Goal: Contribute content: Contribute content

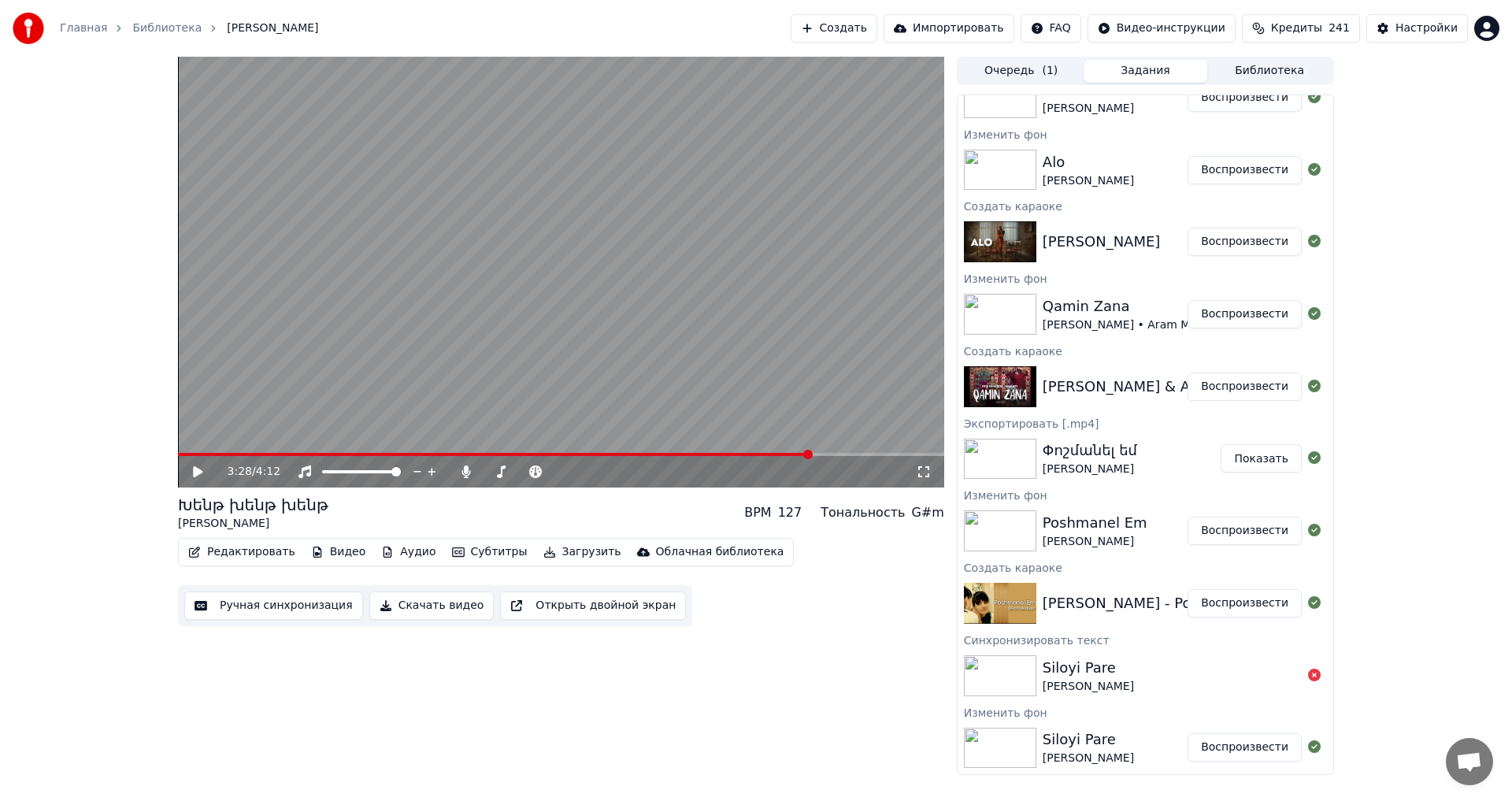
scroll to position [1417, 0]
click at [1118, 482] on div "Փոշմանել եմ [PERSON_NAME] Показать" at bounding box center [1145, 457] width 376 height 53
click at [1136, 531] on div "[PERSON_NAME]" at bounding box center [1115, 529] width 145 height 38
click at [1234, 530] on button "Воспроизвести" at bounding box center [1244, 529] width 114 height 28
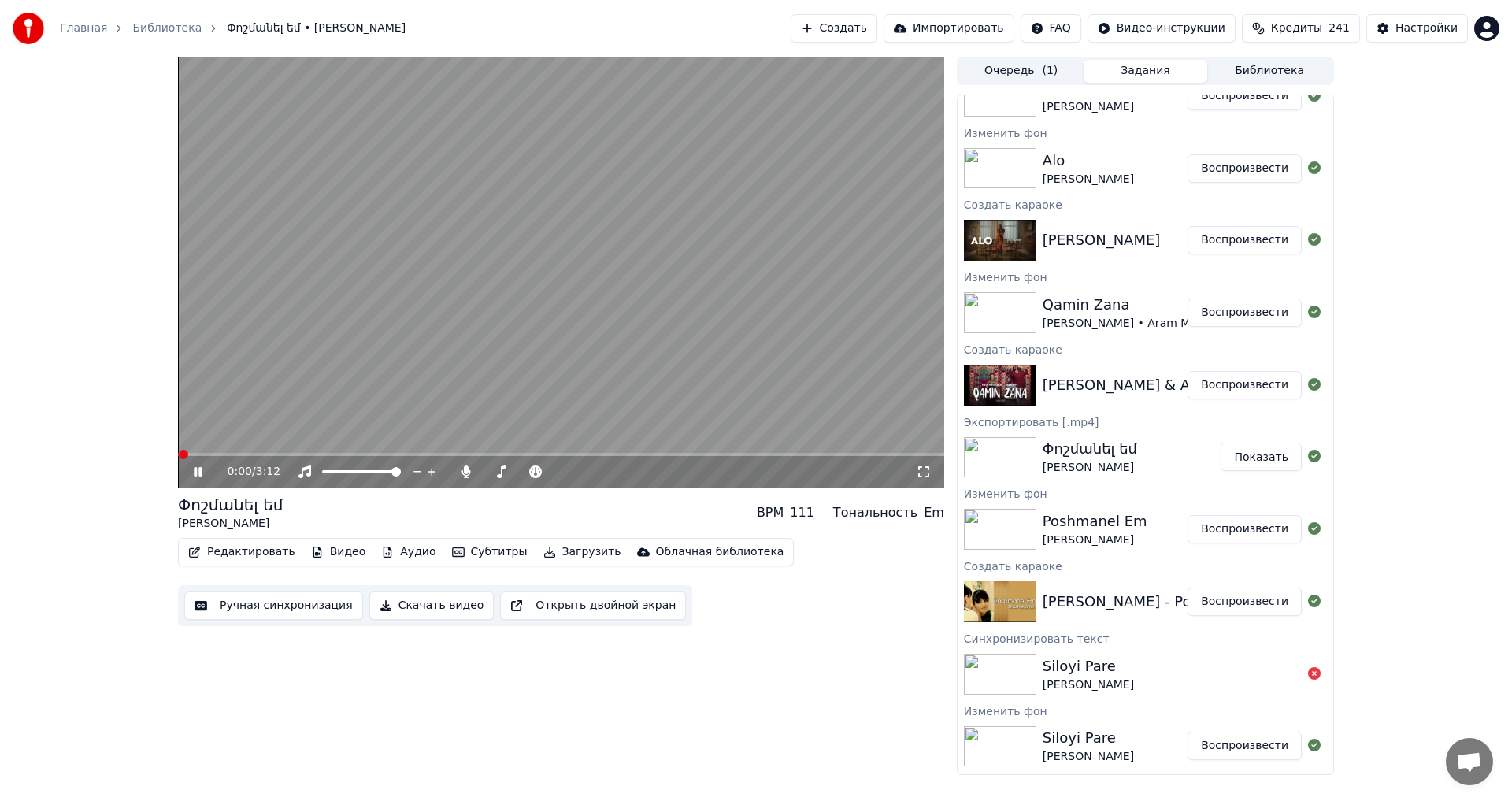
click at [197, 473] on icon at bounding box center [198, 472] width 8 height 10
click at [264, 562] on button "Редактировать" at bounding box center [242, 551] width 120 height 22
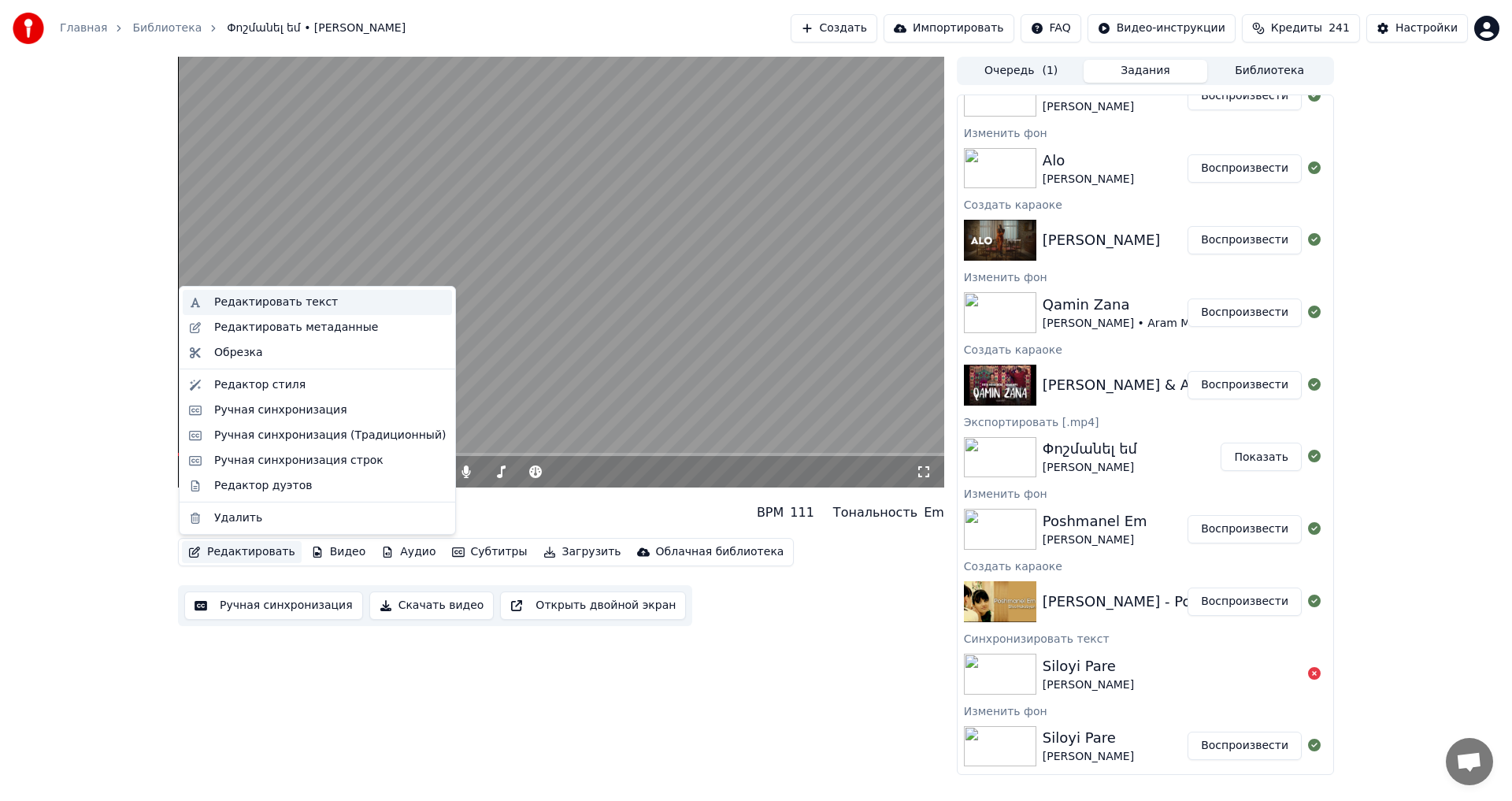
click at [307, 313] on div "Редактировать текст" at bounding box center [317, 302] width 269 height 25
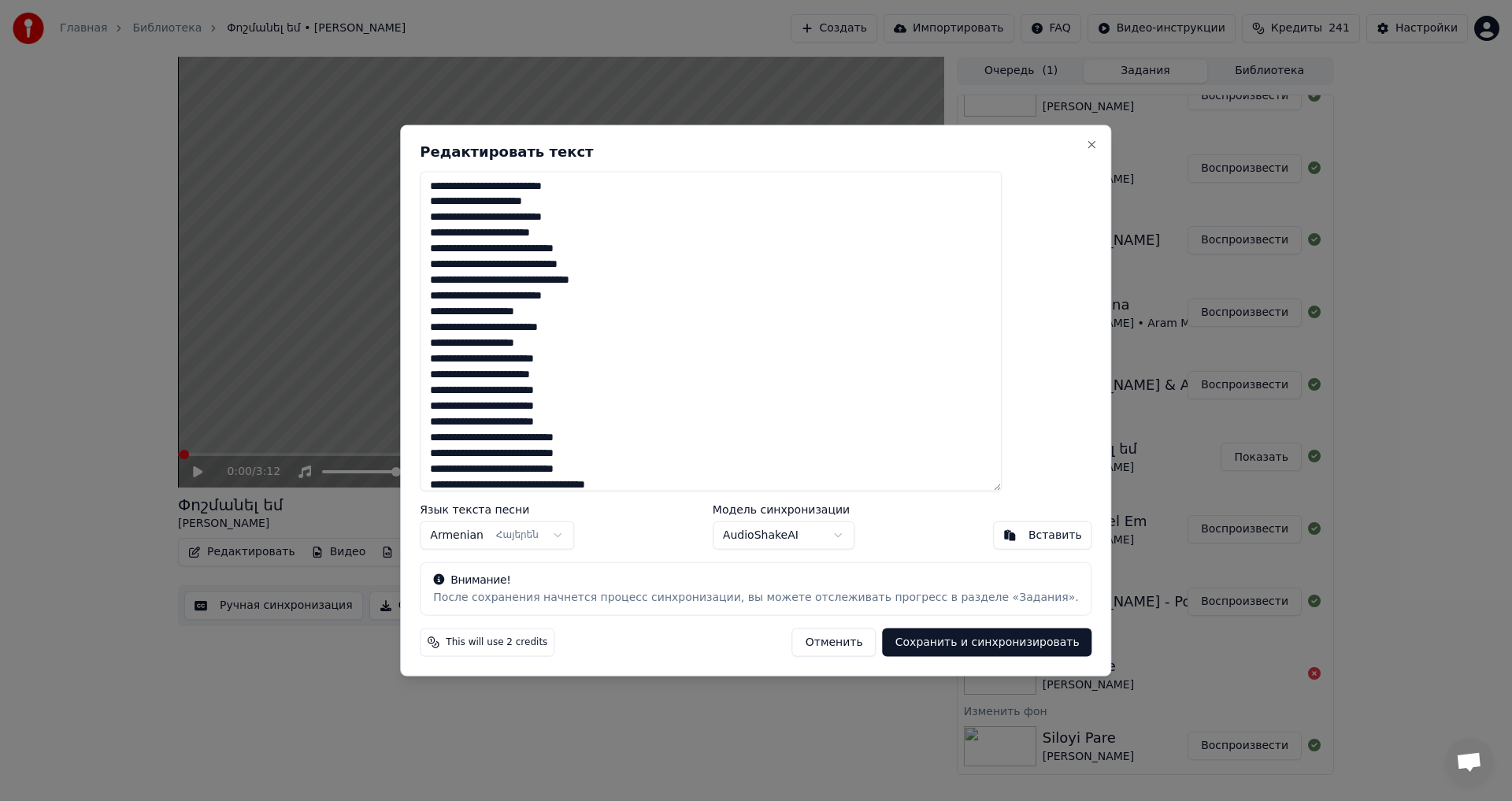
click at [628, 270] on textarea at bounding box center [711, 331] width 582 height 321
click at [645, 298] on textarea at bounding box center [711, 331] width 582 height 321
click at [607, 301] on textarea at bounding box center [711, 331] width 582 height 321
click at [702, 304] on textarea at bounding box center [711, 331] width 582 height 321
click at [500, 239] on textarea at bounding box center [711, 331] width 582 height 321
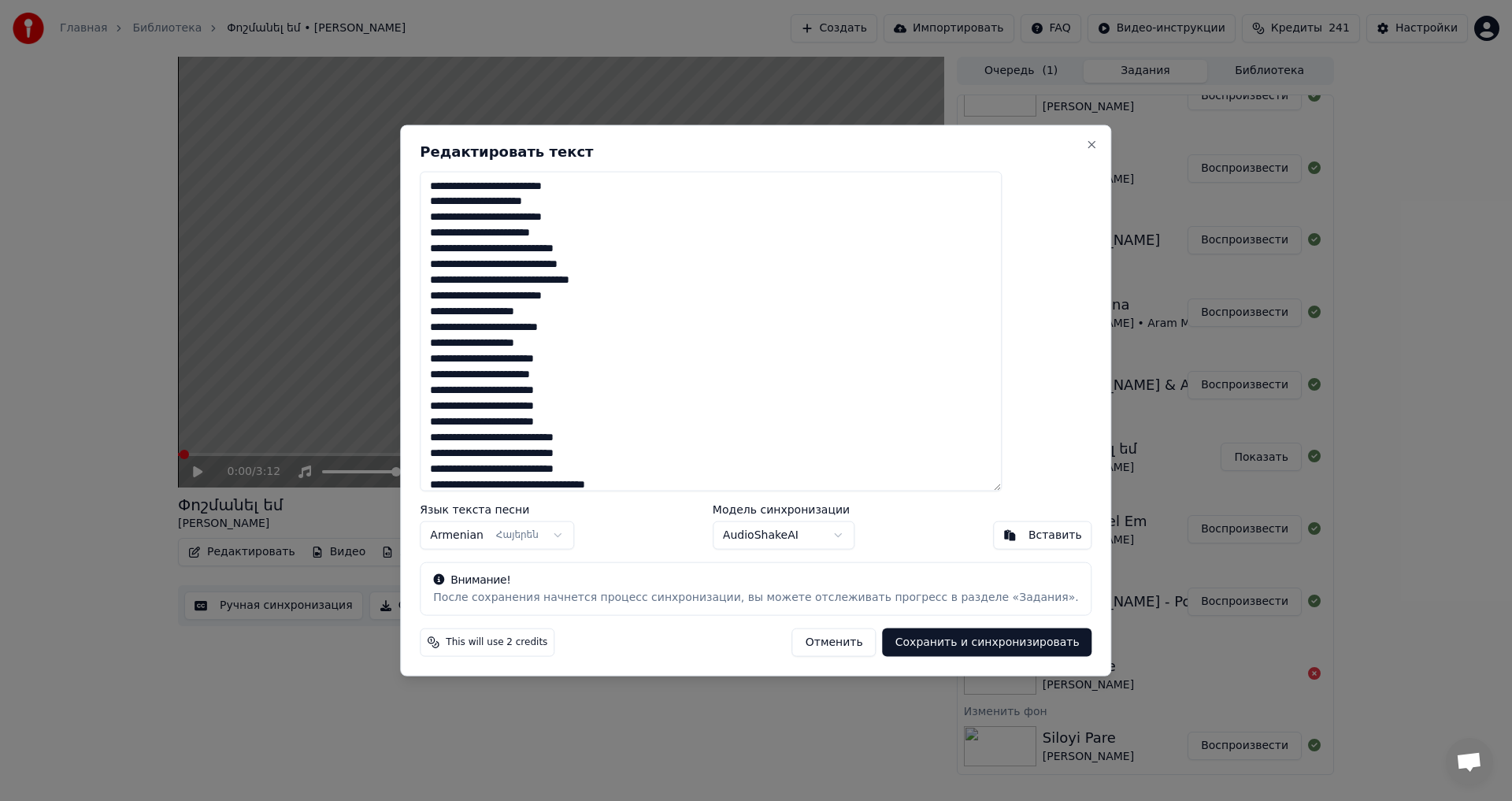
click at [578, 249] on textarea at bounding box center [711, 331] width 582 height 321
click at [581, 252] on textarea at bounding box center [711, 331] width 582 height 321
click at [536, 317] on textarea at bounding box center [711, 331] width 582 height 321
click at [575, 317] on textarea at bounding box center [711, 331] width 582 height 321
click at [536, 344] on textarea at bounding box center [711, 331] width 582 height 321
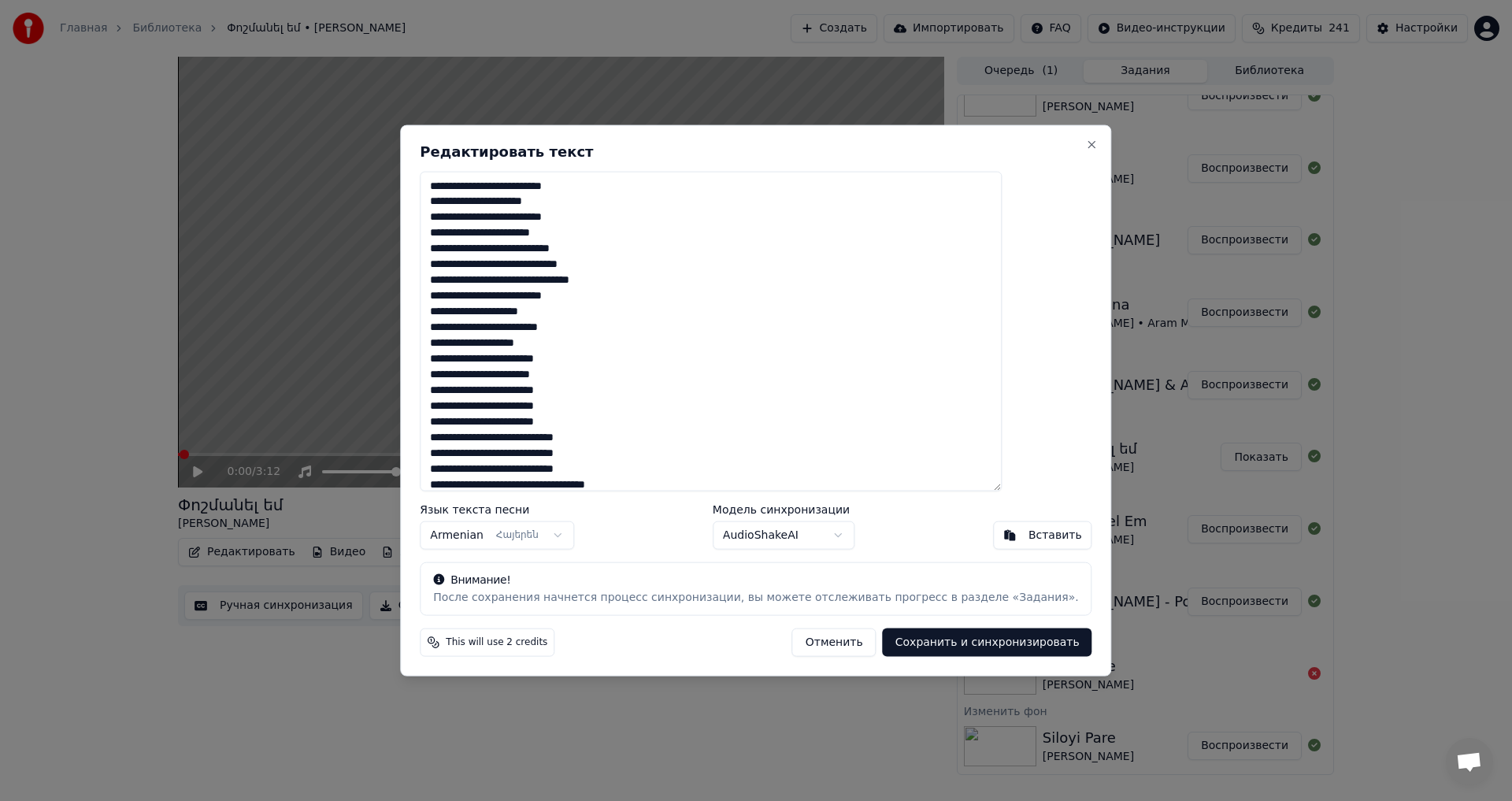
click at [575, 349] on textarea at bounding box center [711, 331] width 582 height 321
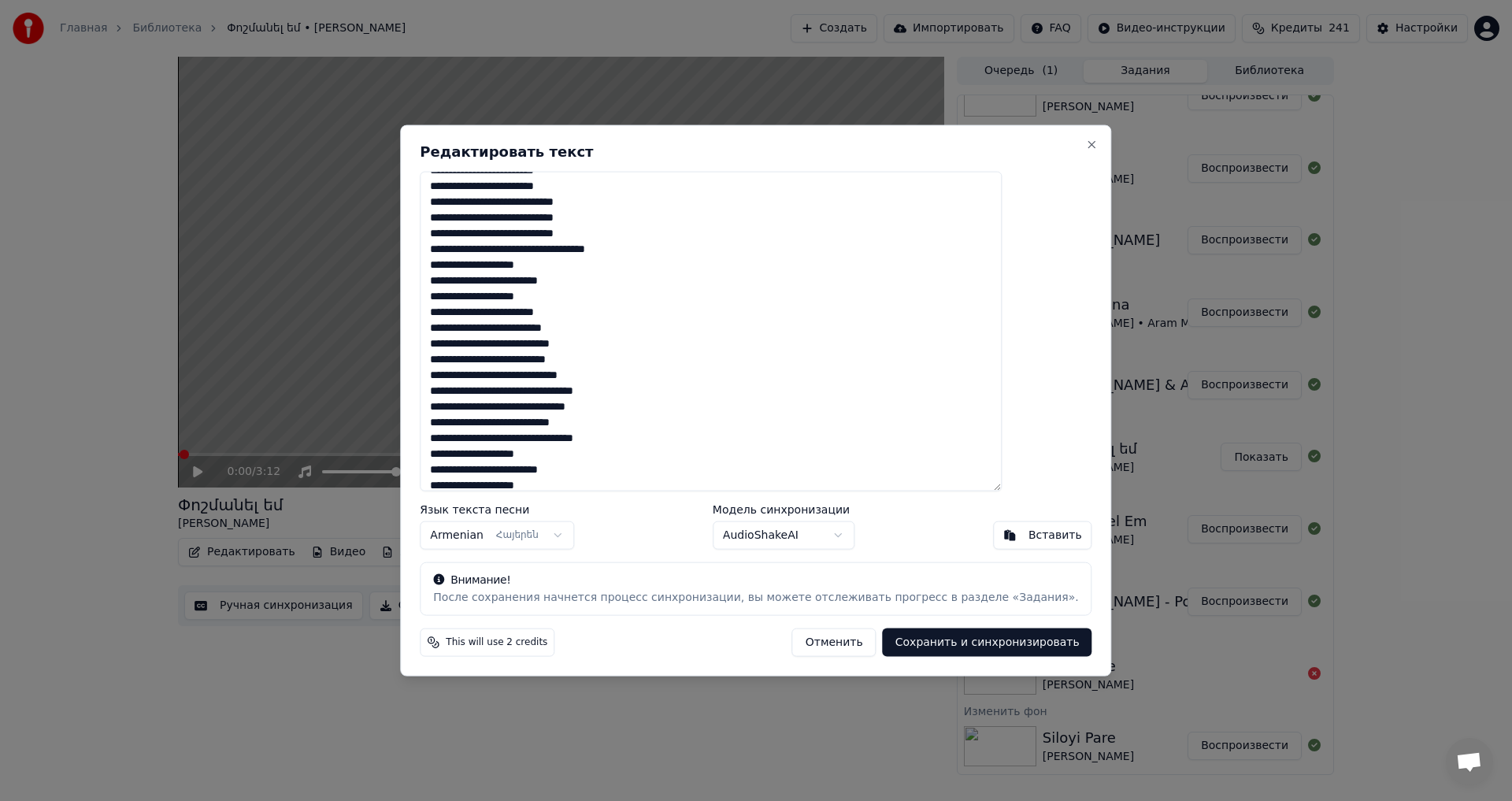
scroll to position [236, 0]
click at [536, 264] on textarea at bounding box center [711, 331] width 582 height 321
click at [607, 267] on textarea at bounding box center [711, 331] width 582 height 321
click at [576, 265] on textarea at bounding box center [711, 331] width 582 height 321
click at [527, 299] on textarea at bounding box center [711, 331] width 582 height 321
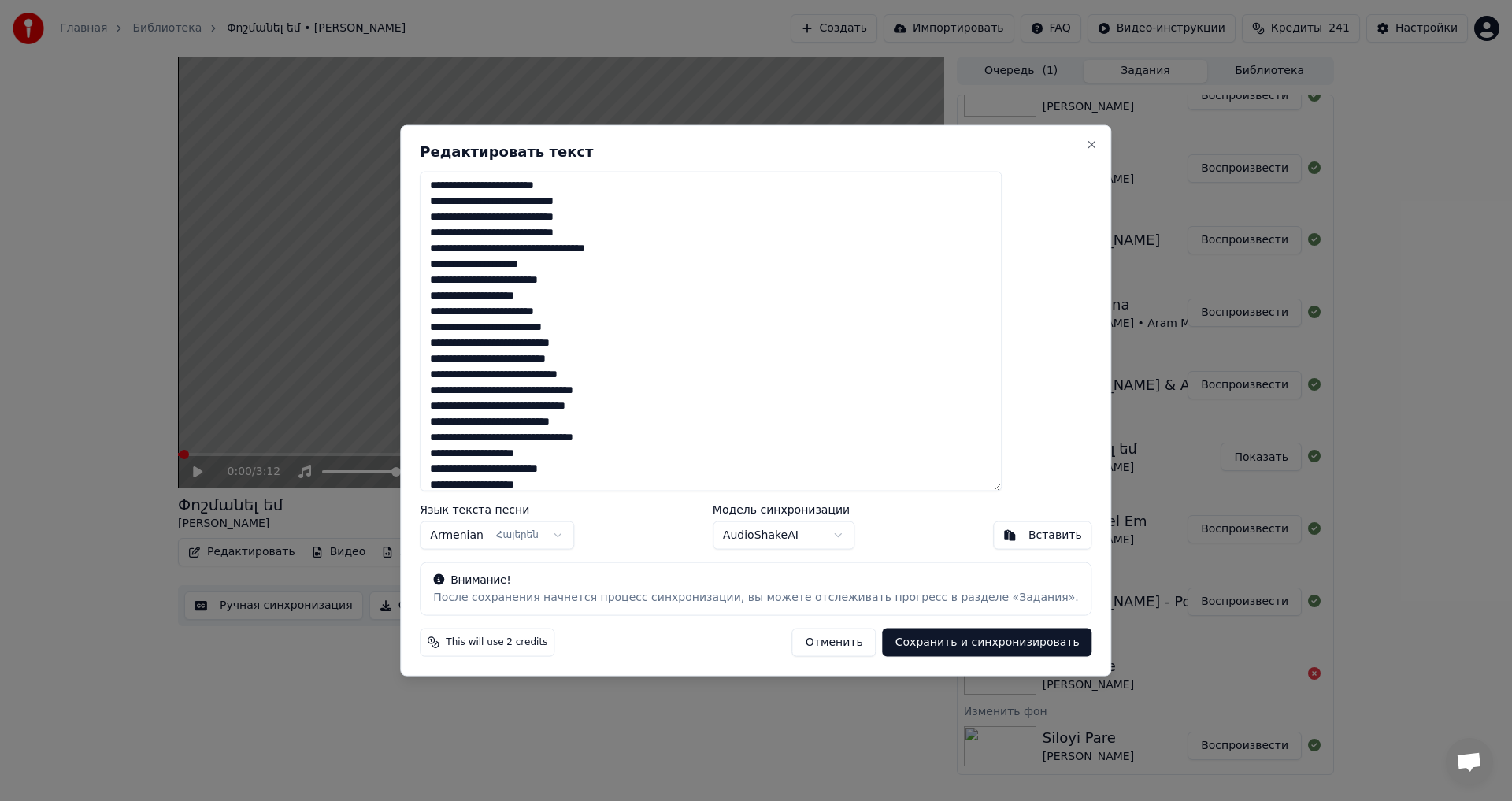
click at [538, 266] on textarea at bounding box center [711, 331] width 582 height 321
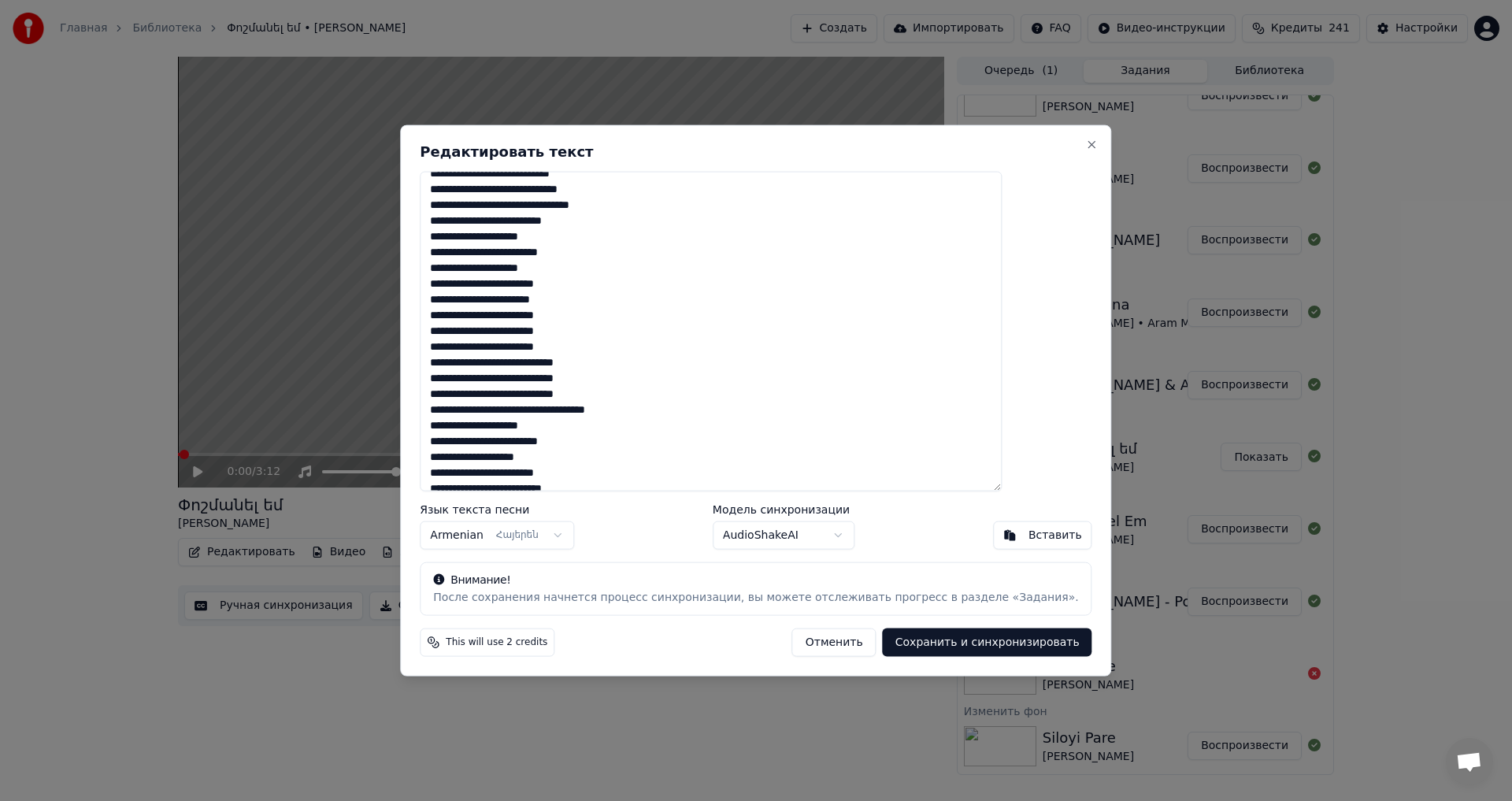
scroll to position [0, 0]
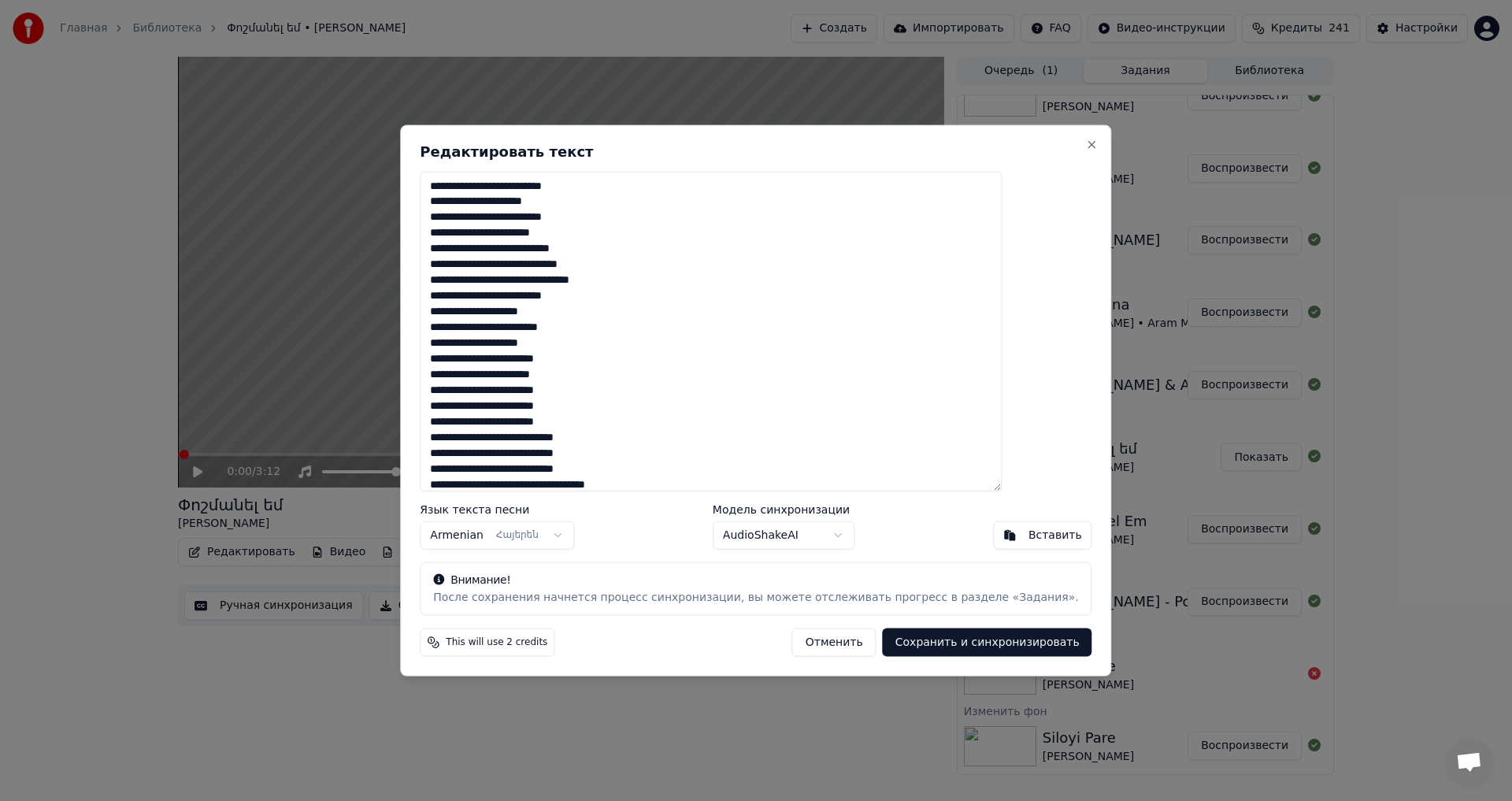
click at [531, 315] on textarea at bounding box center [711, 331] width 582 height 321
click at [538, 305] on textarea at bounding box center [711, 331] width 582 height 321
click at [534, 346] on textarea at bounding box center [711, 331] width 582 height 321
click at [537, 344] on textarea at bounding box center [711, 331] width 582 height 321
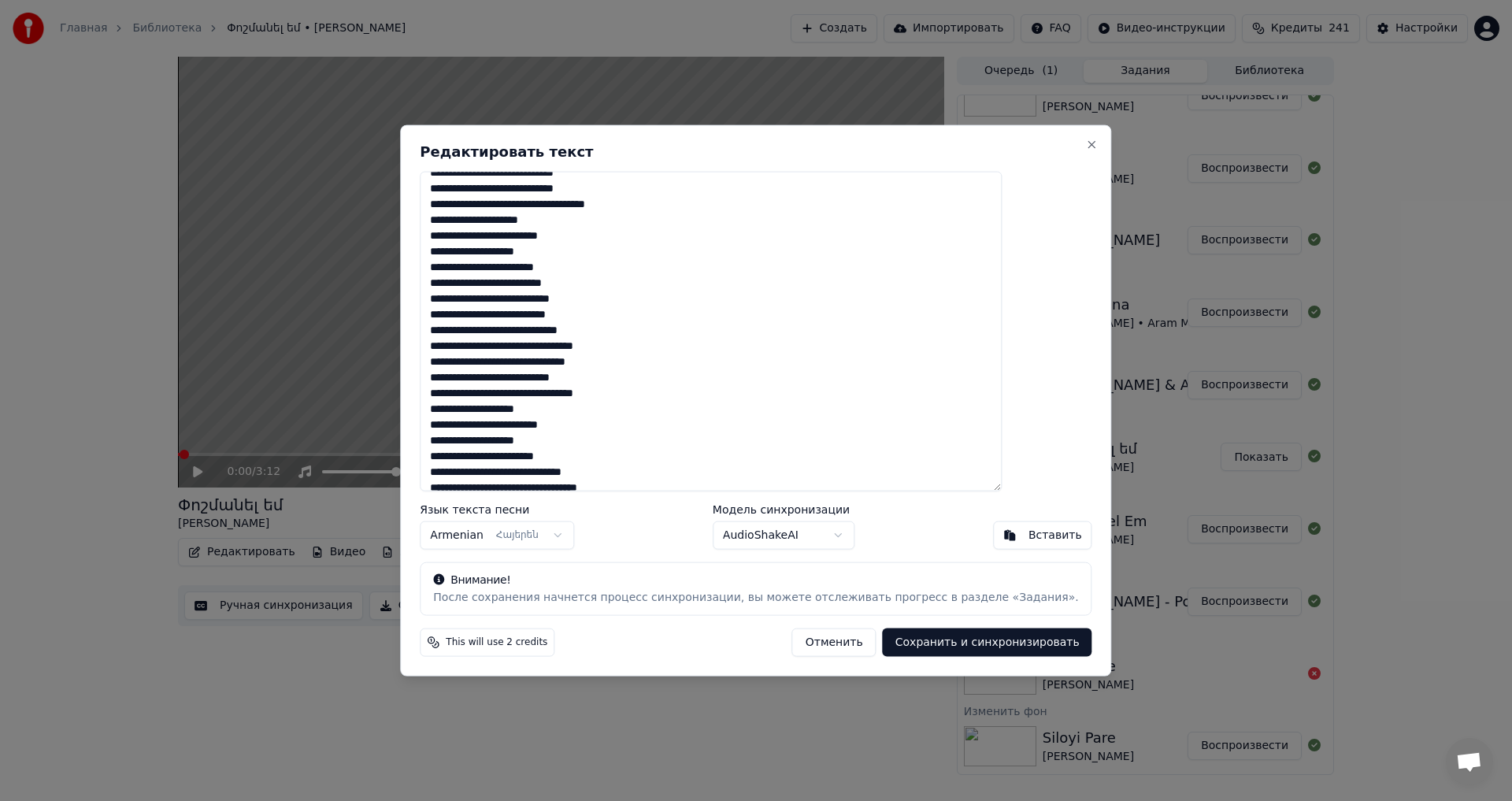
scroll to position [291, 0]
click at [502, 367] on textarea at bounding box center [711, 331] width 582 height 321
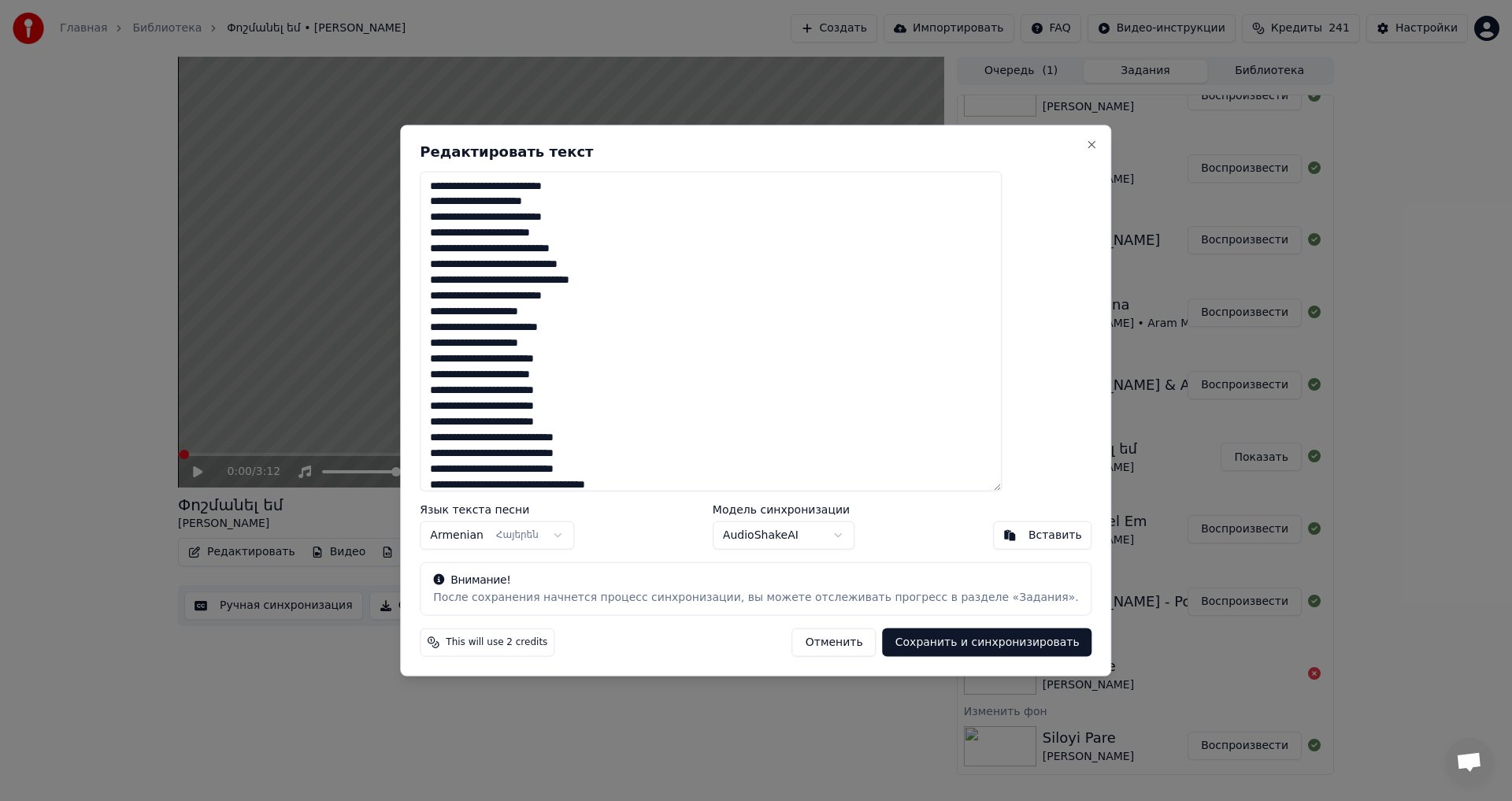
type textarea "**********"
click at [906, 640] on button "Сохранить и синхронизировать" at bounding box center [987, 642] width 209 height 28
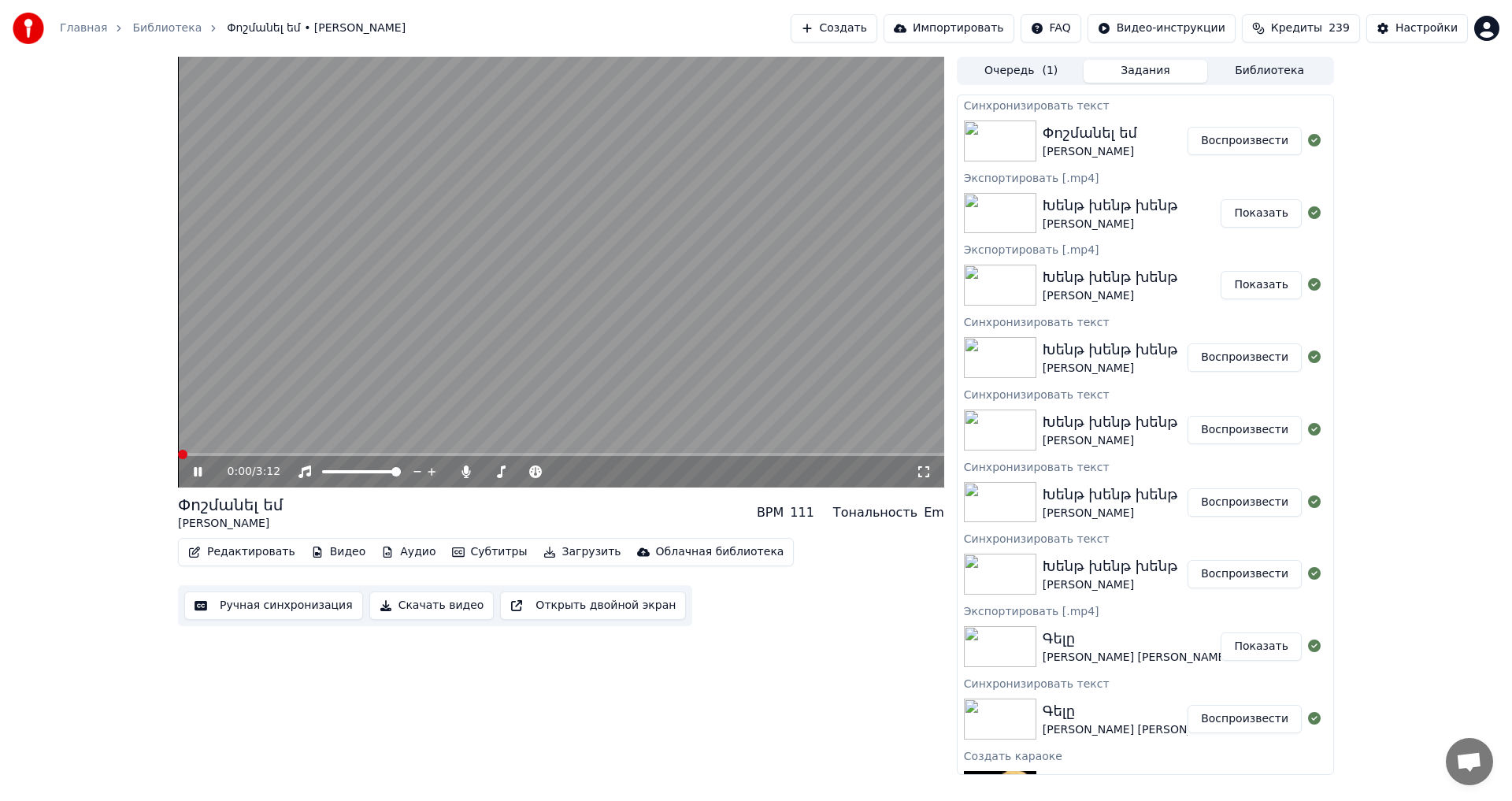
click at [178, 456] on span at bounding box center [183, 455] width 10 height 10
click at [200, 476] on icon at bounding box center [198, 472] width 8 height 10
click at [1396, 33] on button "Настройки" at bounding box center [1418, 28] width 102 height 28
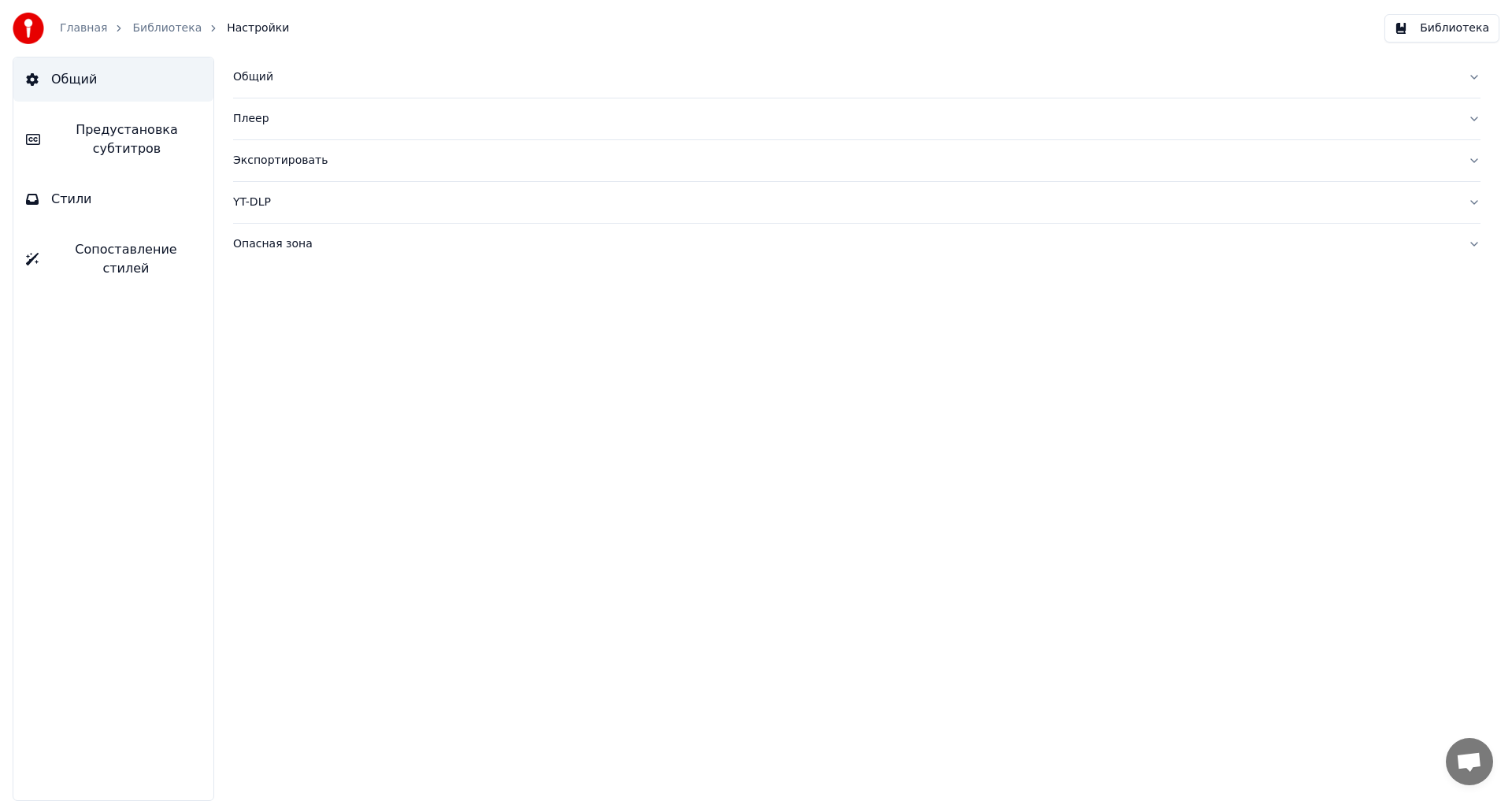
click at [174, 134] on span "Предустановка субтитров" at bounding box center [126, 139] width 148 height 38
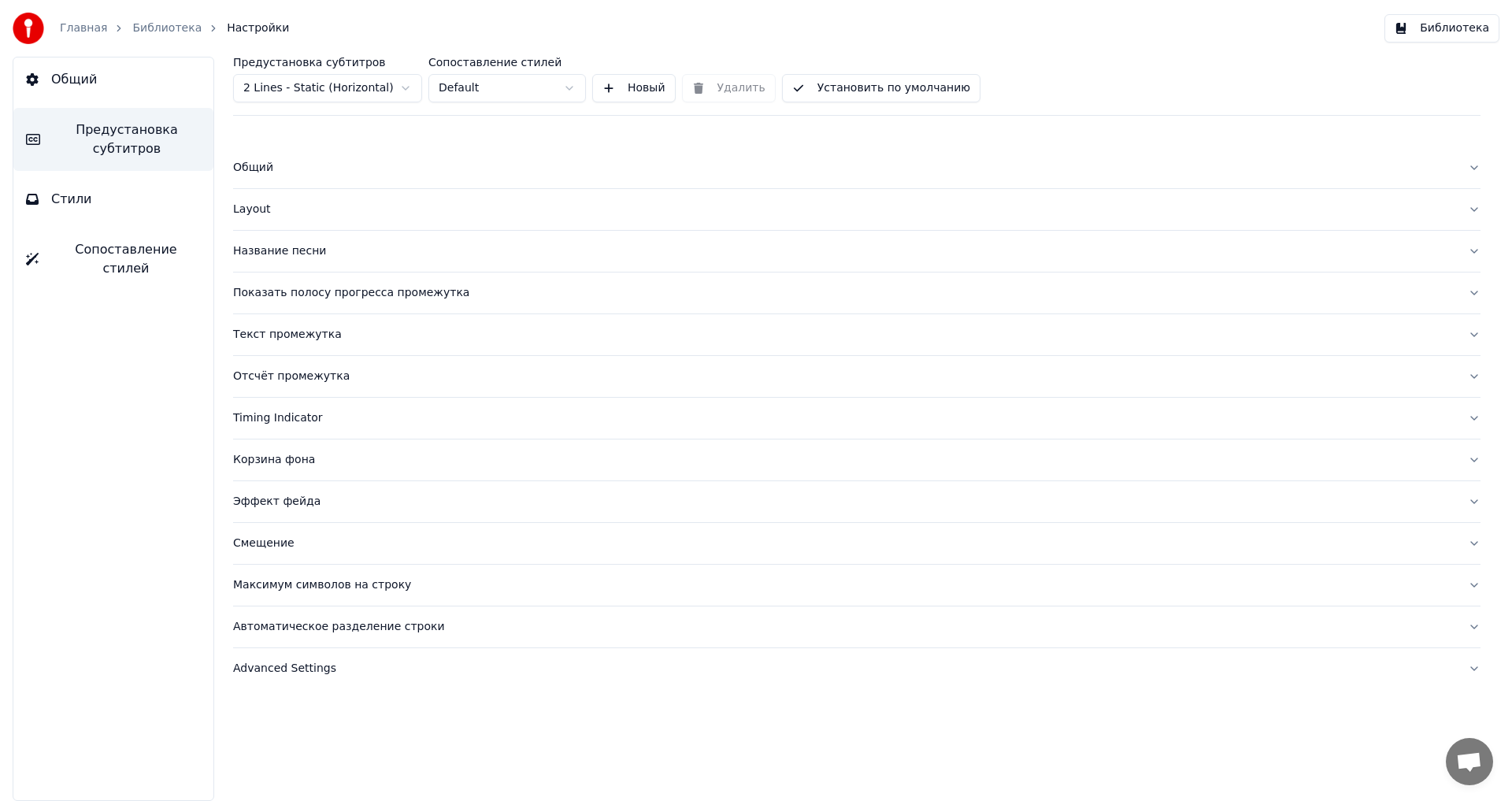
click at [271, 250] on div "Название песни" at bounding box center [844, 250] width 1222 height 15
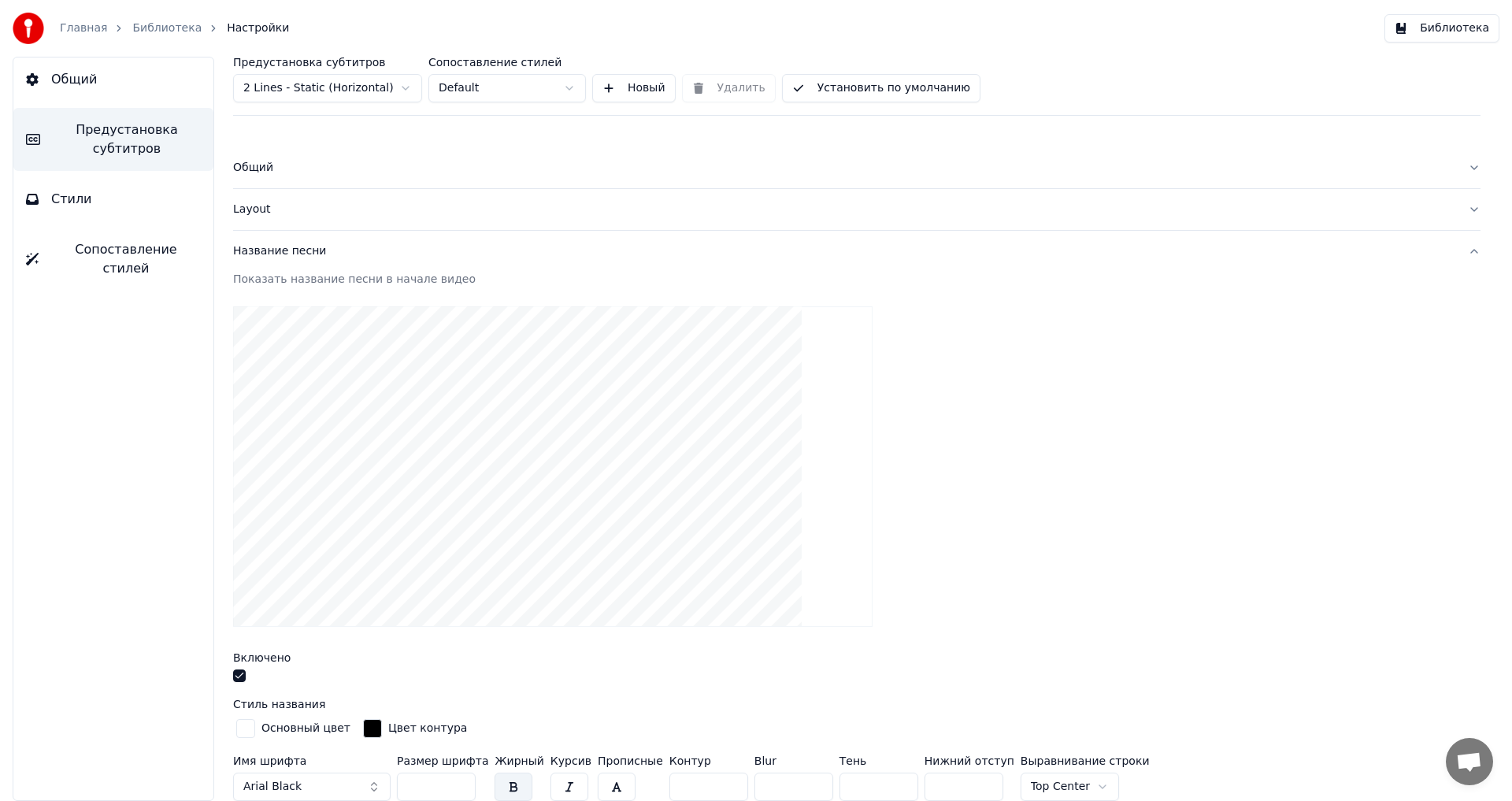
scroll to position [236, 0]
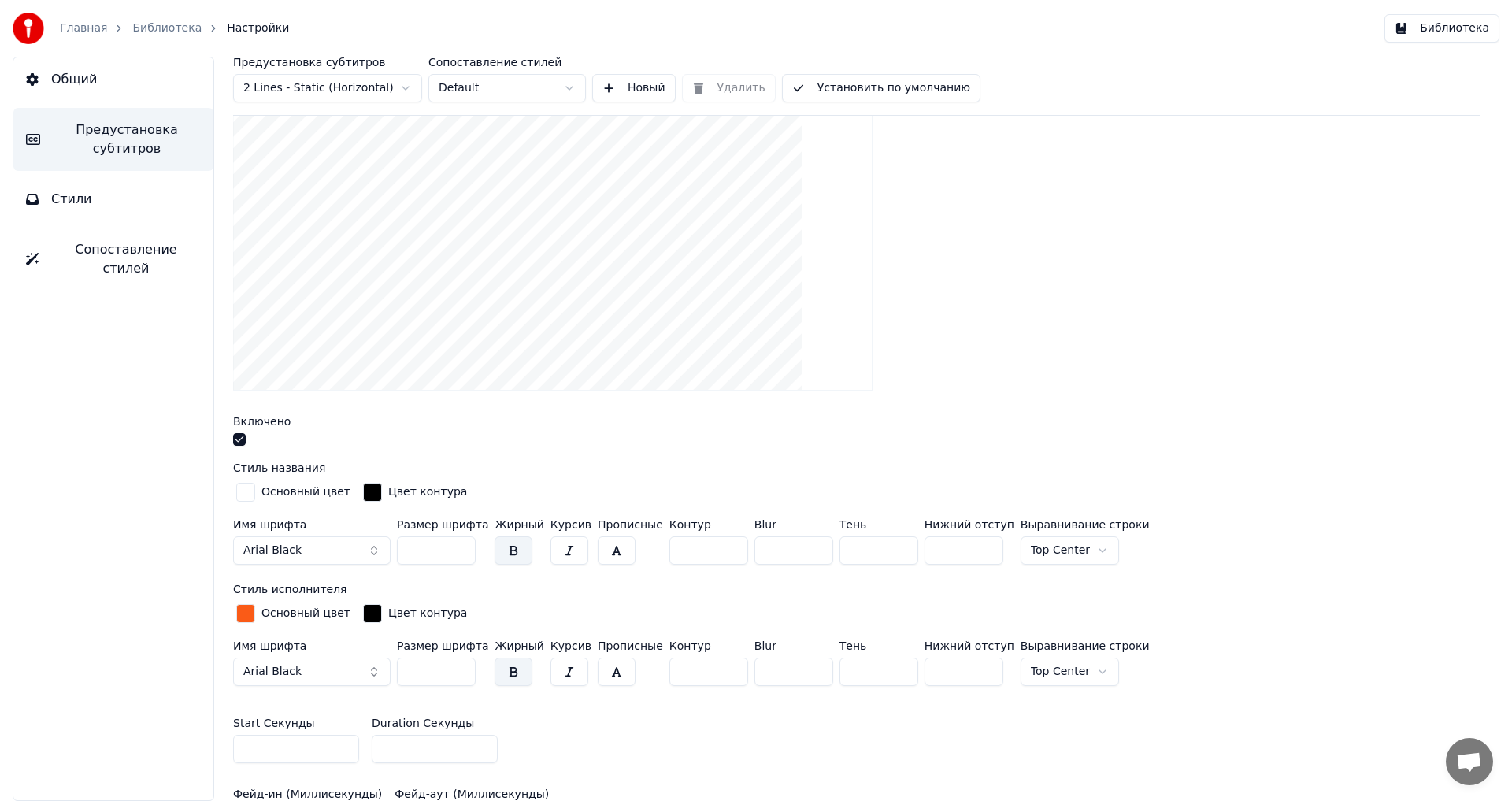
click at [487, 752] on input "*" at bounding box center [435, 749] width 126 height 28
type input "*"
click at [487, 749] on input "*" at bounding box center [435, 749] width 126 height 28
click at [1423, 29] on button "Библиотека" at bounding box center [1442, 28] width 115 height 28
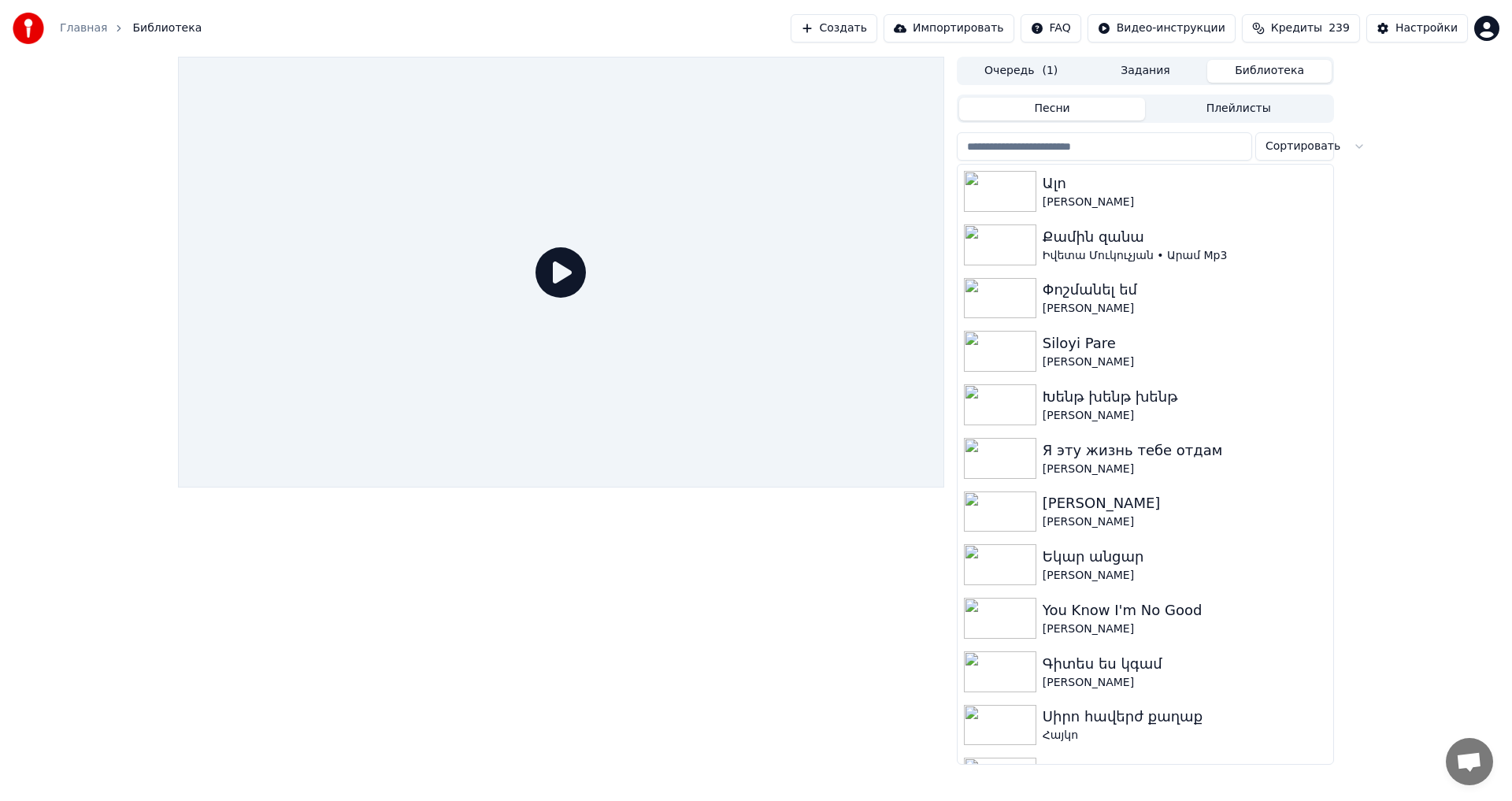
click at [1135, 76] on button "Задания" at bounding box center [1146, 71] width 124 height 23
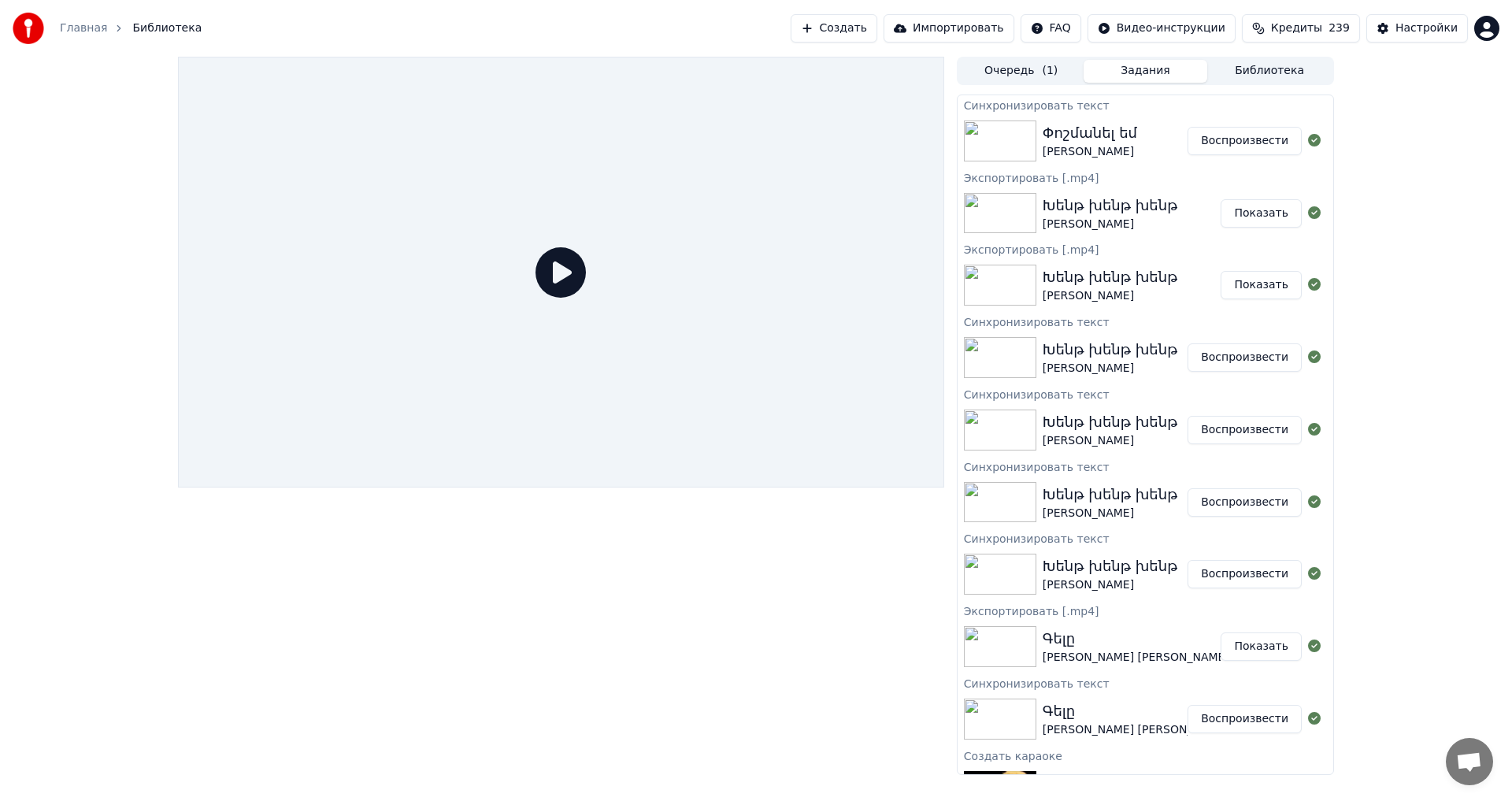
click at [1227, 141] on button "Воспроизвести" at bounding box center [1244, 140] width 114 height 28
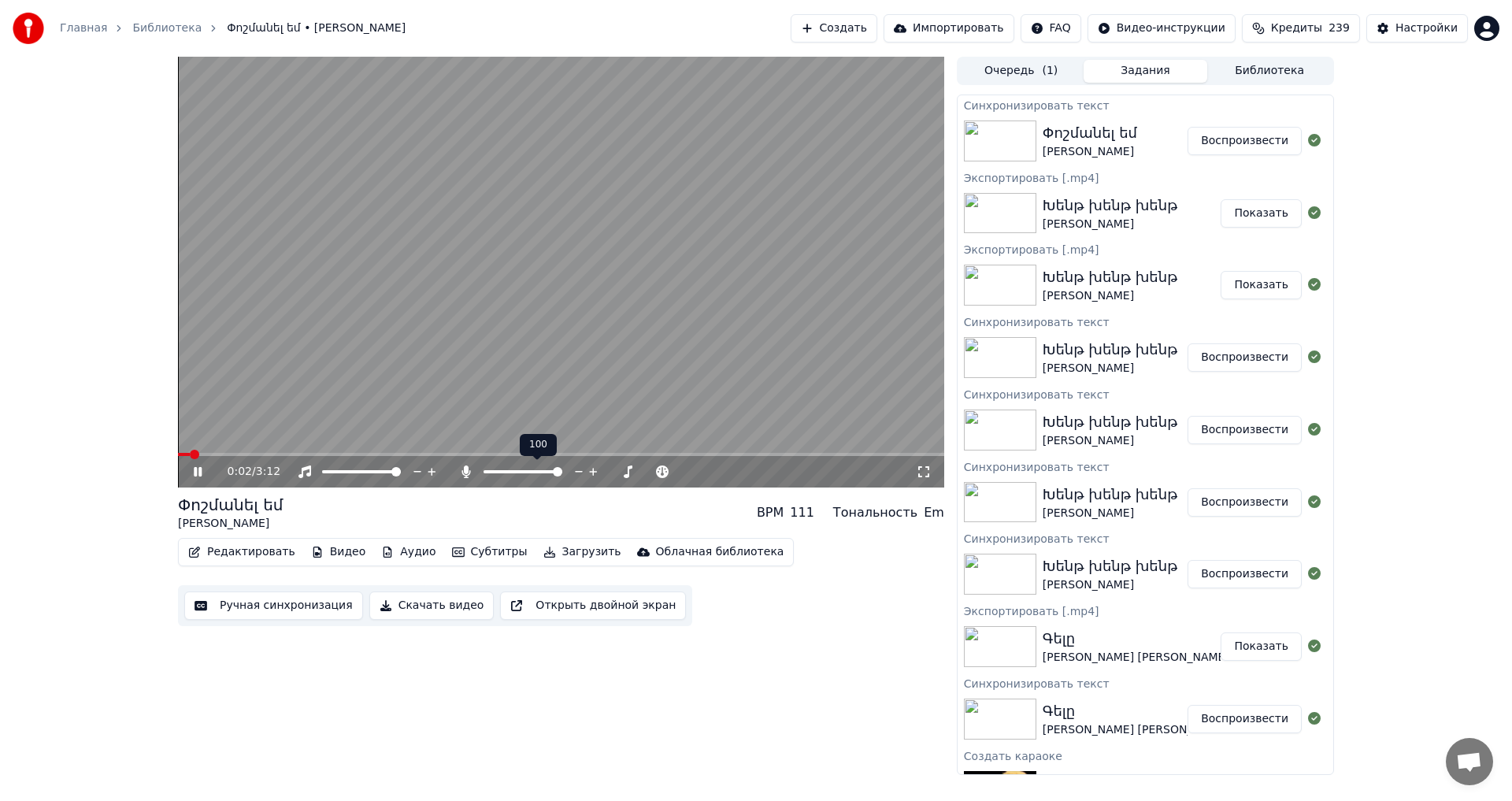
click at [562, 471] on span at bounding box center [557, 472] width 10 height 10
click at [643, 314] on video at bounding box center [561, 271] width 766 height 430
click at [241, 602] on button "Ручная синхронизация" at bounding box center [273, 605] width 178 height 28
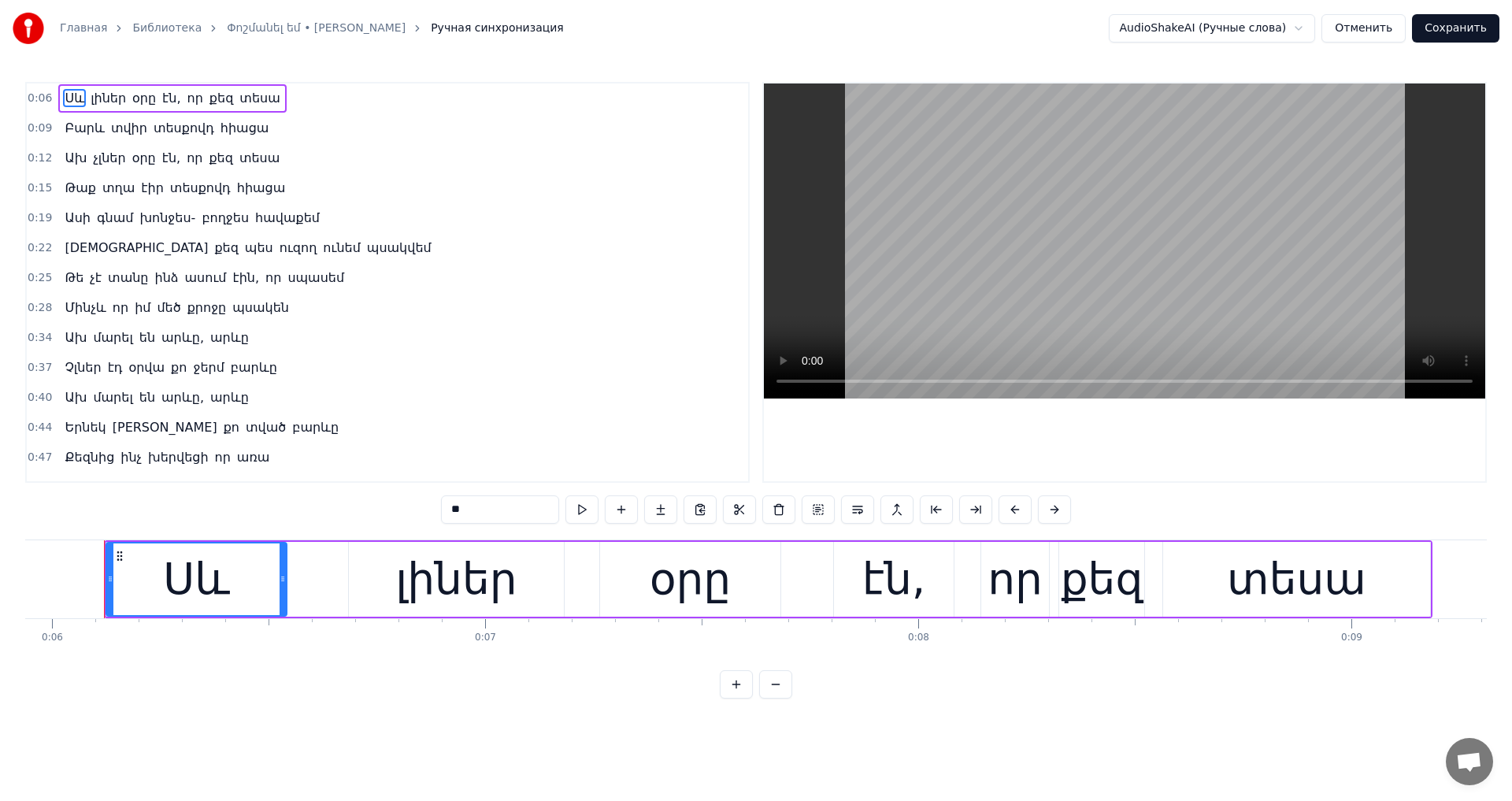
click at [291, 426] on span "բարևը" at bounding box center [315, 427] width 49 height 18
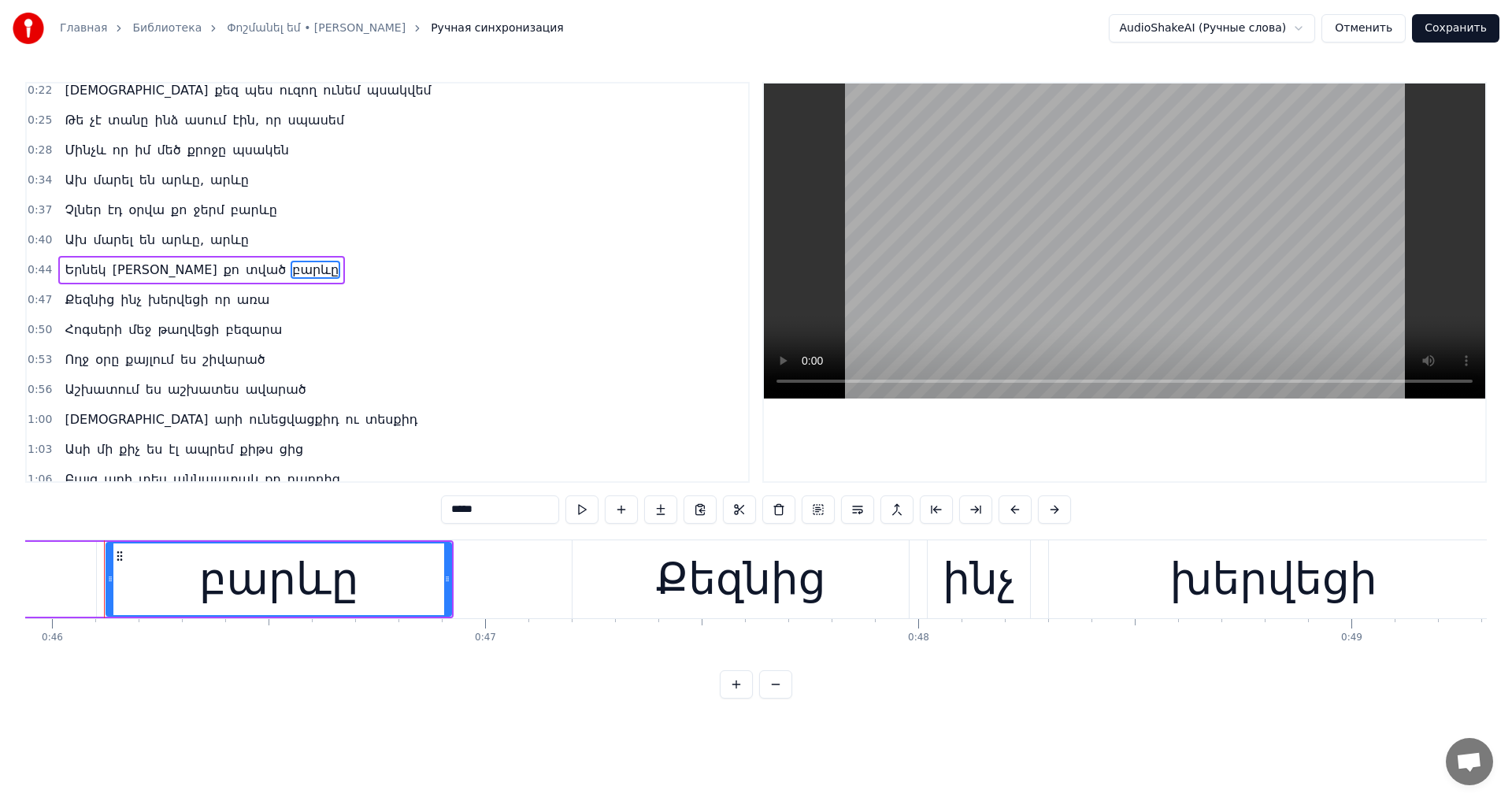
scroll to position [236, 0]
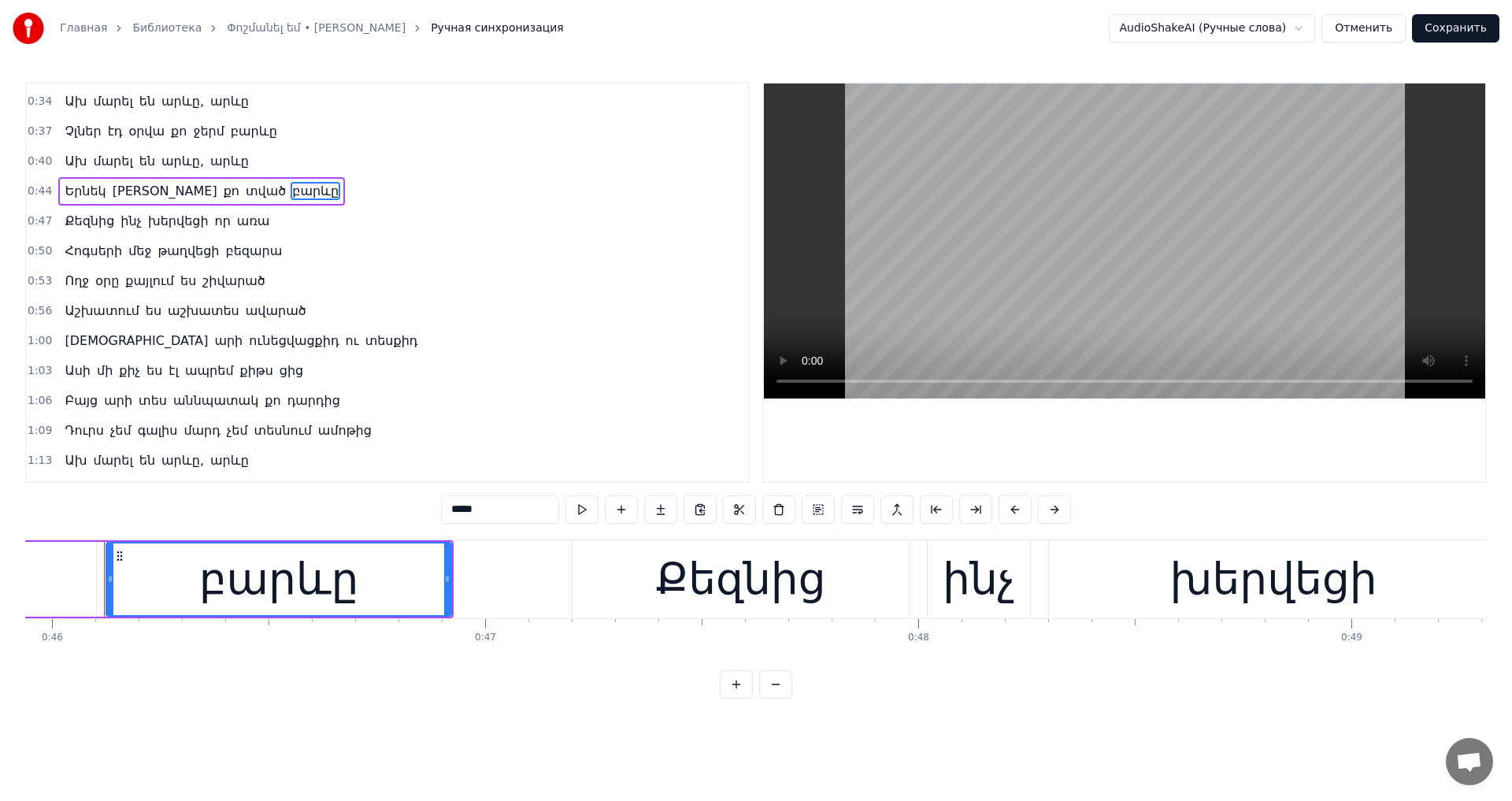
click at [214, 459] on span "արևը" at bounding box center [229, 460] width 42 height 18
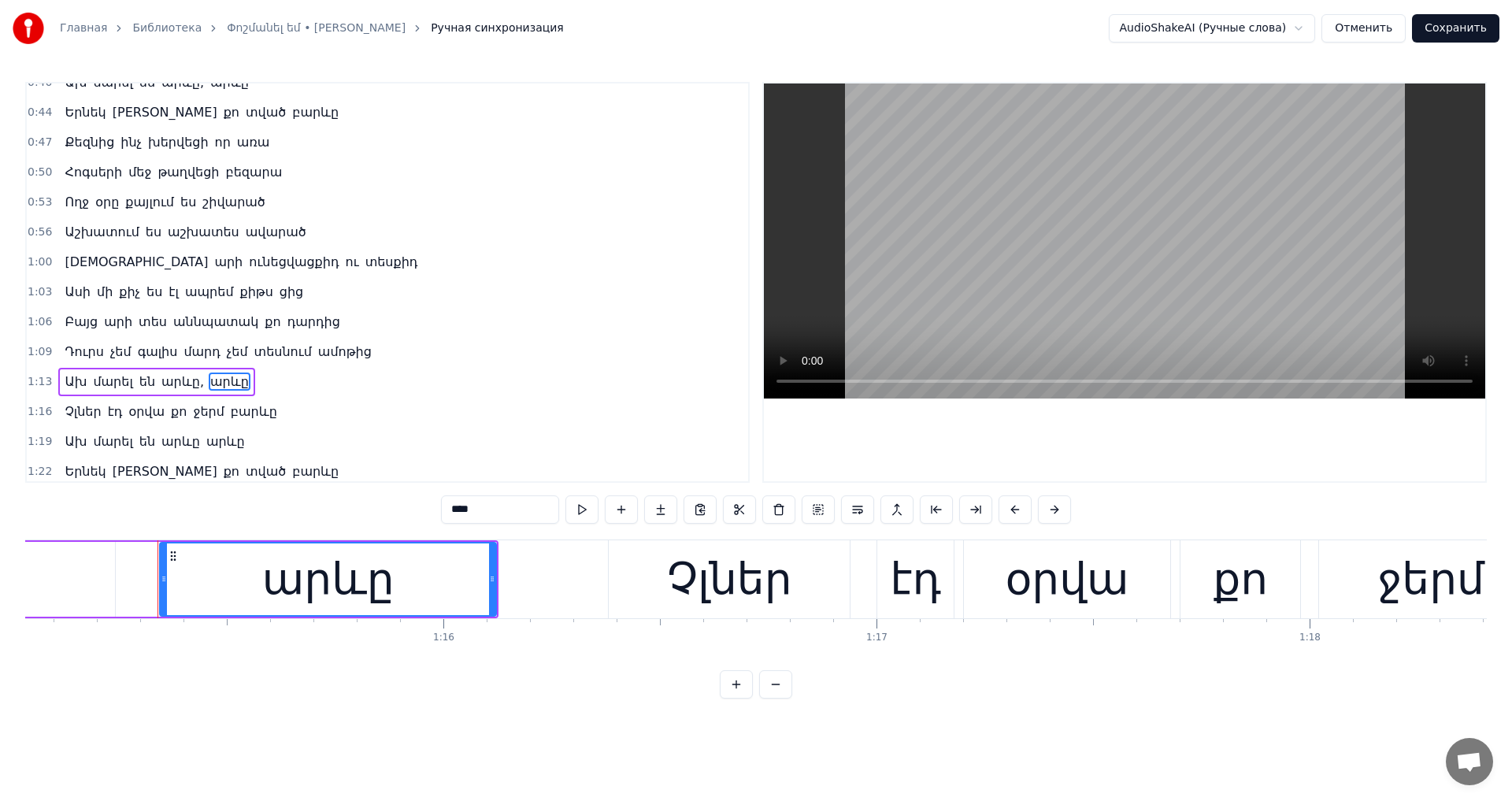
scroll to position [0, 32552]
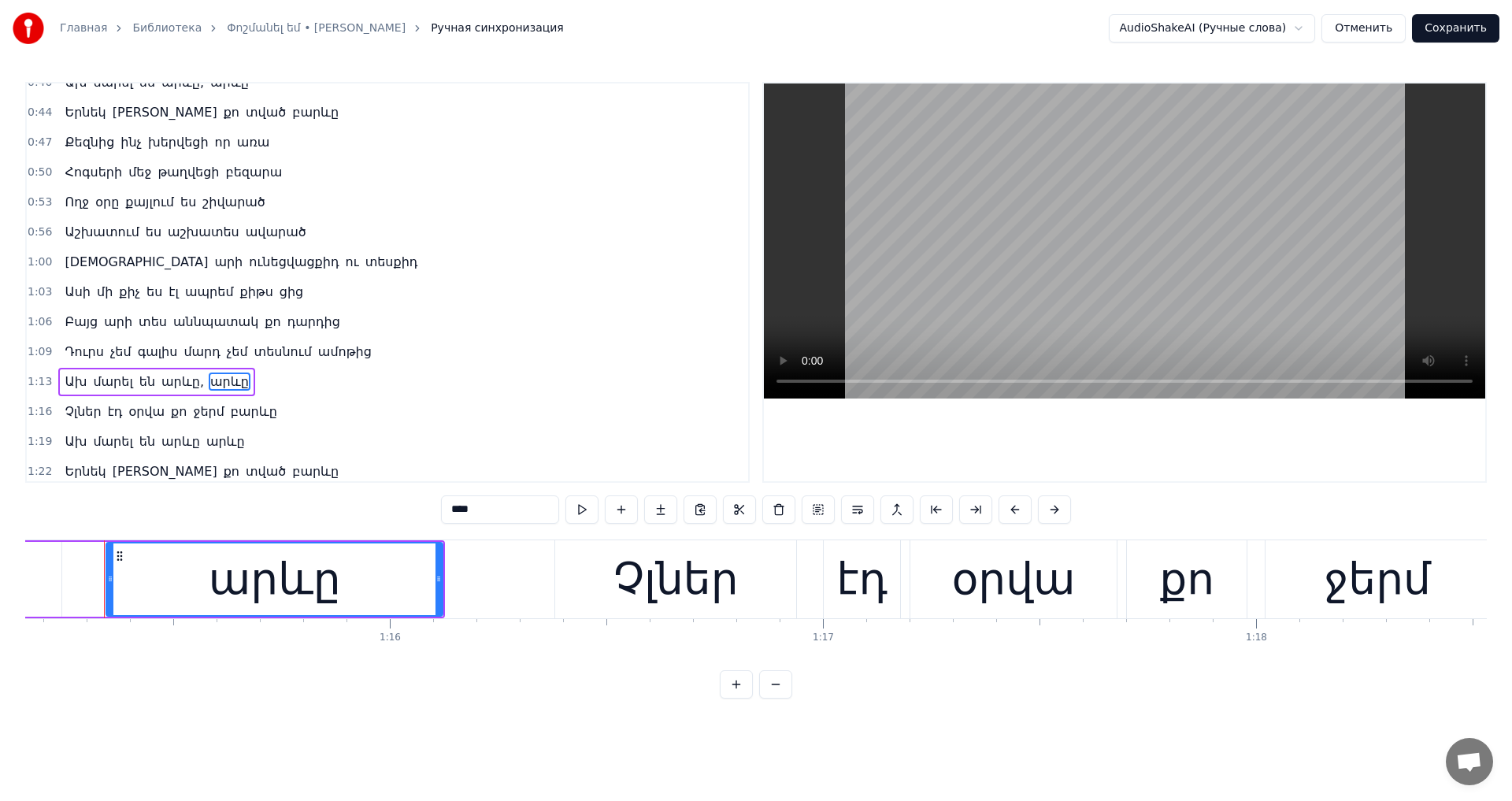
click at [247, 411] on span "բարևը" at bounding box center [254, 411] width 49 height 18
type input "*****"
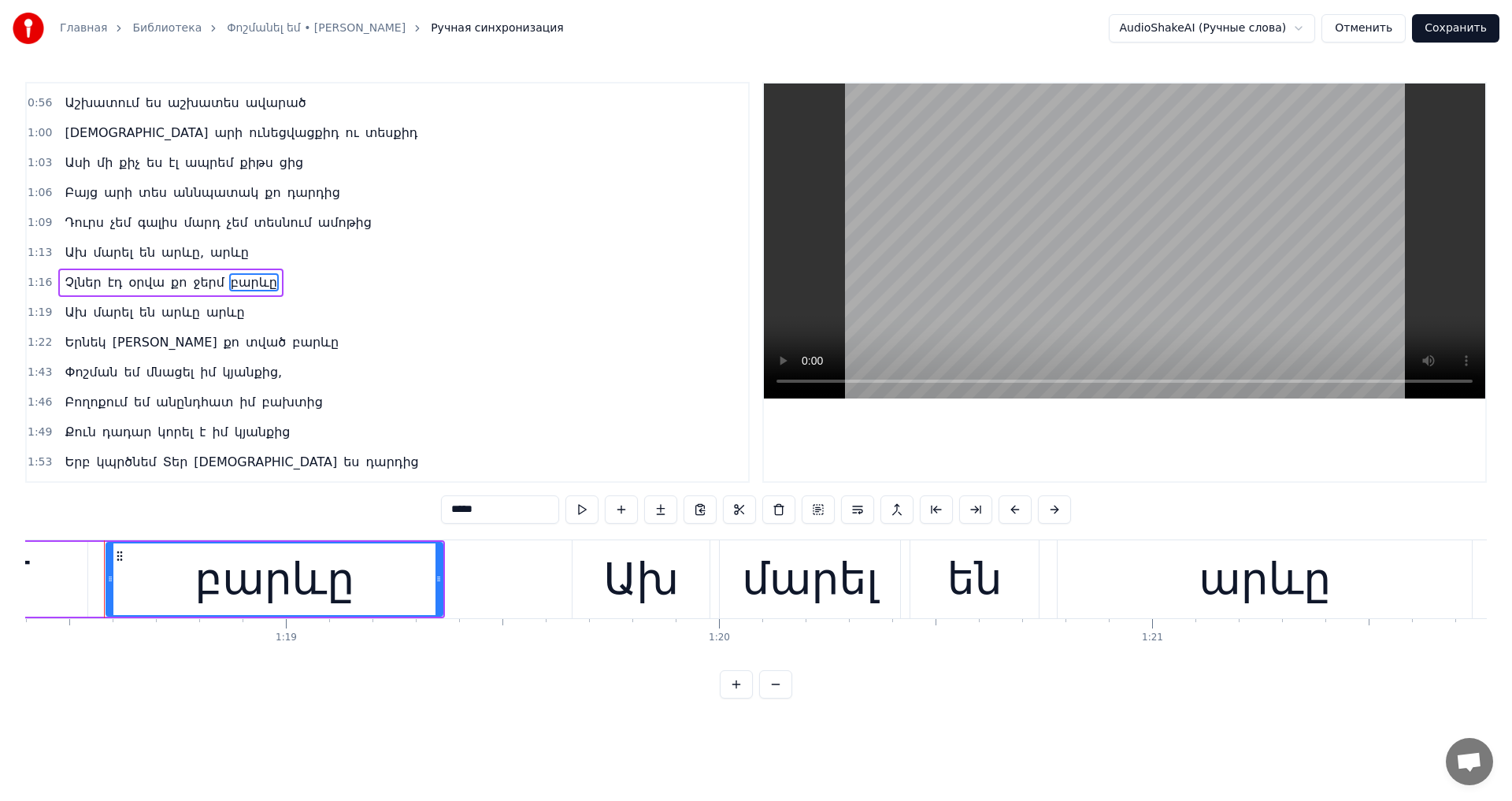
scroll to position [522, 0]
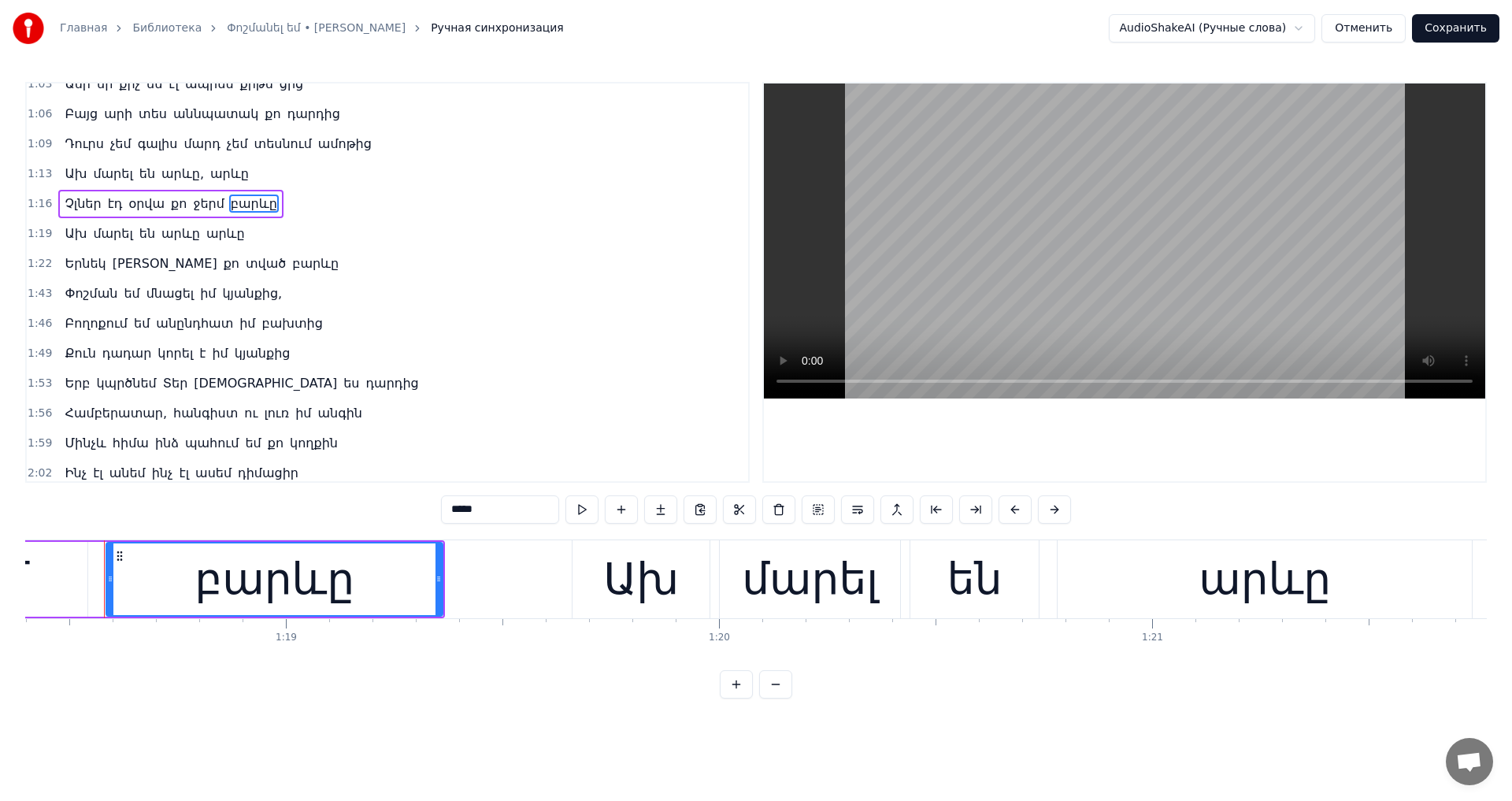
click at [291, 270] on span "բարևը" at bounding box center [315, 263] width 49 height 18
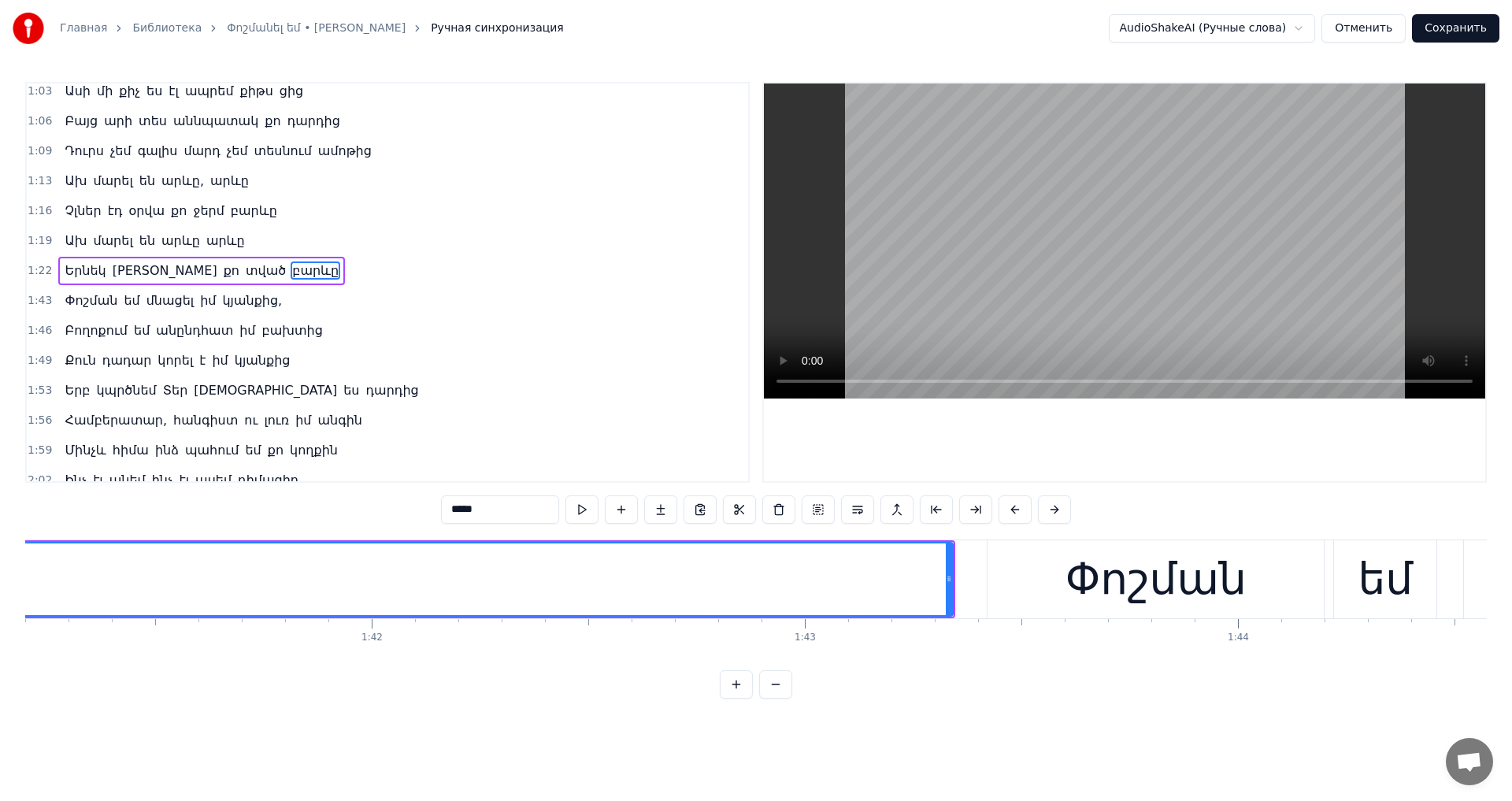
scroll to position [0, 43922]
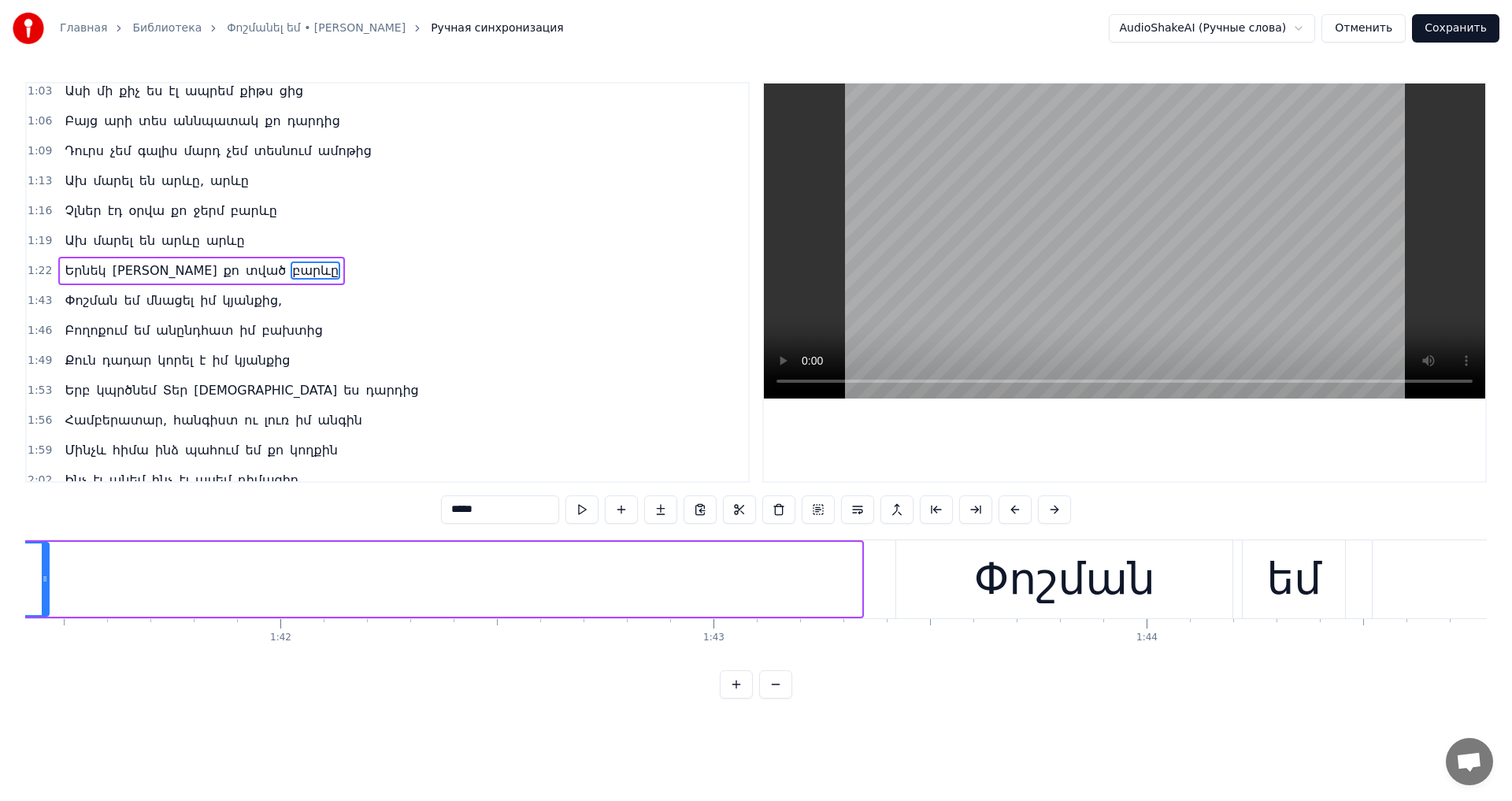
drag, startPoint x: 855, startPoint y: 579, endPoint x: 42, endPoint y: 556, distance: 813.3
click at [42, 556] on div at bounding box center [45, 579] width 6 height 72
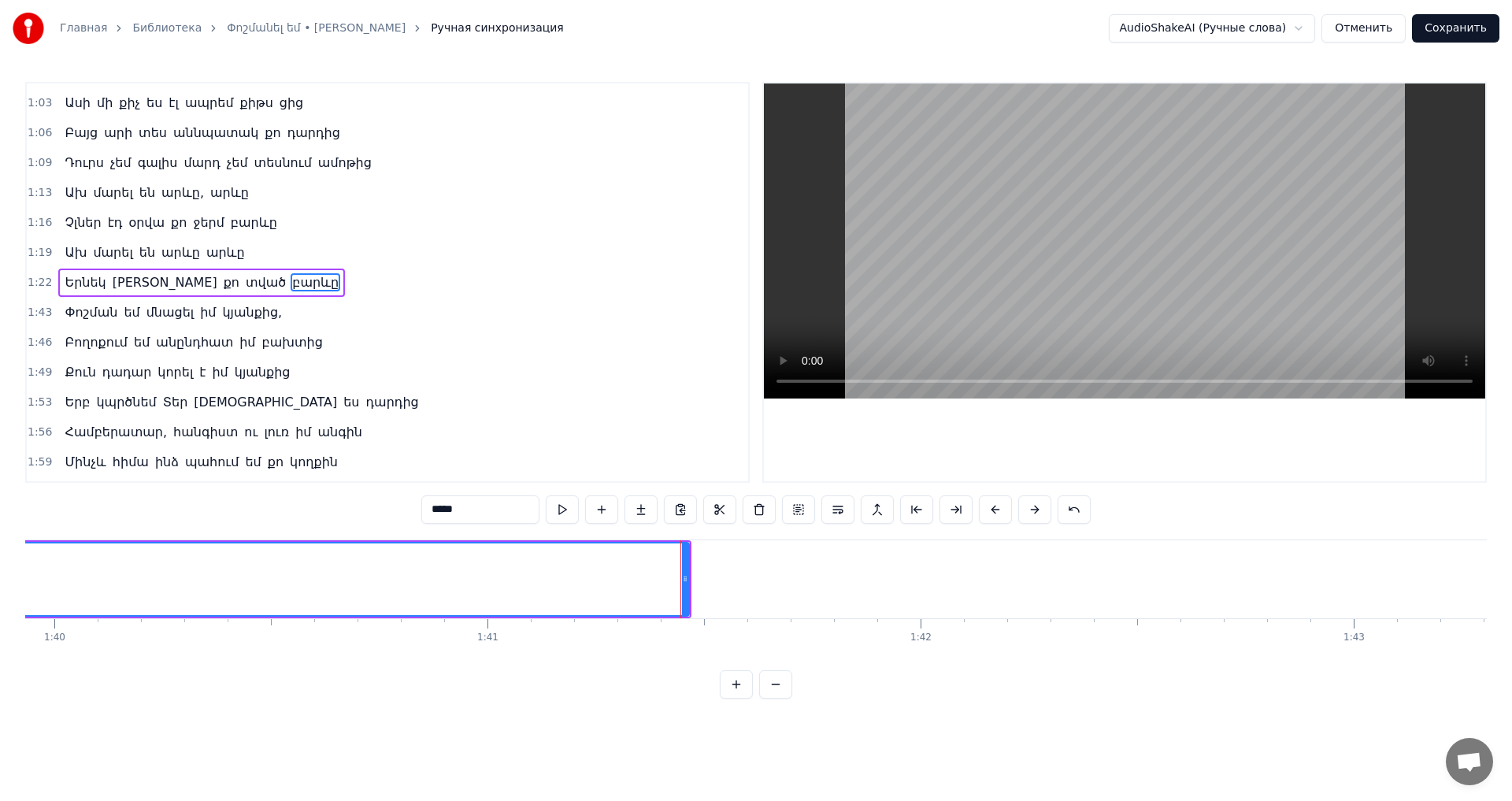
scroll to position [0, 42643]
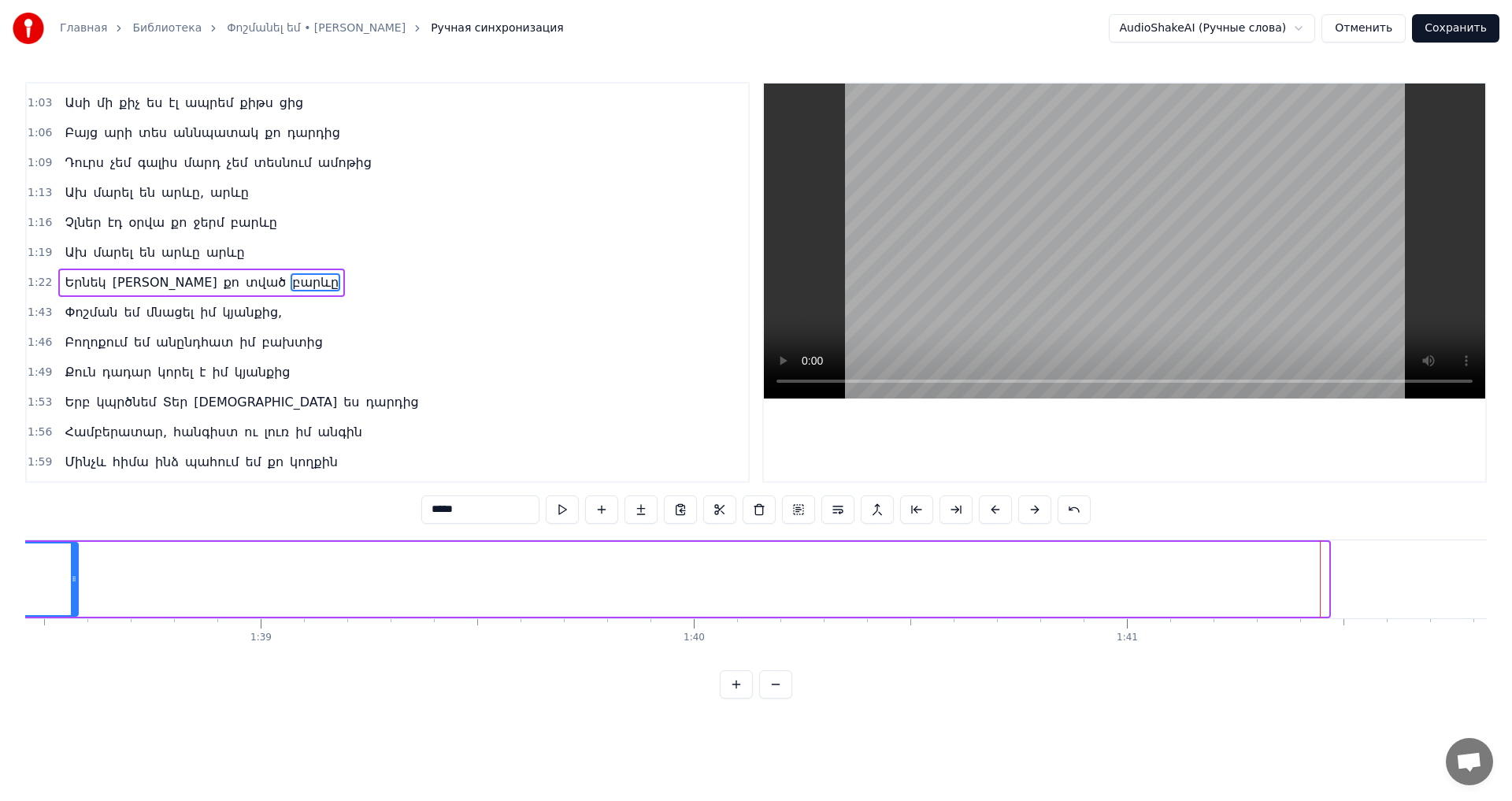
drag, startPoint x: 1328, startPoint y: 571, endPoint x: 77, endPoint y: 557, distance: 1251.1
click at [77, 557] on div at bounding box center [74, 579] width 6 height 72
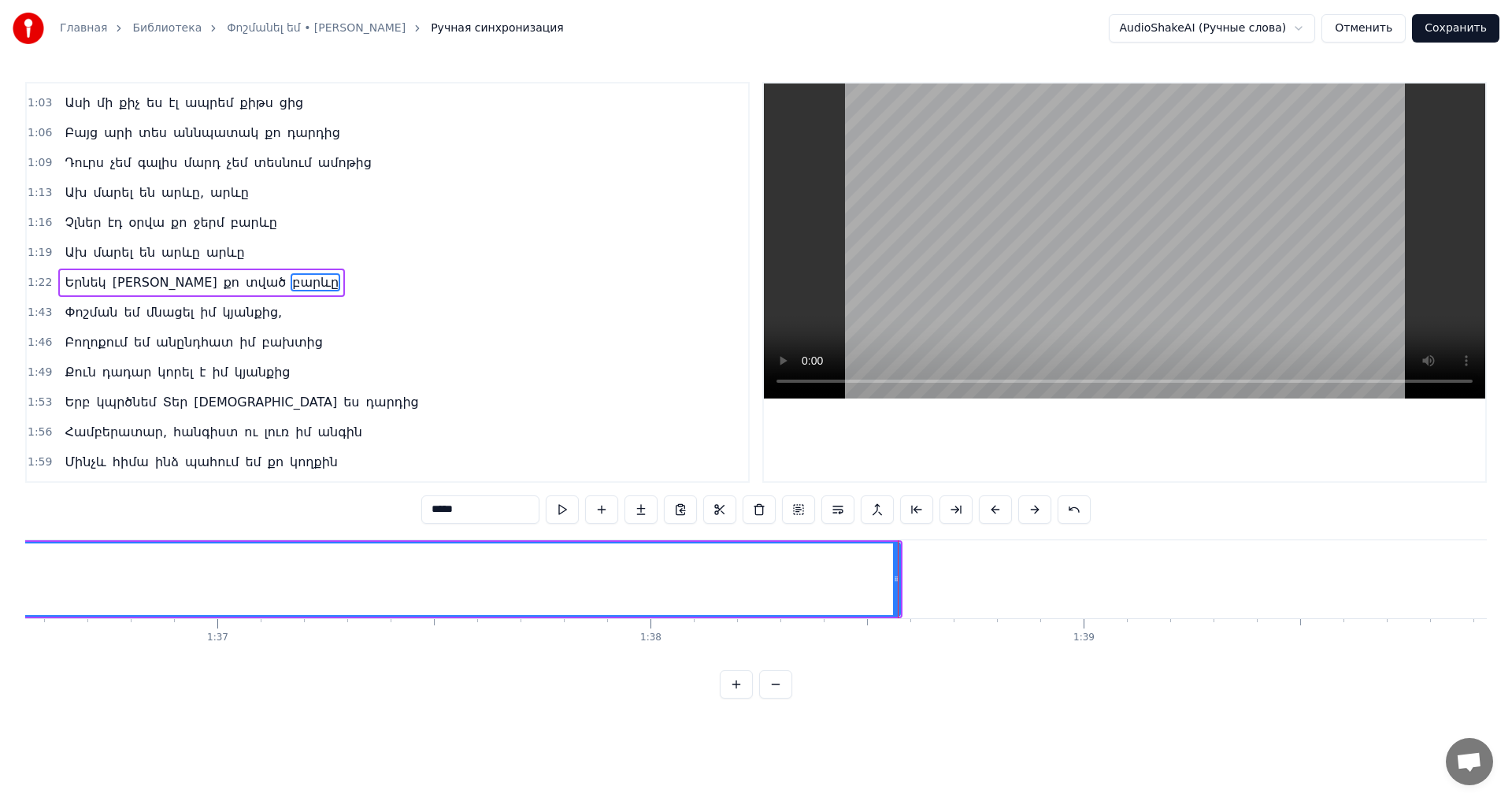
scroll to position [0, 41545]
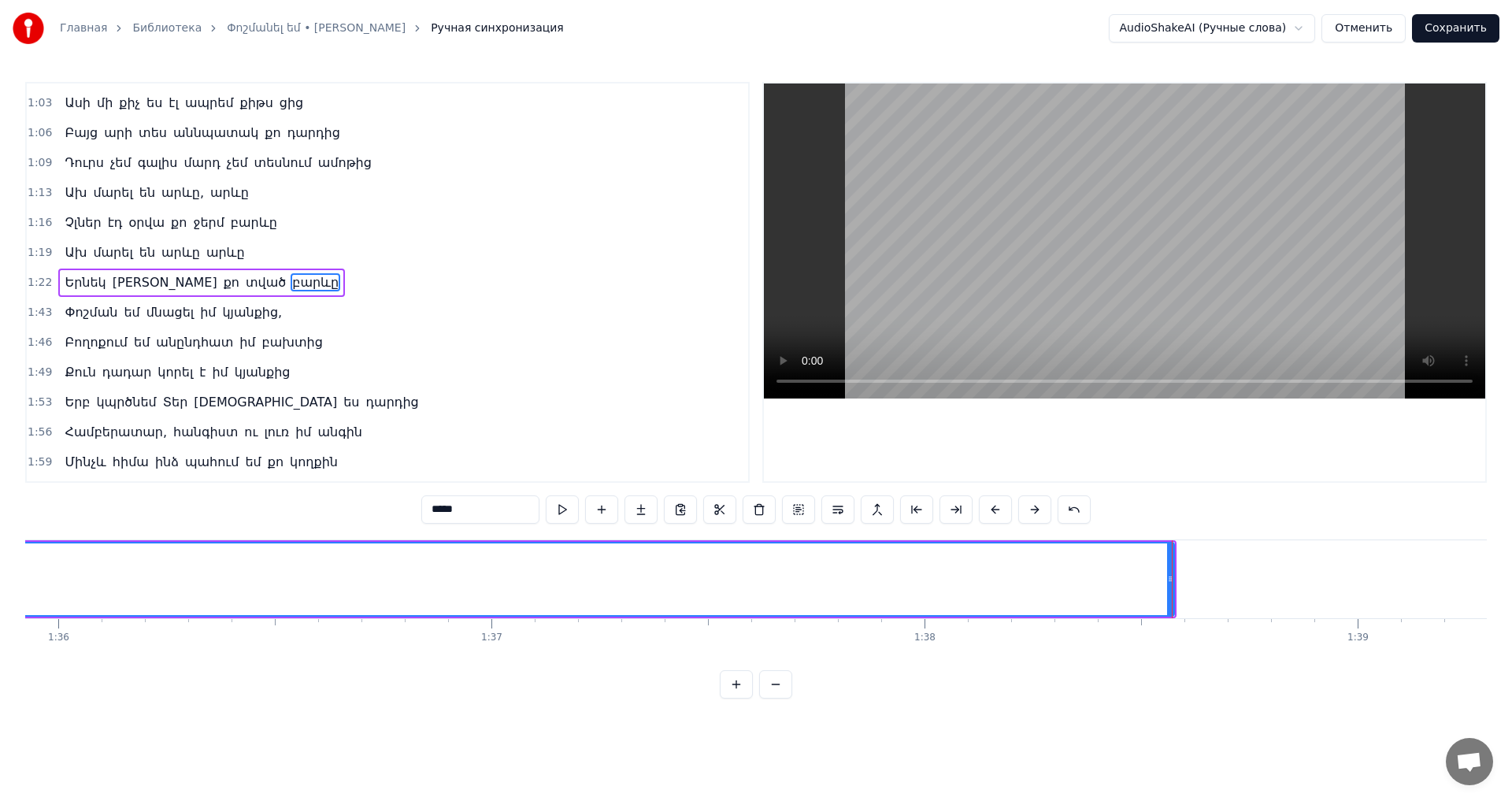
drag, startPoint x: 1173, startPoint y: 572, endPoint x: 1152, endPoint y: 575, distance: 21.2
click at [1145, 572] on div "Սև լիներ օրը էն, որ քեզ տեսա Բարև տվիր տեսքովդ հիացա Ախ չլներ օրը էն, որ քեզ տե…" at bounding box center [116, 578] width 83273 height 78
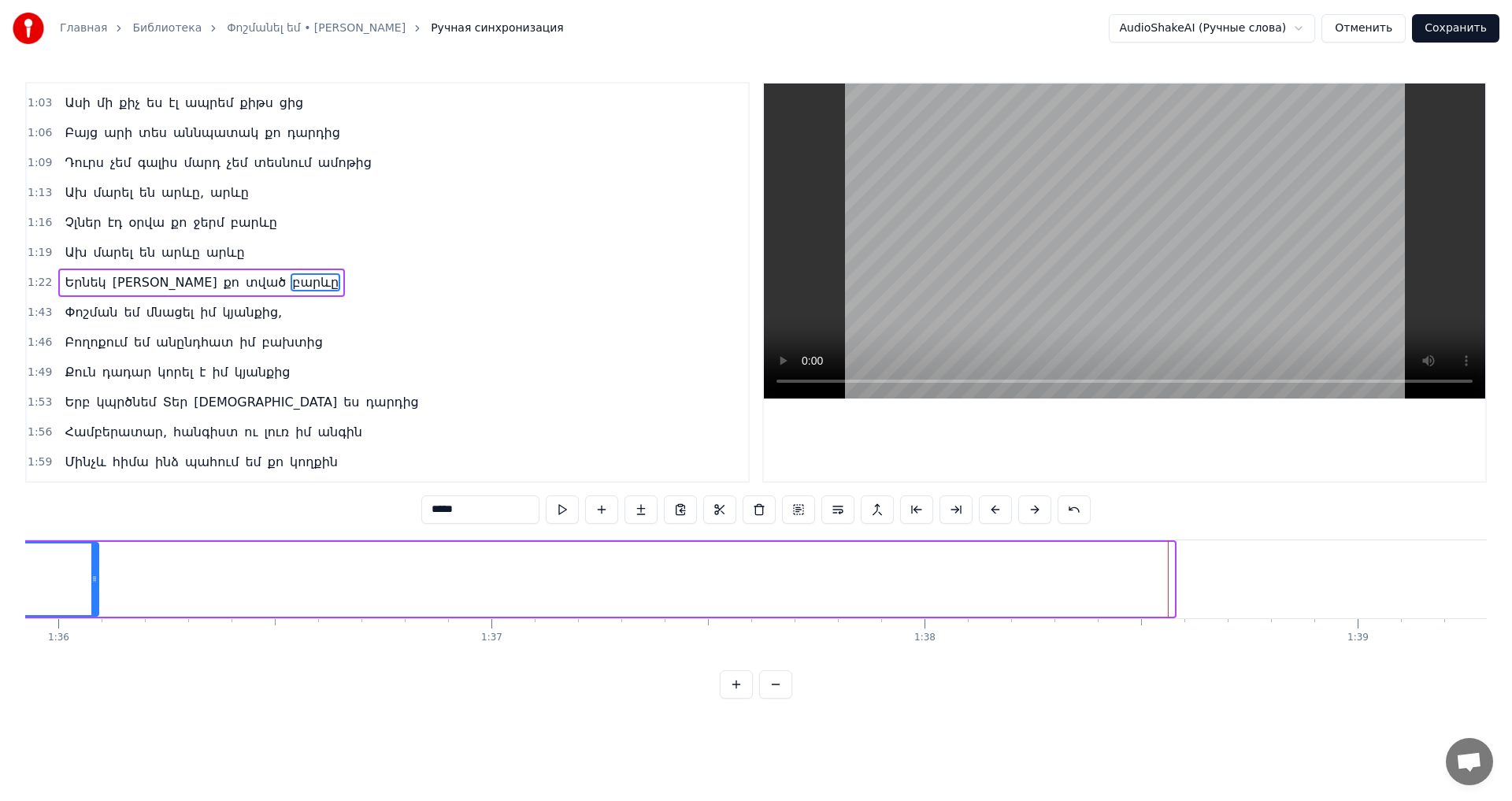
drag, startPoint x: 1174, startPoint y: 578, endPoint x: 92, endPoint y: 550, distance: 1082.4
click at [94, 550] on div at bounding box center [94, 579] width 6 height 72
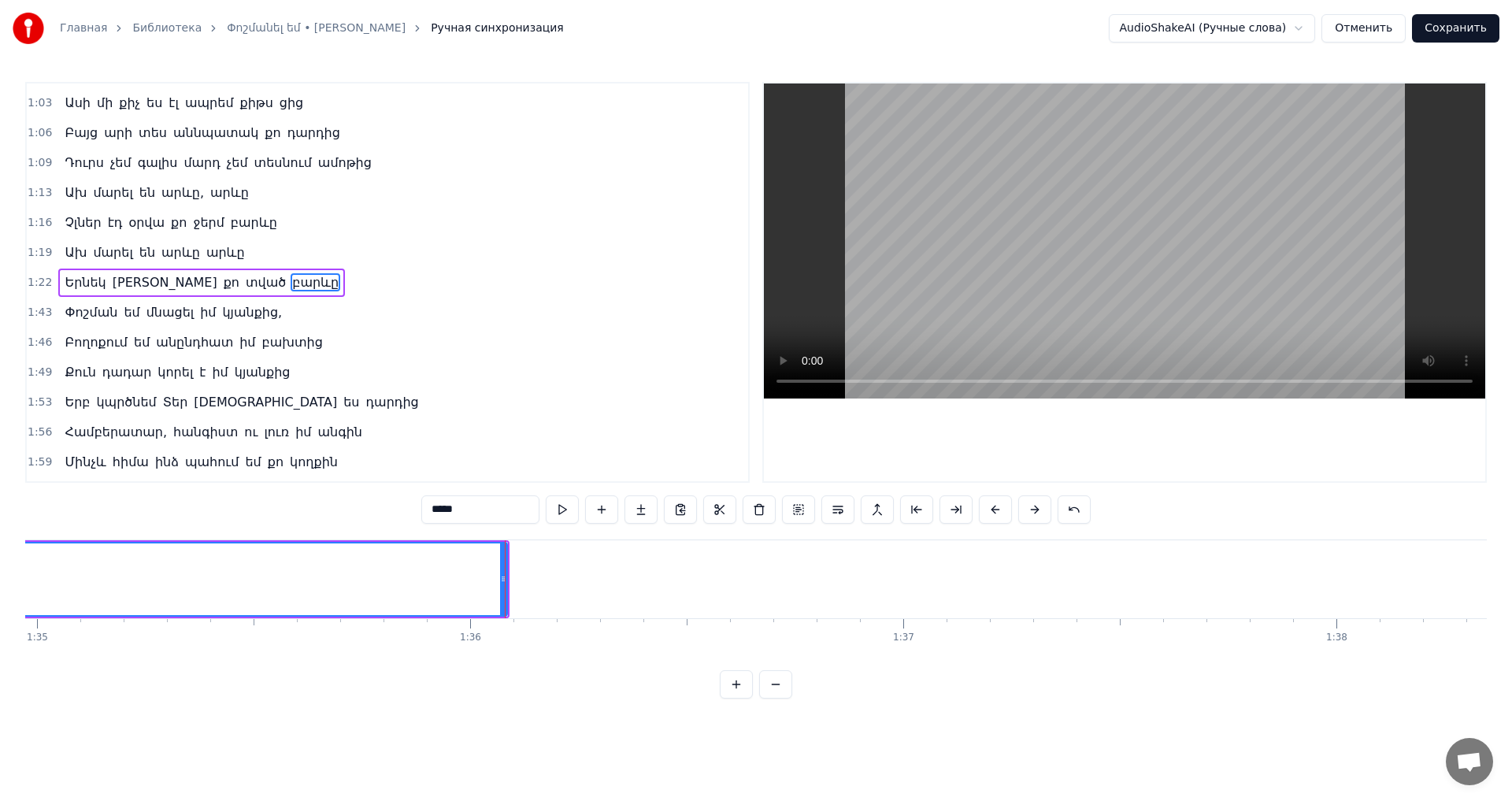
scroll to position [0, 40631]
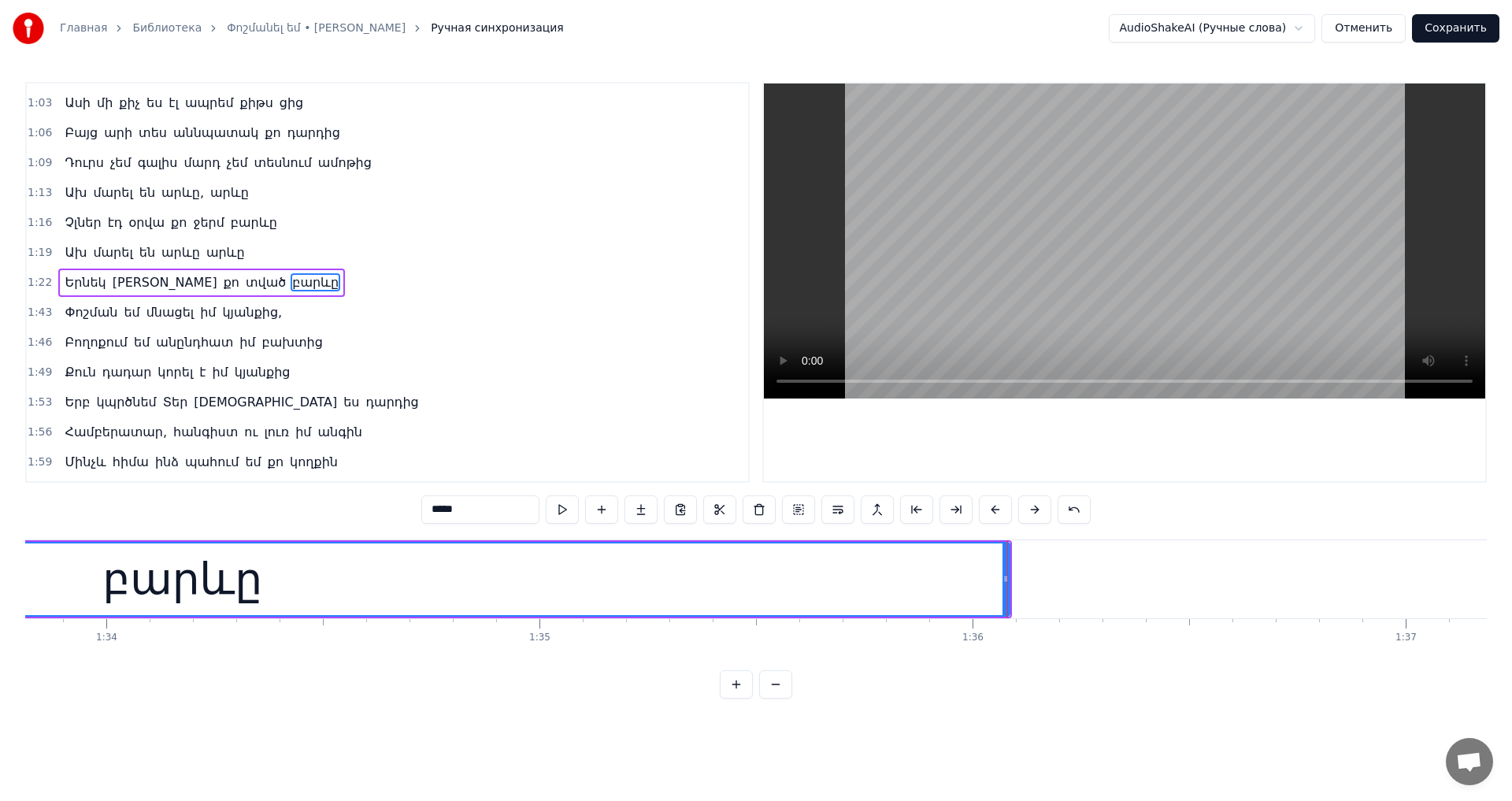
click at [1008, 579] on div at bounding box center [1007, 579] width 1 height 78
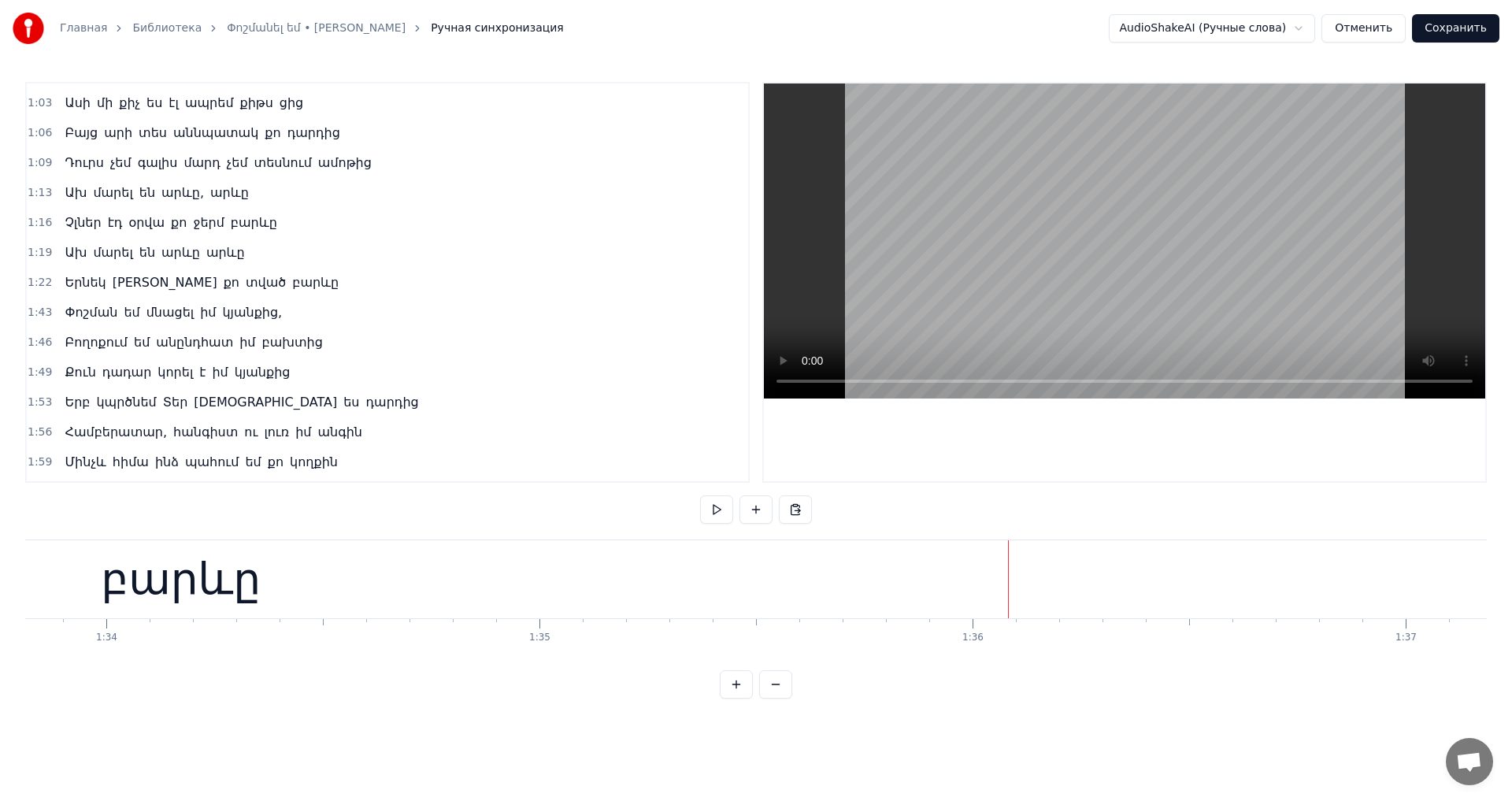
click at [916, 572] on div "բարևը" at bounding box center [181, 579] width 1654 height 78
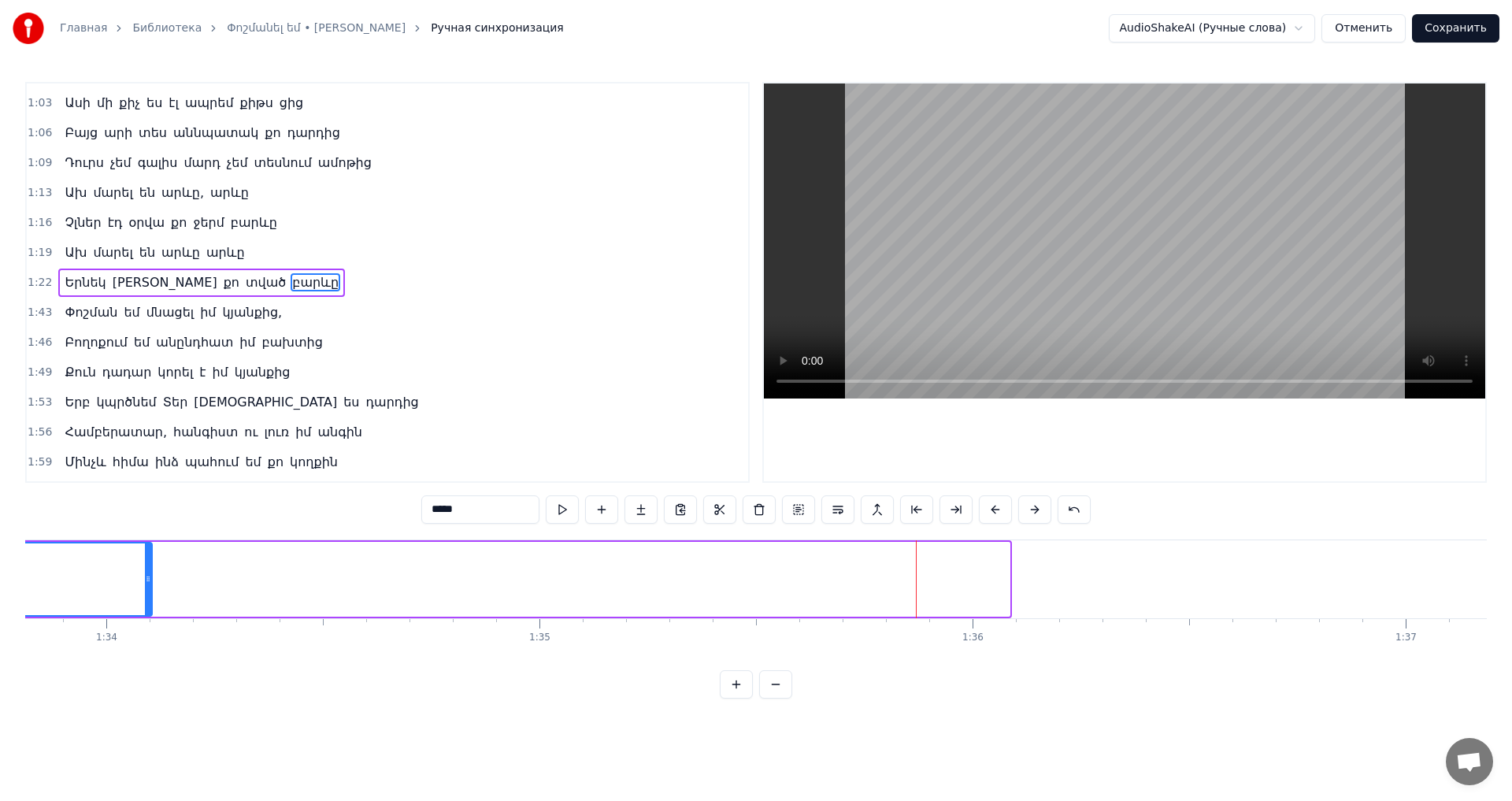
drag, startPoint x: 1009, startPoint y: 573, endPoint x: 151, endPoint y: 579, distance: 858.0
click at [151, 579] on icon at bounding box center [148, 579] width 6 height 13
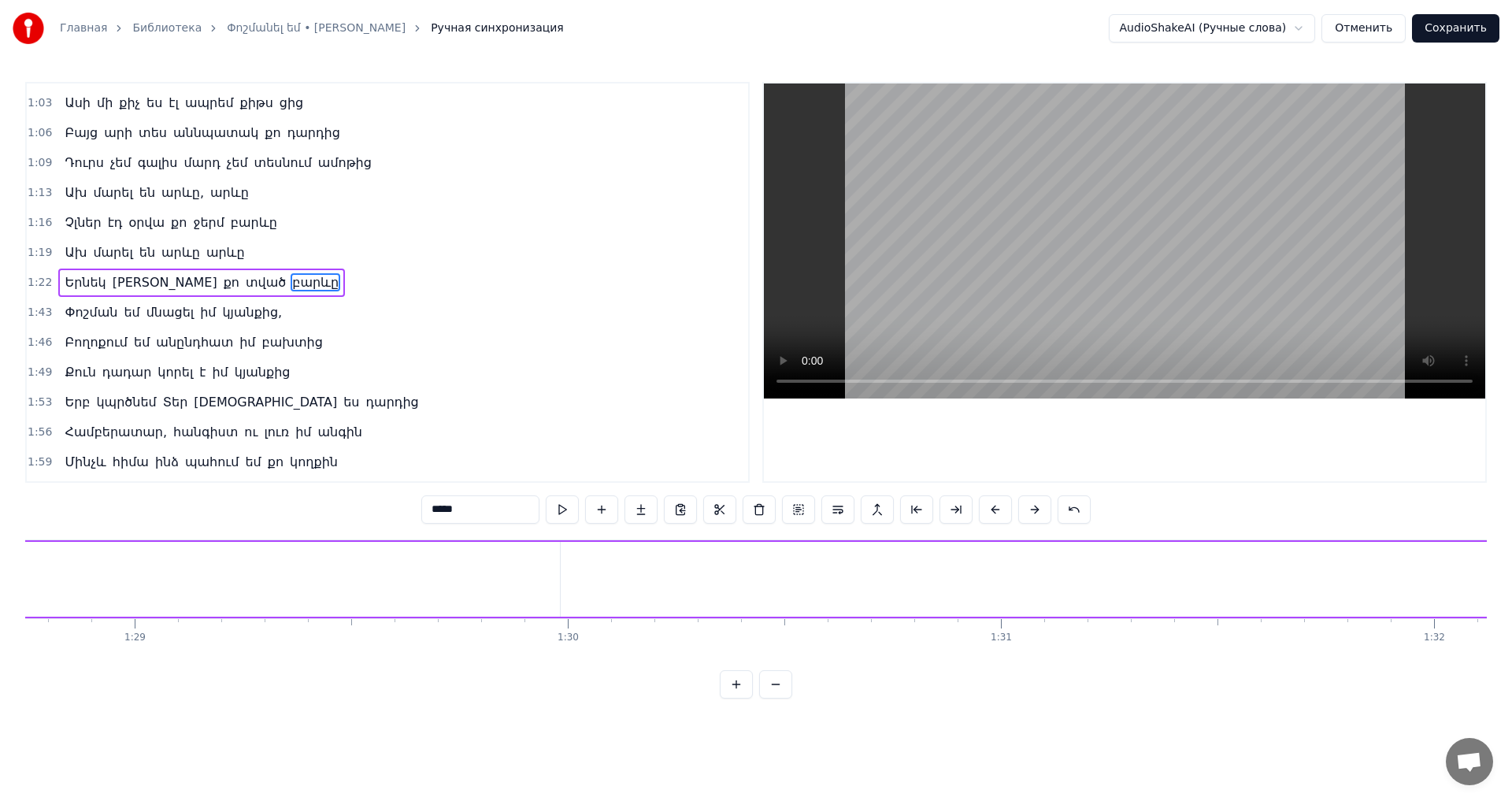
scroll to position [0, 40036]
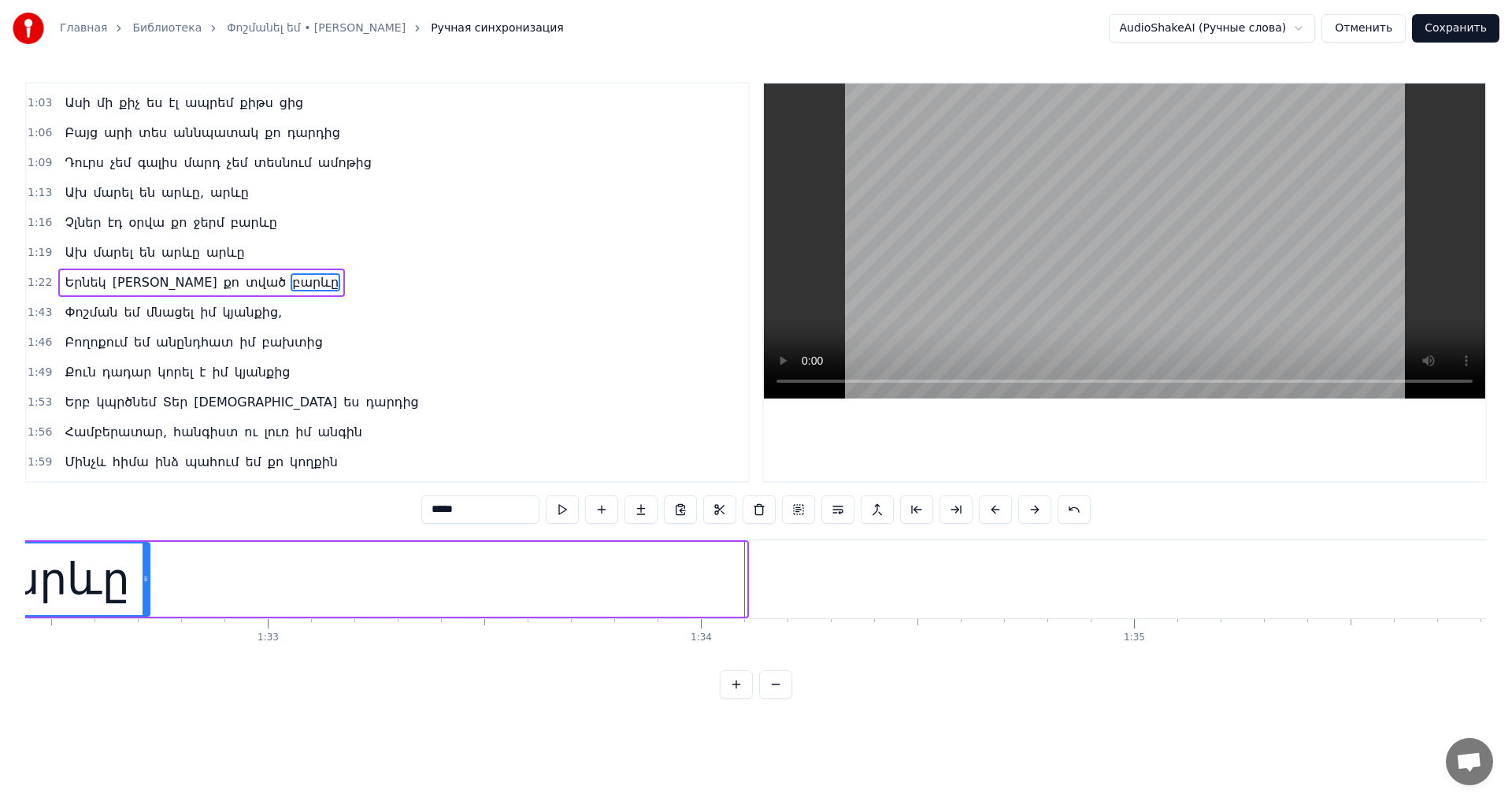
drag, startPoint x: 742, startPoint y: 588, endPoint x: 145, endPoint y: 587, distance: 597.0
click at [145, 587] on div at bounding box center [145, 579] width 6 height 72
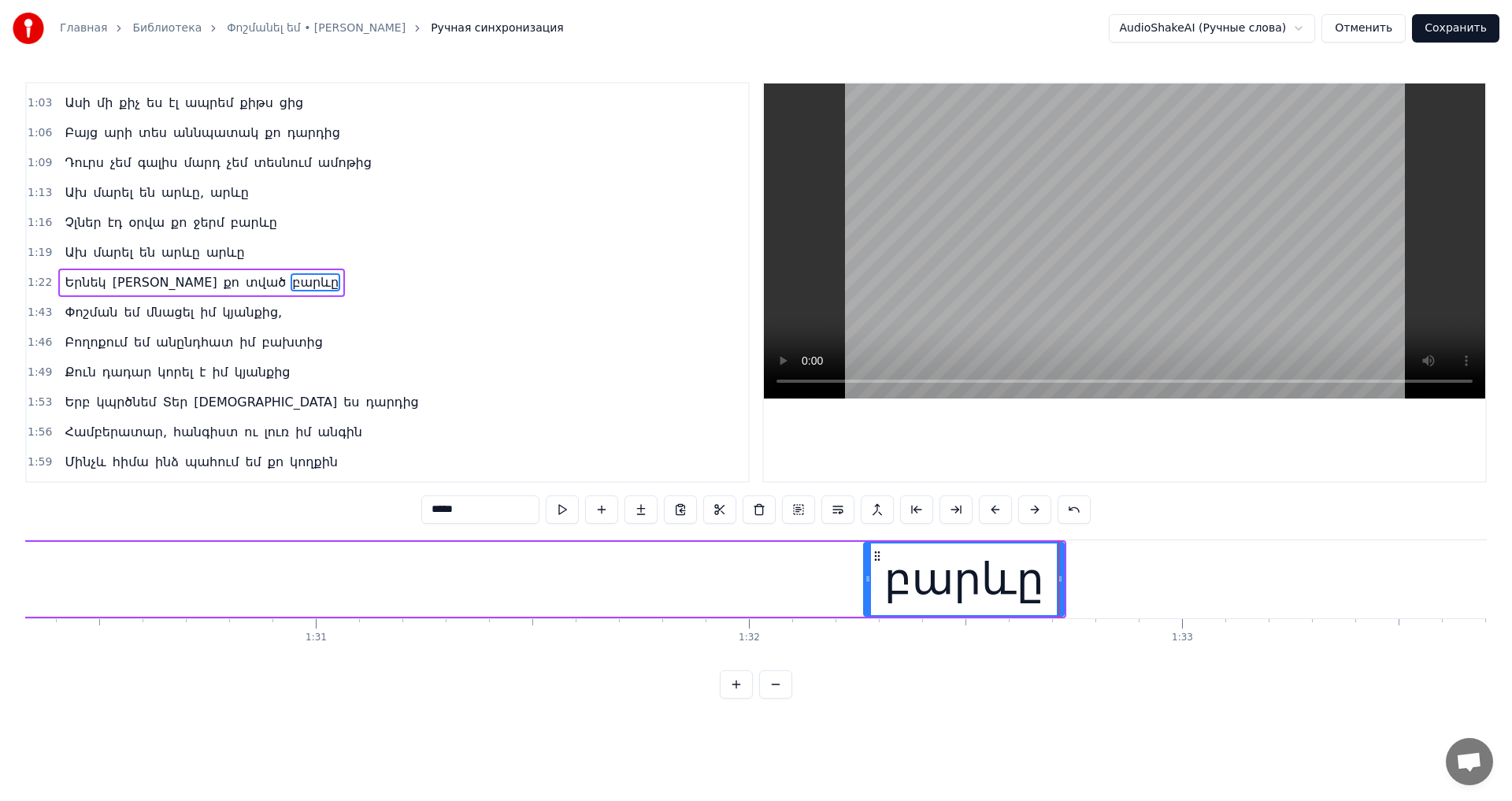
scroll to position [0, 38757]
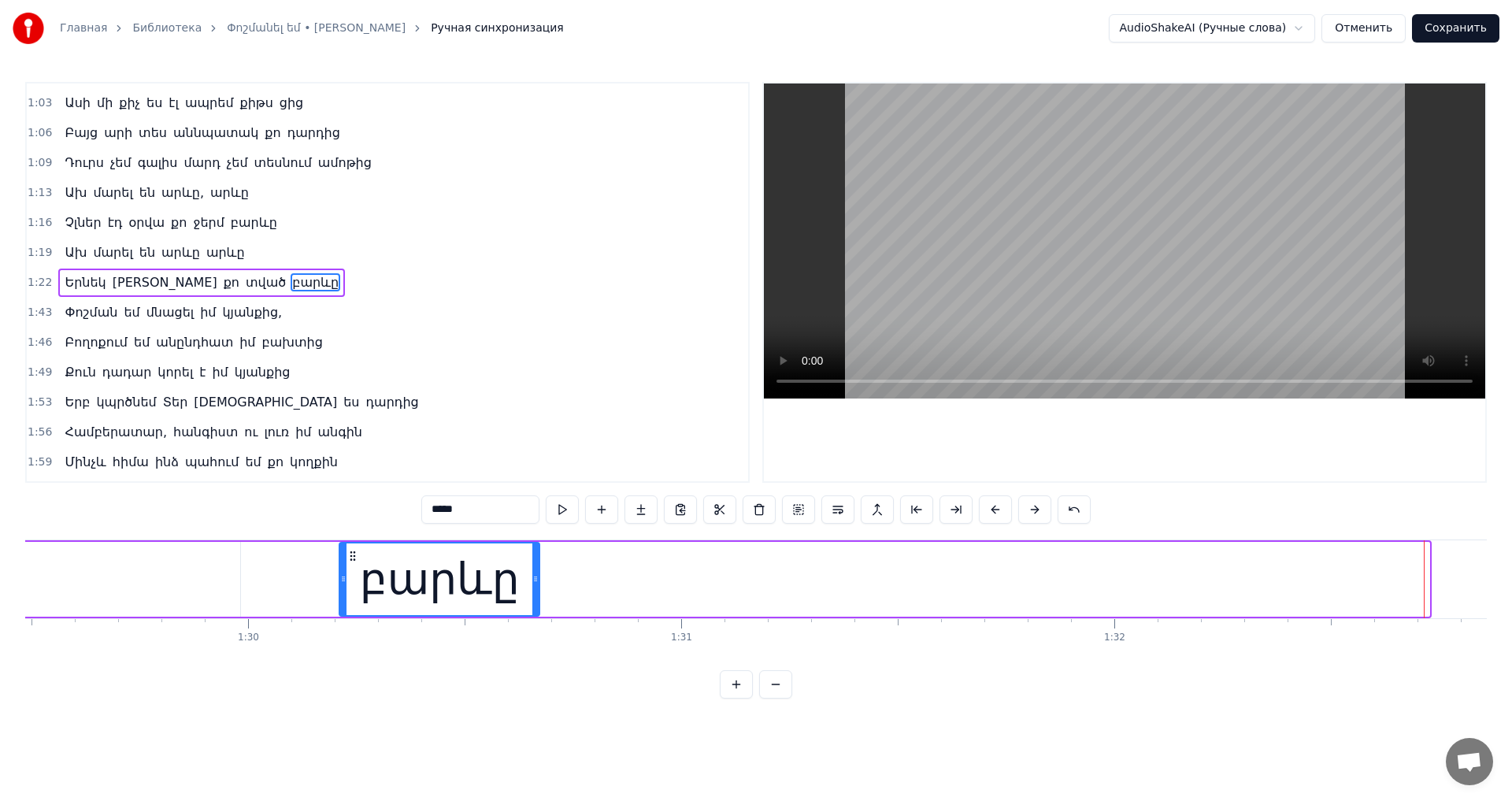
drag, startPoint x: 1243, startPoint y: 556, endPoint x: 354, endPoint y: 578, distance: 889.3
click at [354, 578] on div "բարևը" at bounding box center [439, 579] width 199 height 72
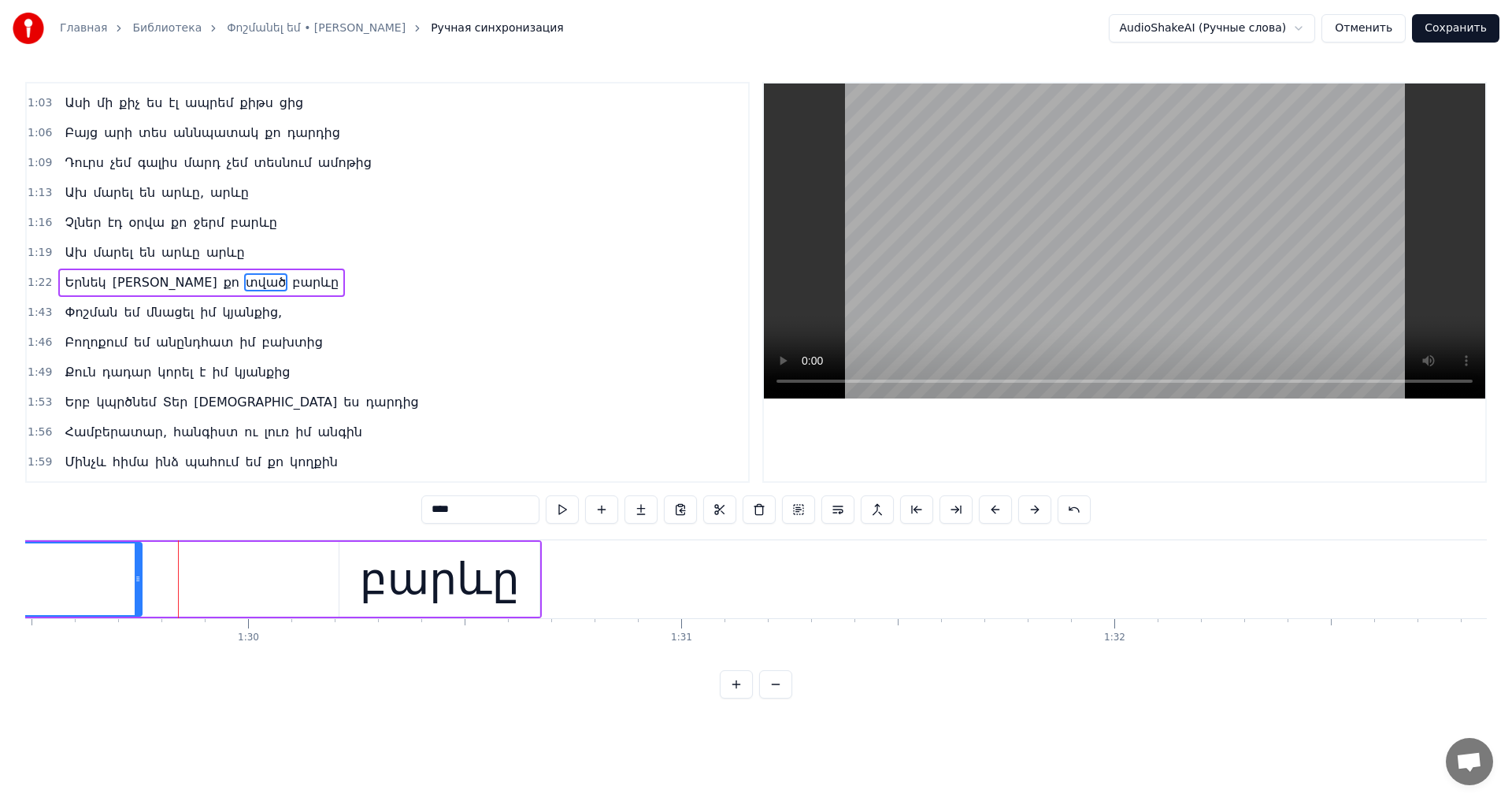
drag, startPoint x: 237, startPoint y: 570, endPoint x: 131, endPoint y: 576, distance: 106.2
click at [135, 576] on div at bounding box center [138, 579] width 6 height 72
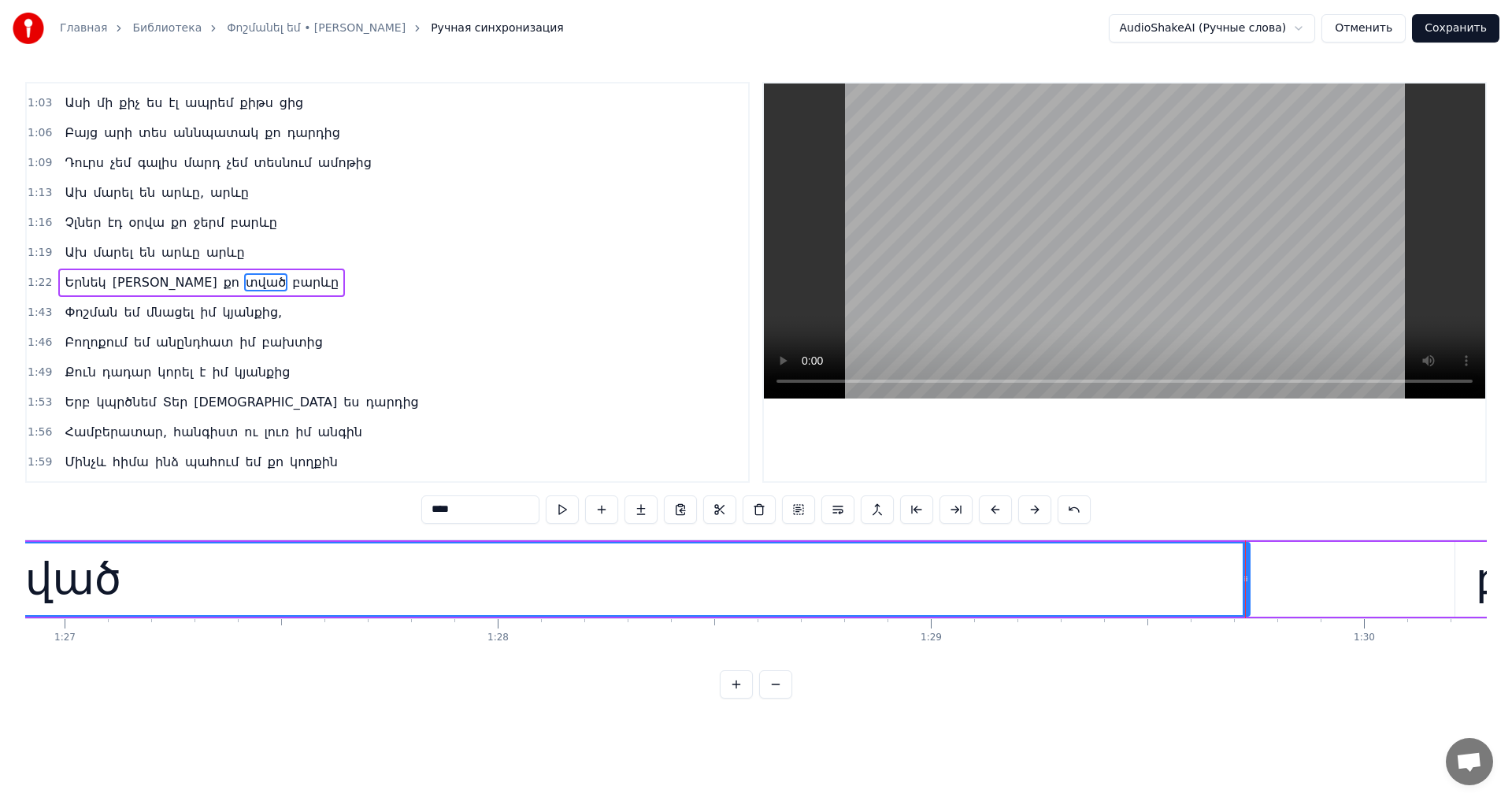
scroll to position [0, 37479]
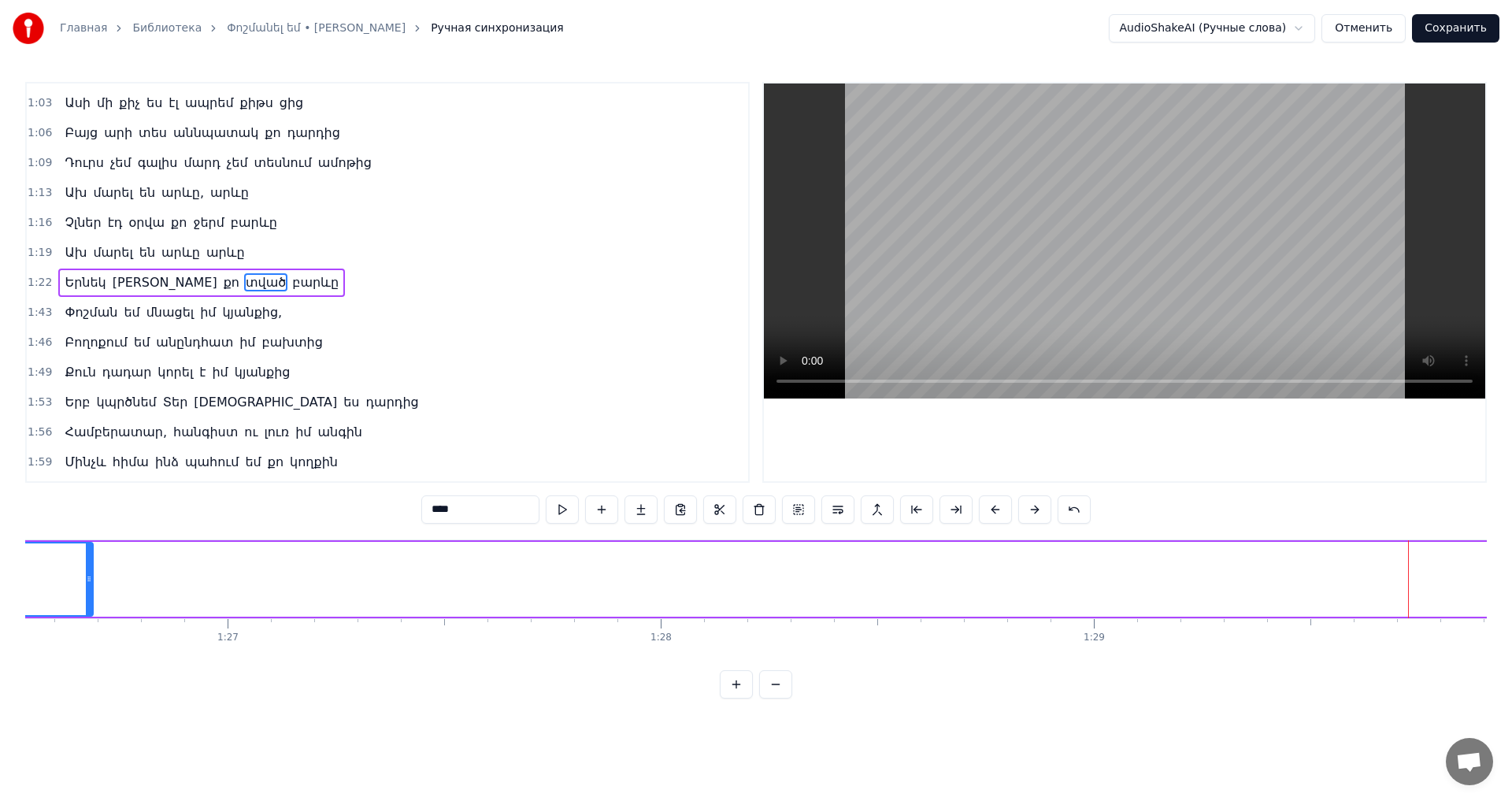
drag, startPoint x: 1410, startPoint y: 573, endPoint x: 90, endPoint y: 585, distance: 1320.1
click at [90, 585] on div at bounding box center [89, 579] width 6 height 72
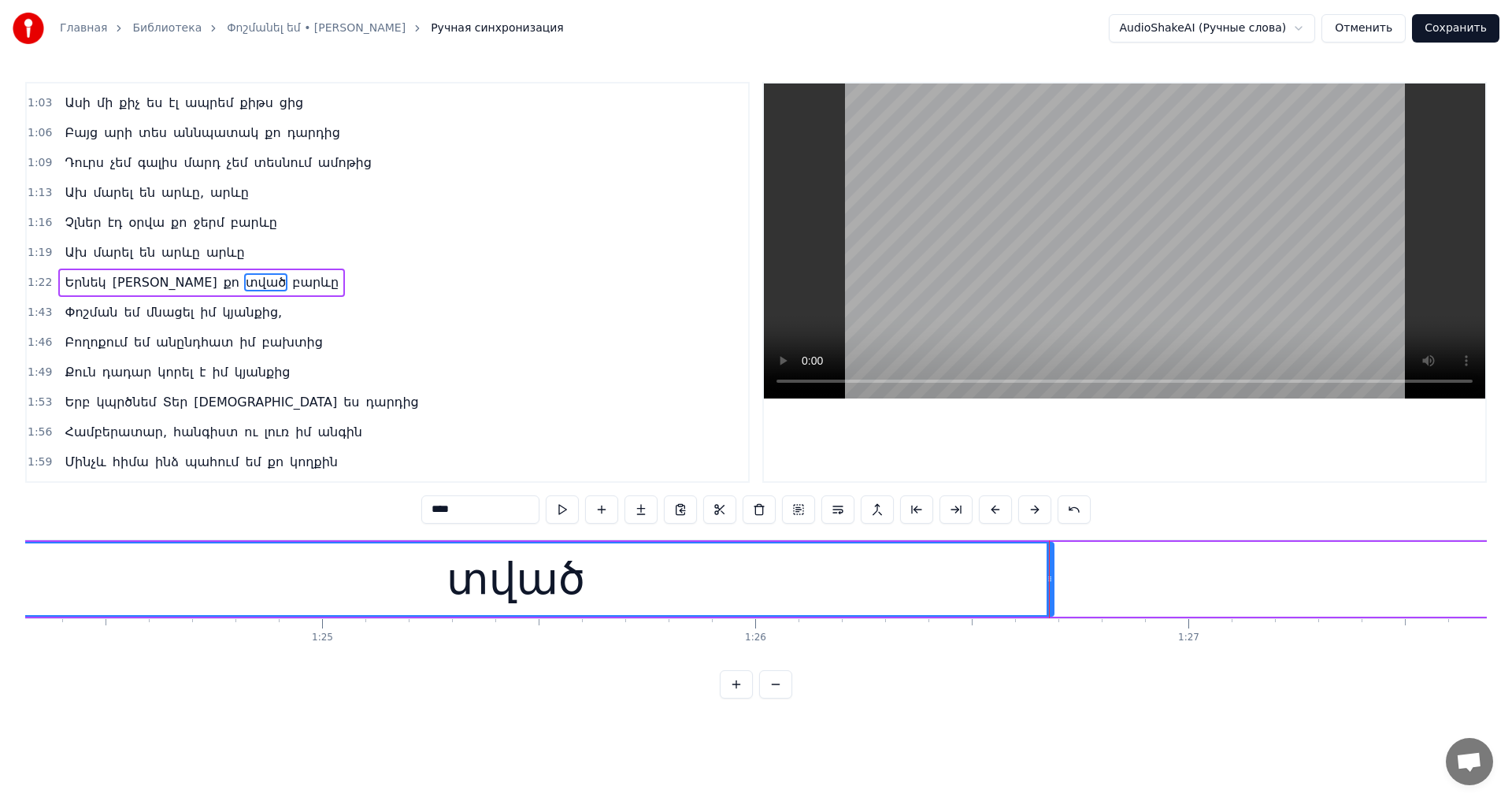
scroll to position [0, 36335]
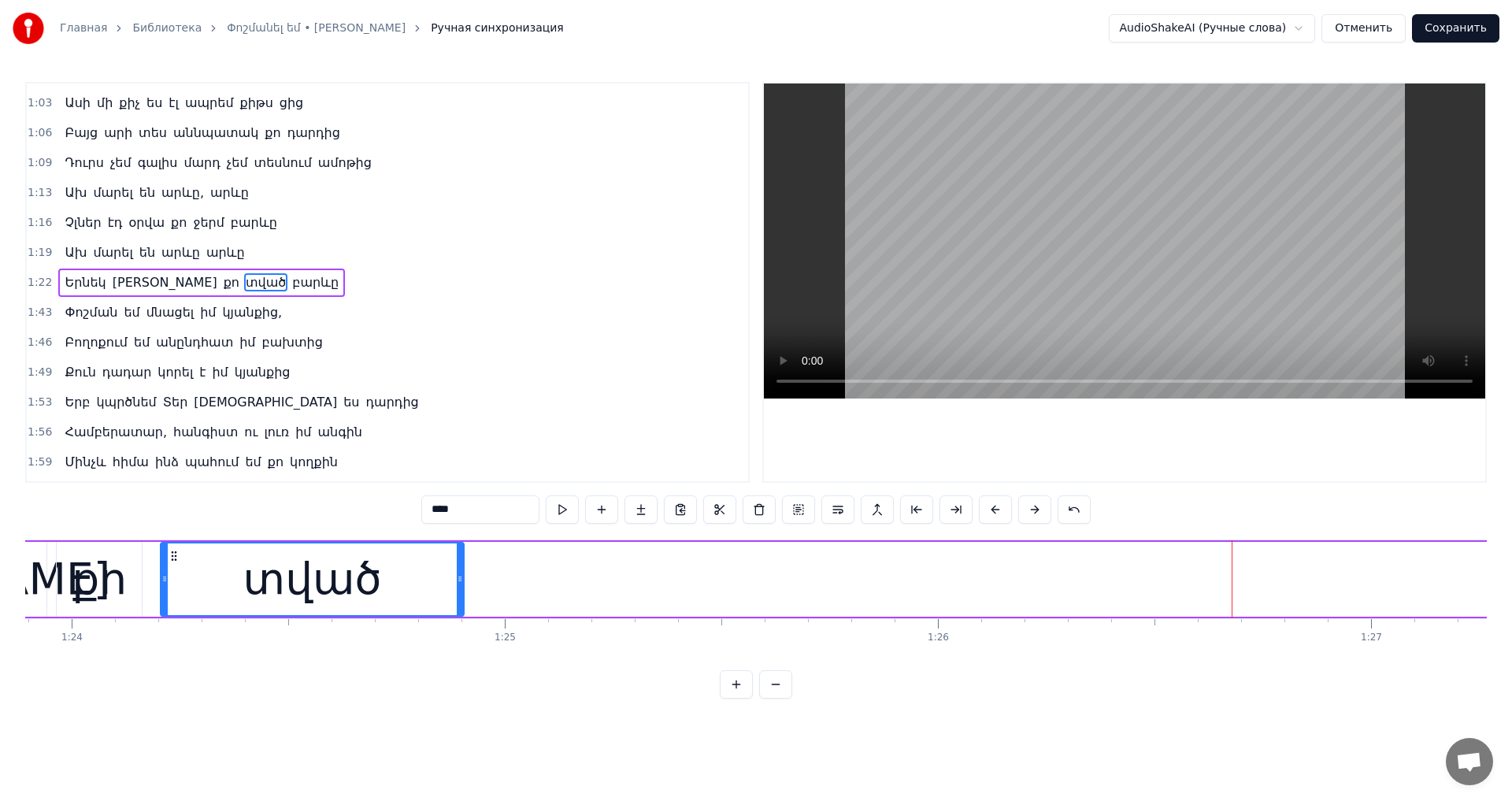
drag, startPoint x: 1234, startPoint y: 578, endPoint x: 461, endPoint y: 585, distance: 773.0
click at [461, 585] on div at bounding box center [460, 579] width 6 height 72
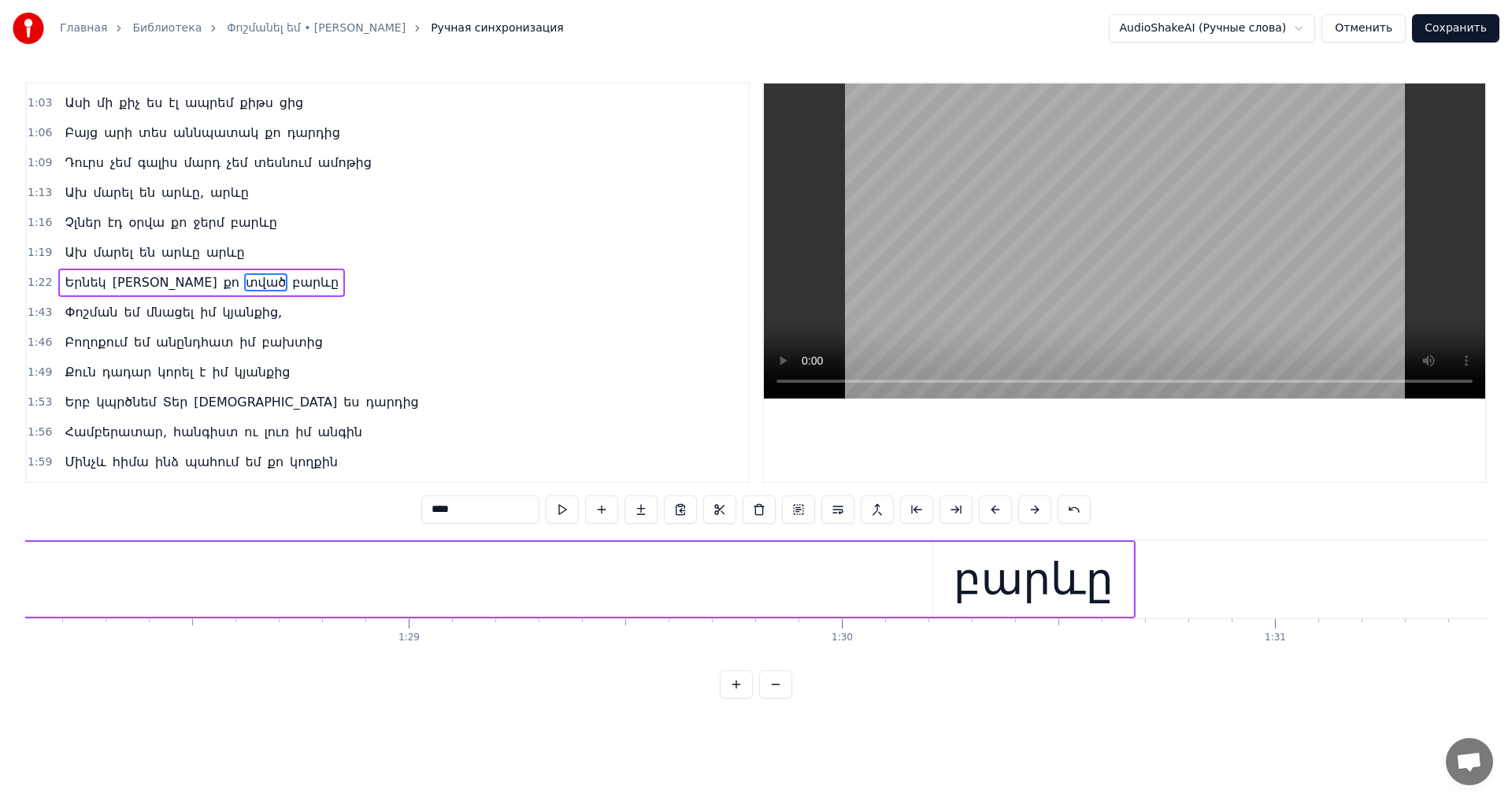
scroll to position [0, 38255]
click at [868, 577] on div "բարևը" at bounding box center [942, 579] width 200 height 75
type input "*****"
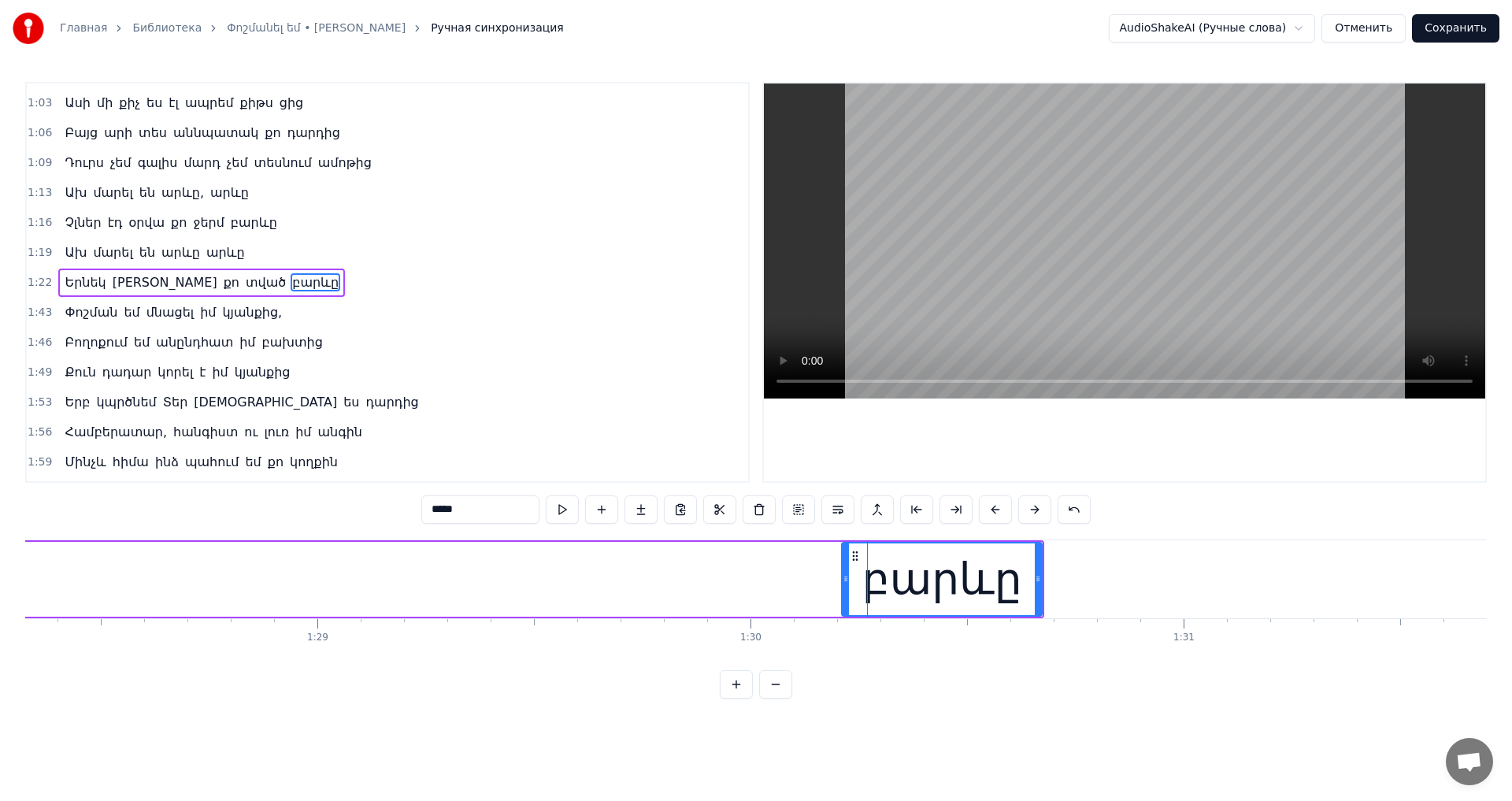
drag, startPoint x: 788, startPoint y: 572, endPoint x: 871, endPoint y: 563, distance: 83.5
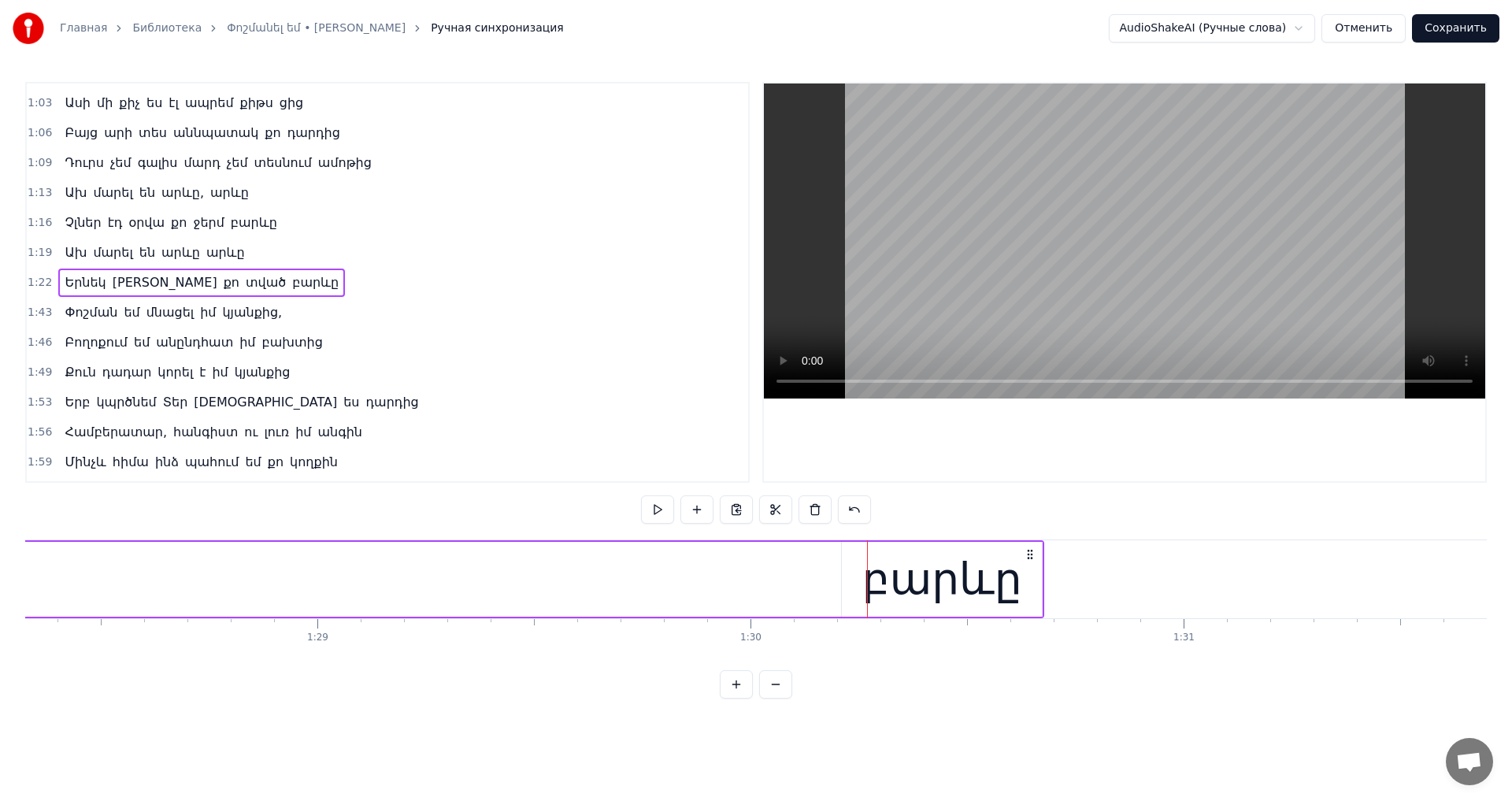
click at [867, 560] on div "բարևը" at bounding box center [942, 579] width 200 height 75
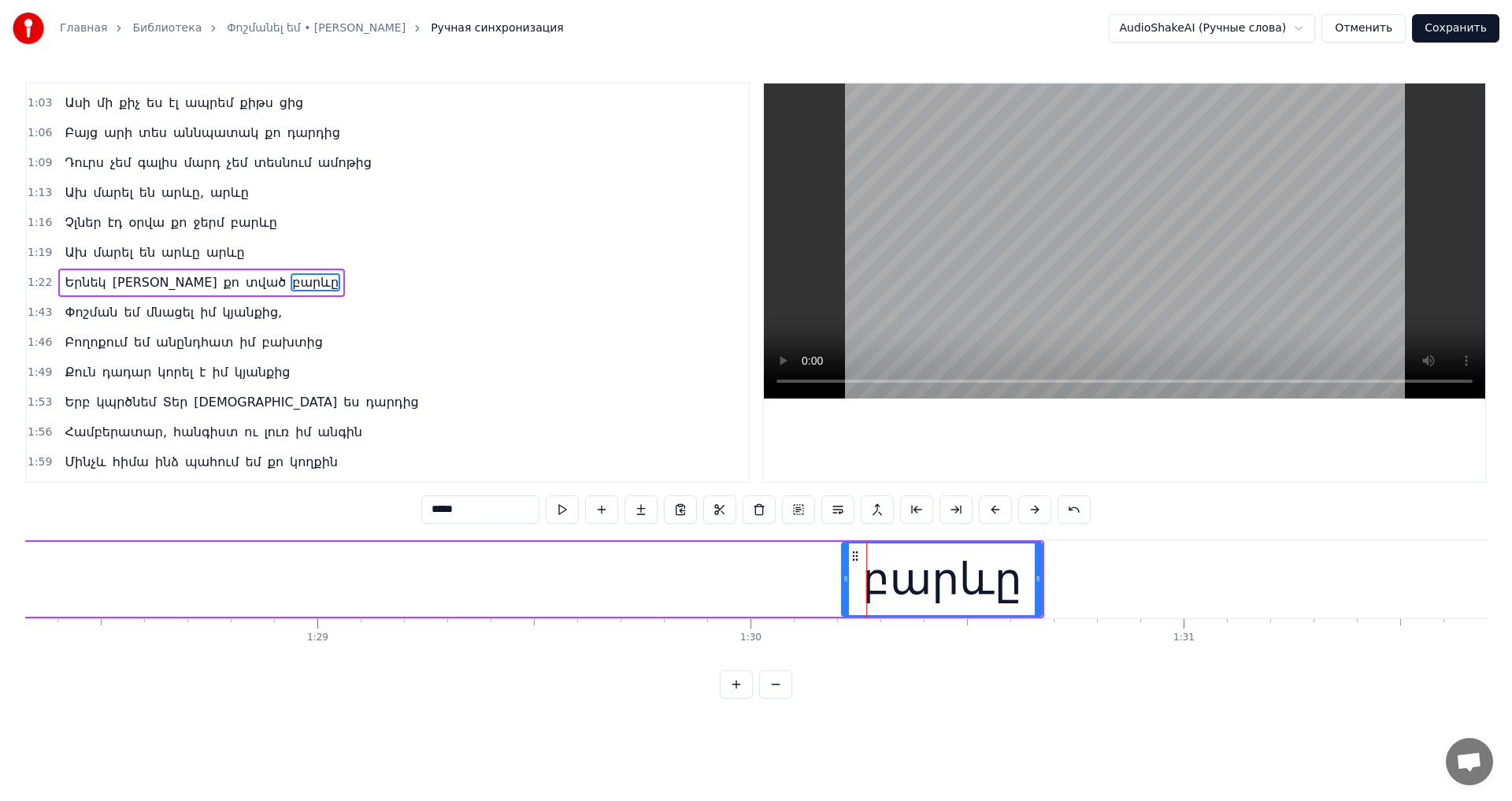
click at [848, 555] on div at bounding box center [846, 579] width 6 height 72
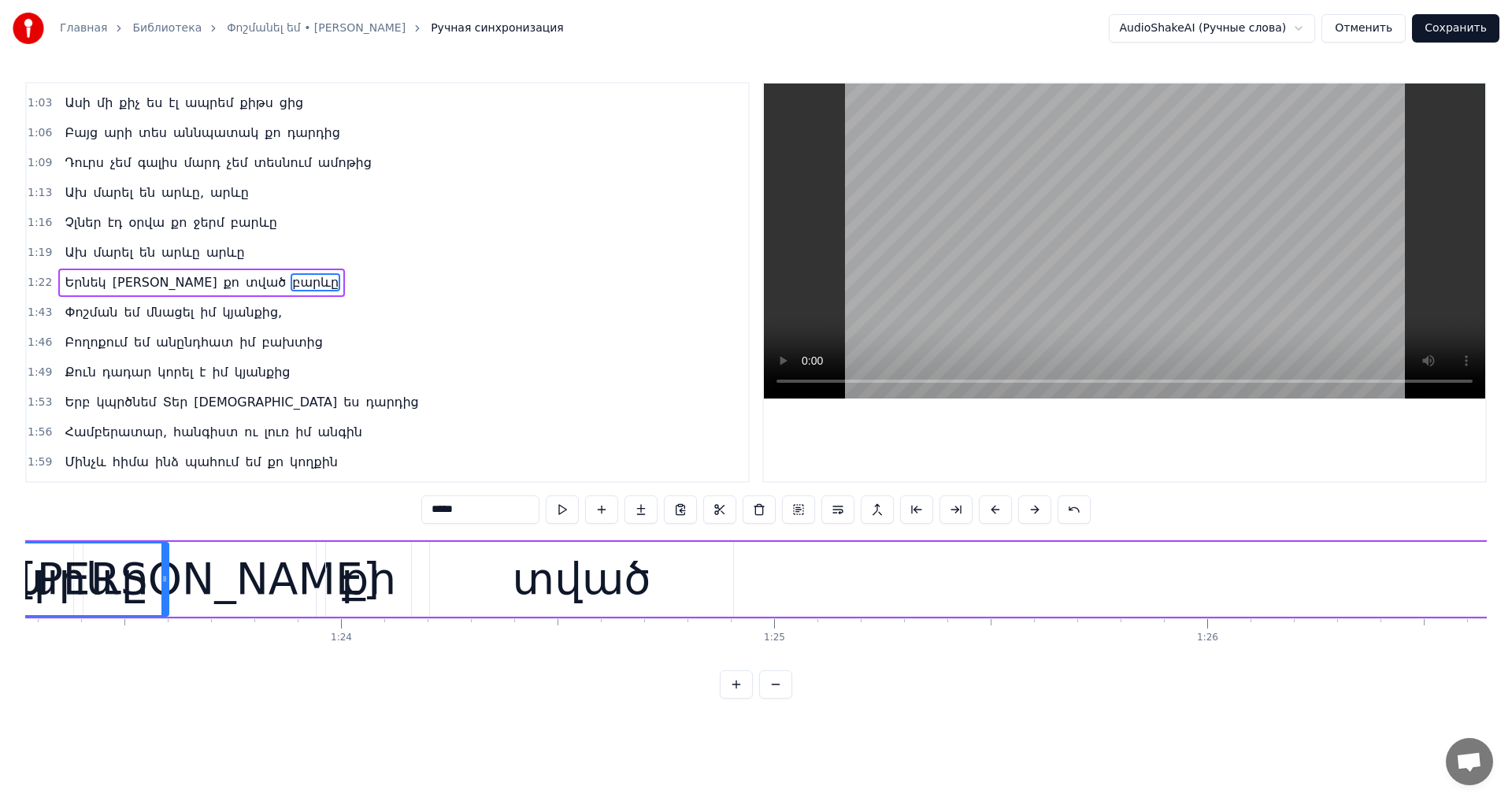
scroll to position [0, 36018]
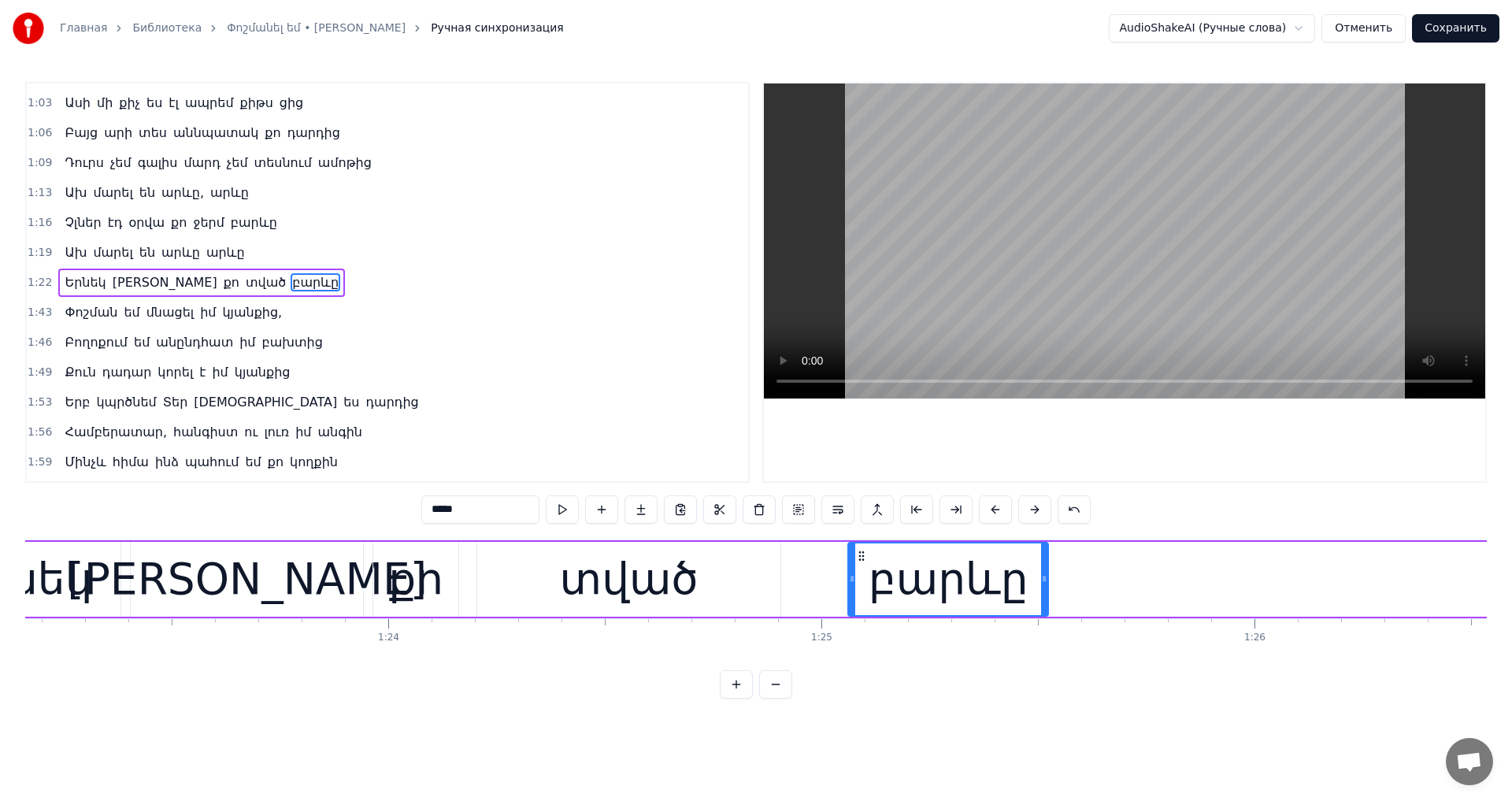
drag, startPoint x: 857, startPoint y: 554, endPoint x: 863, endPoint y: 643, distance: 89.2
click at [863, 643] on div "Սև լիներ օրը էն, որ քեզ տեսա Բարև տվիր տեսքովդ հիացա Ախ չլներ օրը էն, որ քեզ տե…" at bounding box center [756, 598] width 1462 height 118
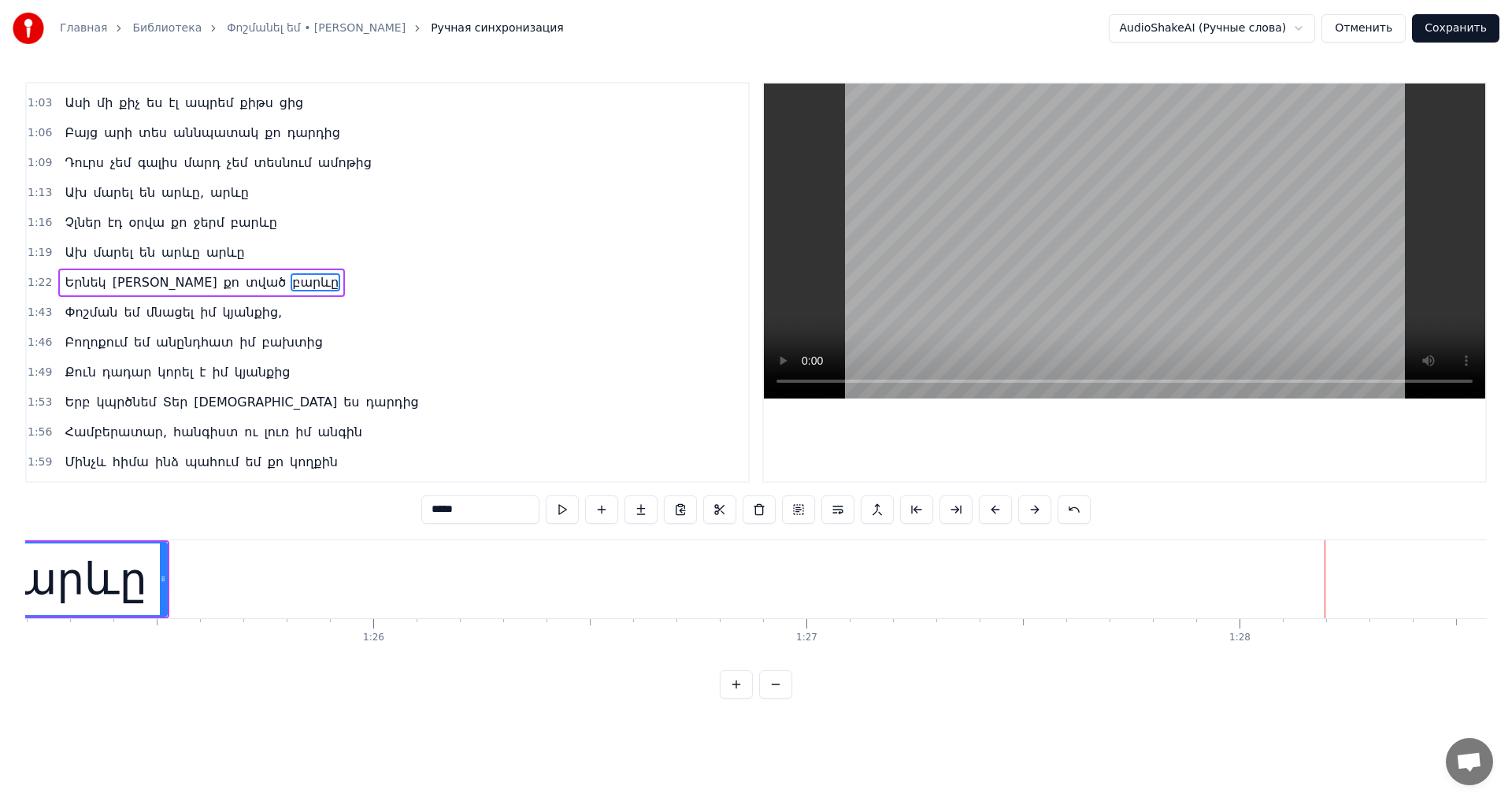
click at [1088, 268] on video at bounding box center [1124, 241] width 721 height 315
click at [1476, 35] on button "Сохранить" at bounding box center [1455, 28] width 87 height 28
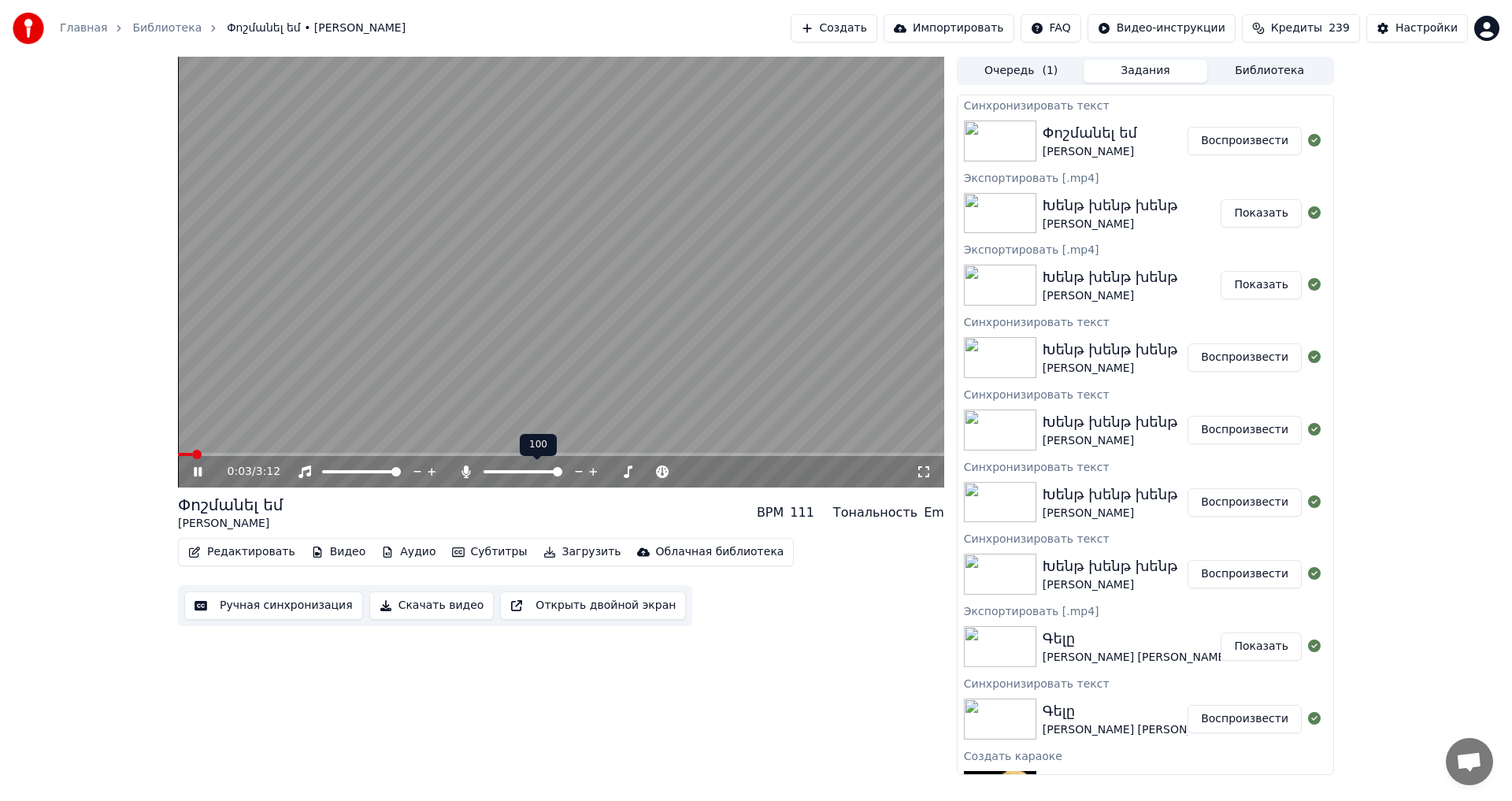
click at [485, 472] on span at bounding box center [523, 472] width 78 height 3
click at [597, 472] on icon at bounding box center [593, 472] width 8 height 8
click at [580, 476] on icon at bounding box center [579, 471] width 15 height 15
click at [570, 251] on video at bounding box center [561, 271] width 766 height 430
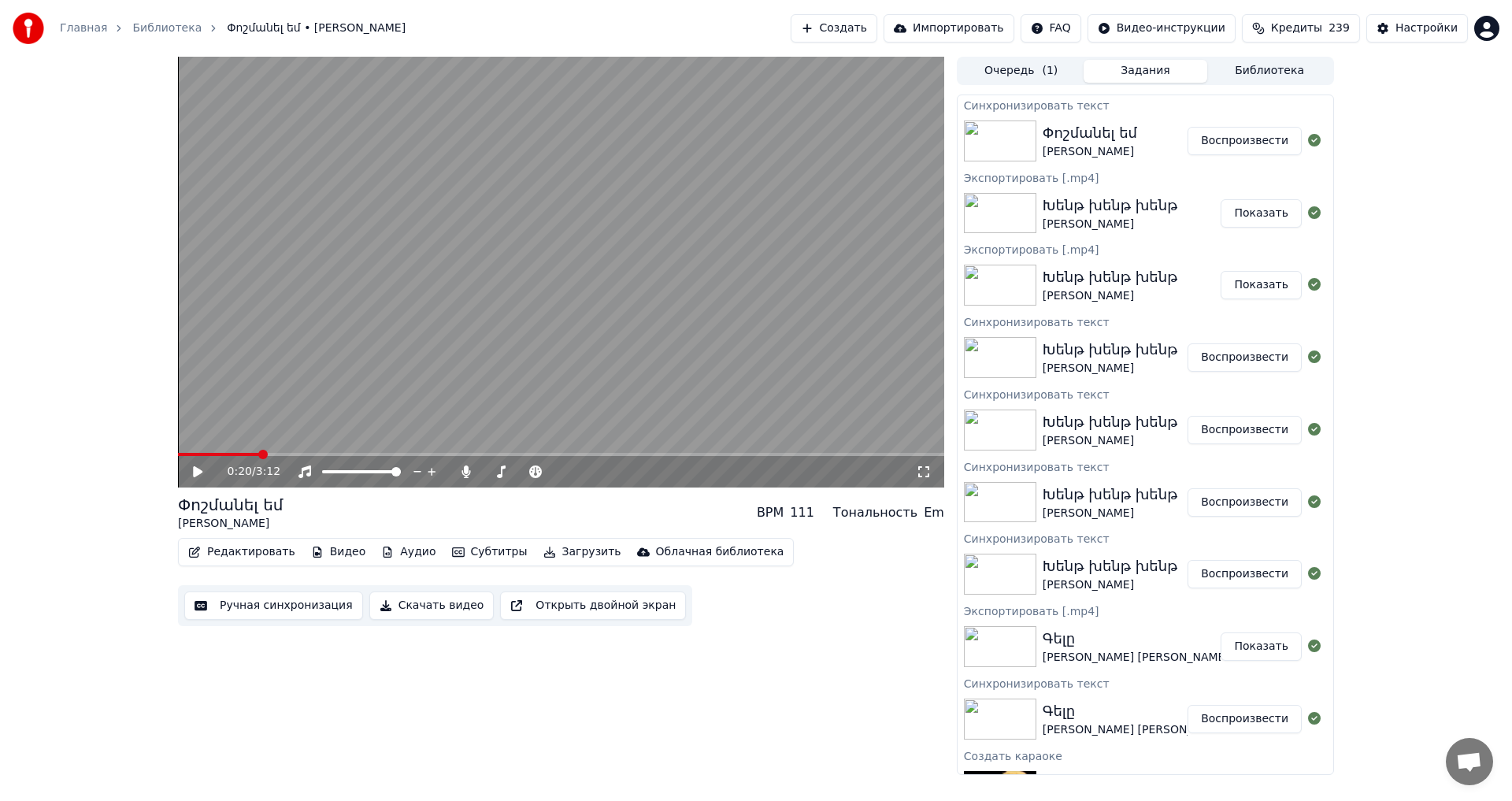
click at [543, 549] on button "Загрузить" at bounding box center [582, 551] width 90 height 22
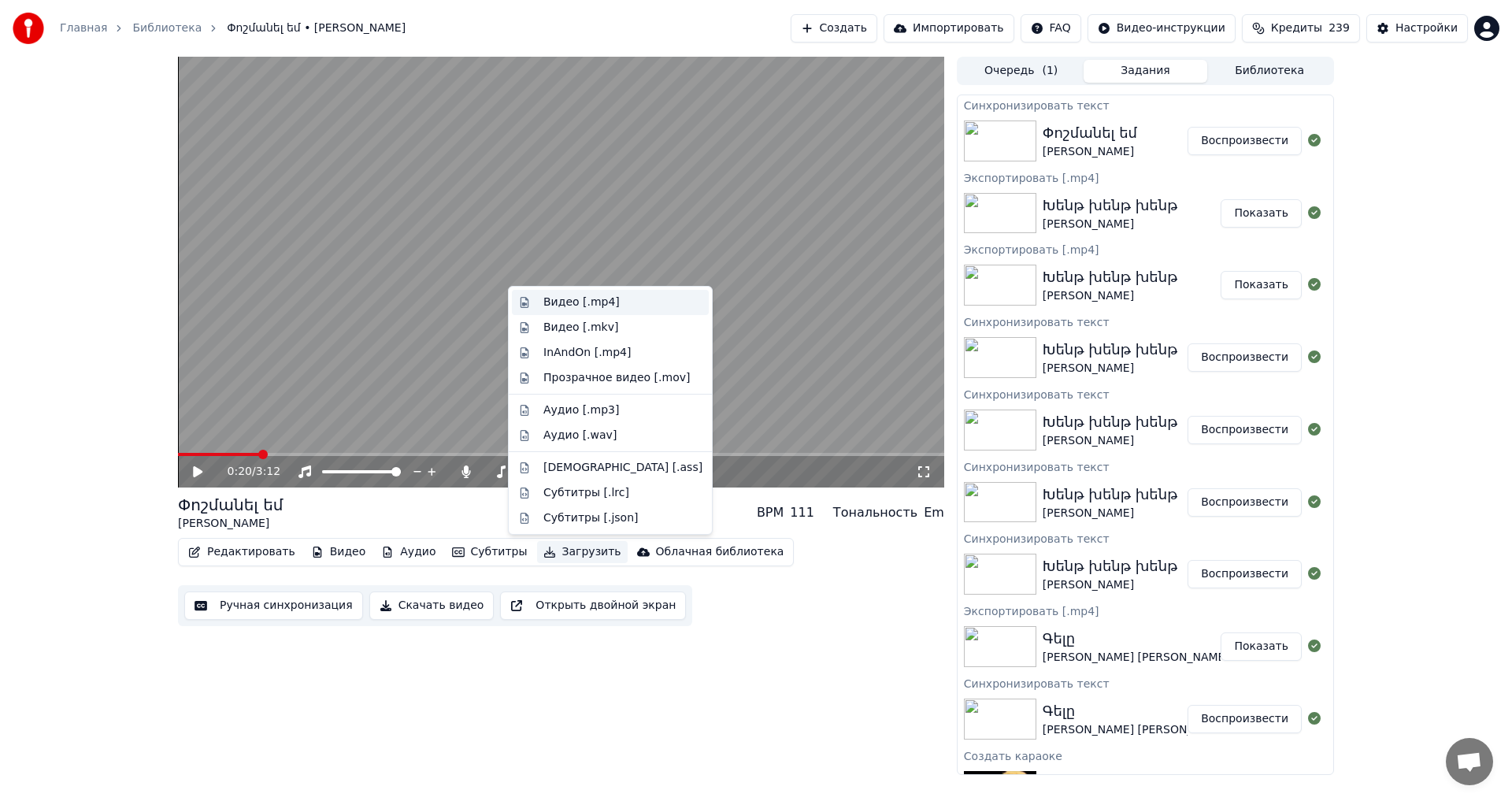
click at [574, 300] on div "Видео [.mp4]" at bounding box center [582, 302] width 77 height 15
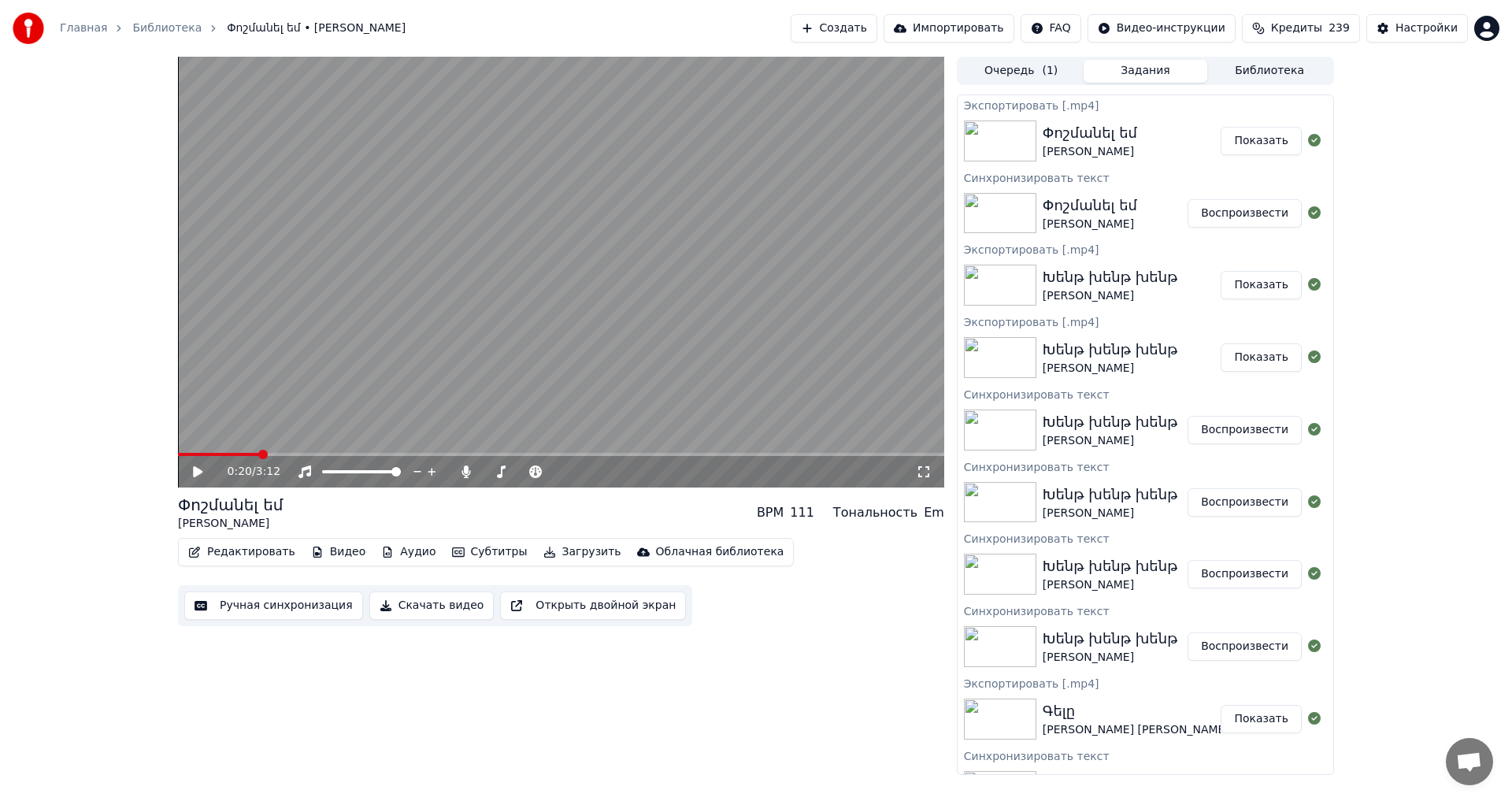
click at [1275, 134] on button "Показать" at bounding box center [1261, 140] width 81 height 28
click at [1240, 73] on button "Библиотека" at bounding box center [1270, 71] width 124 height 23
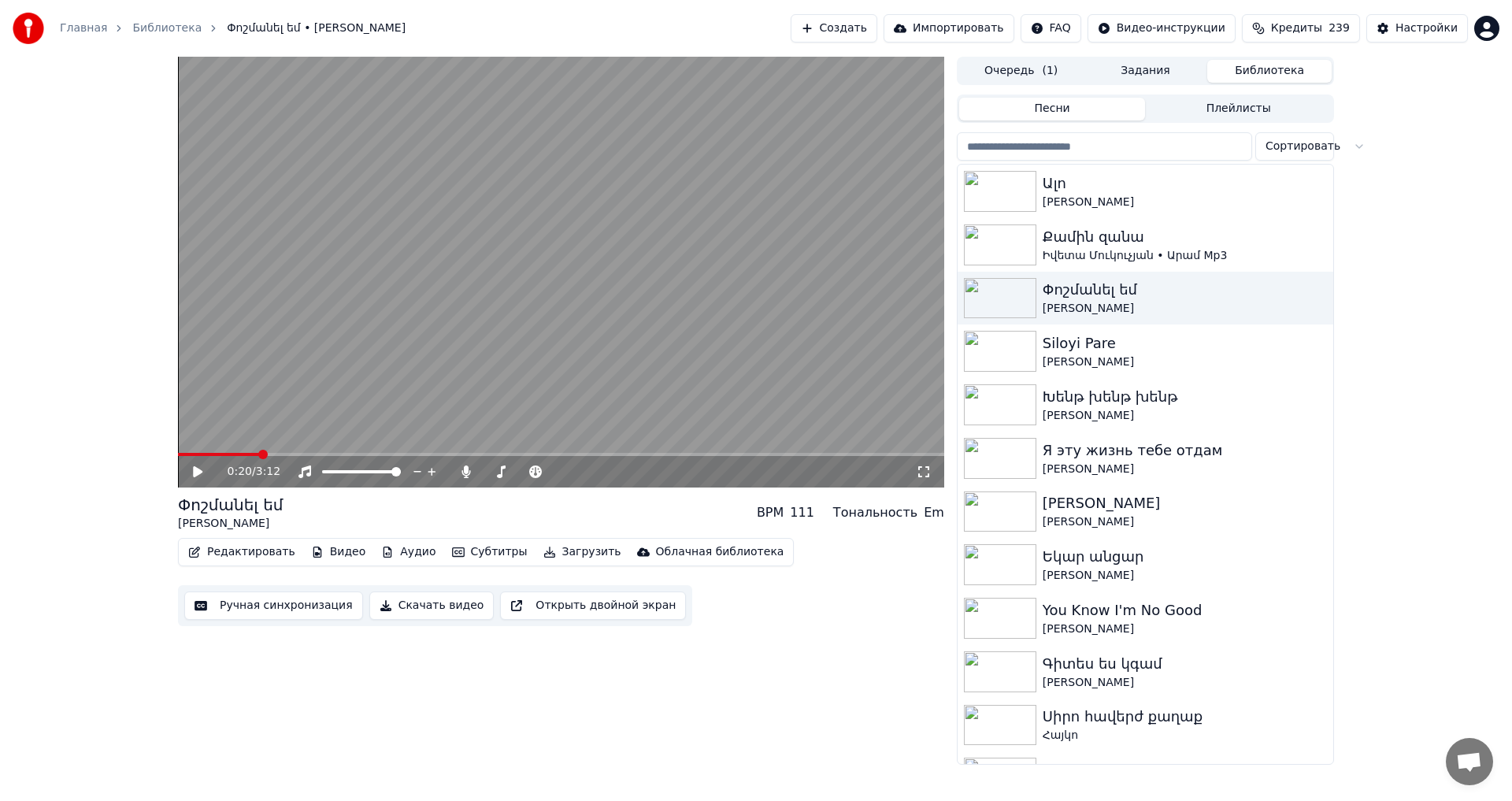
click at [1154, 80] on button "Задания" at bounding box center [1146, 71] width 124 height 23
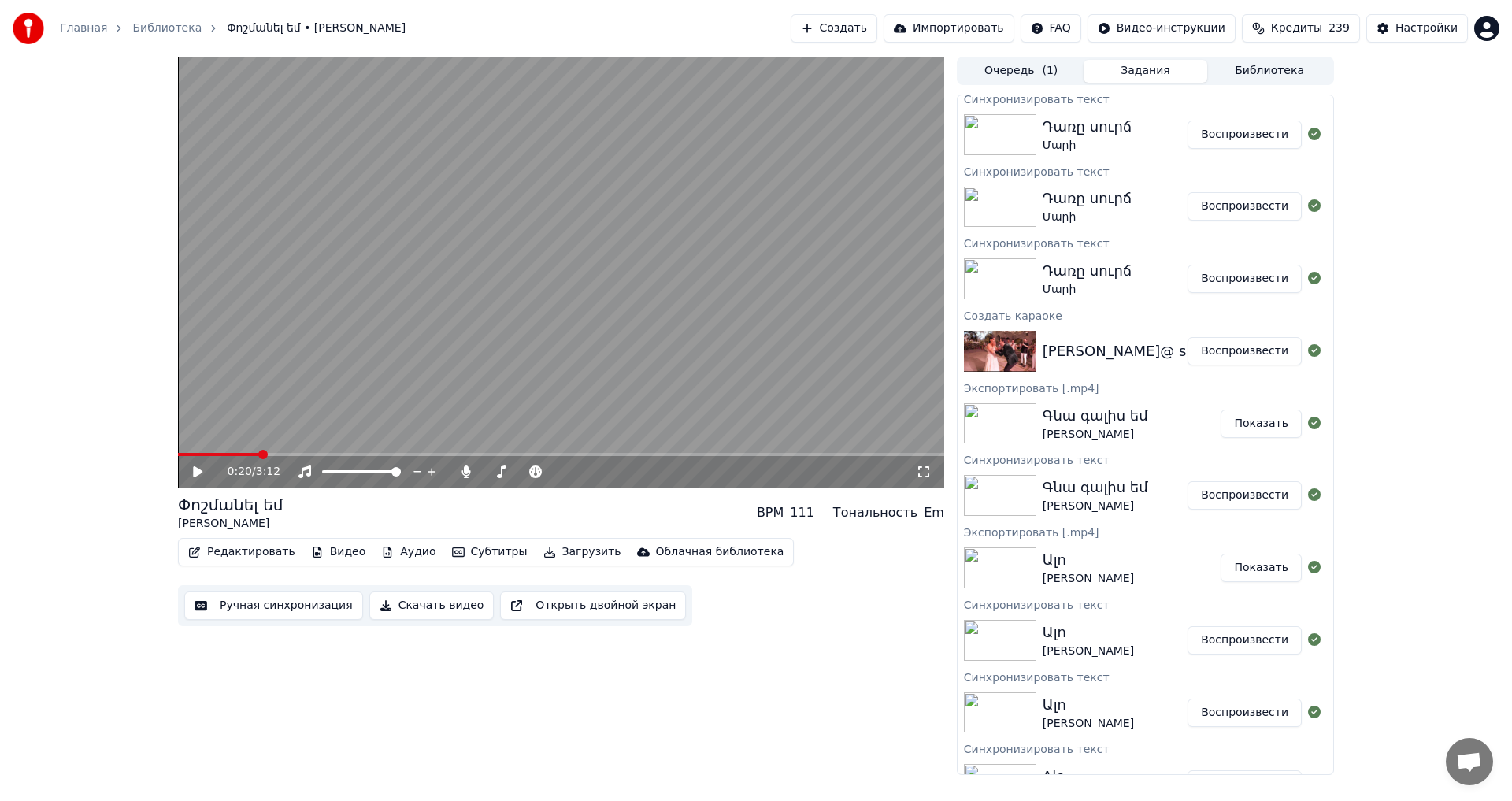
scroll to position [945, 0]
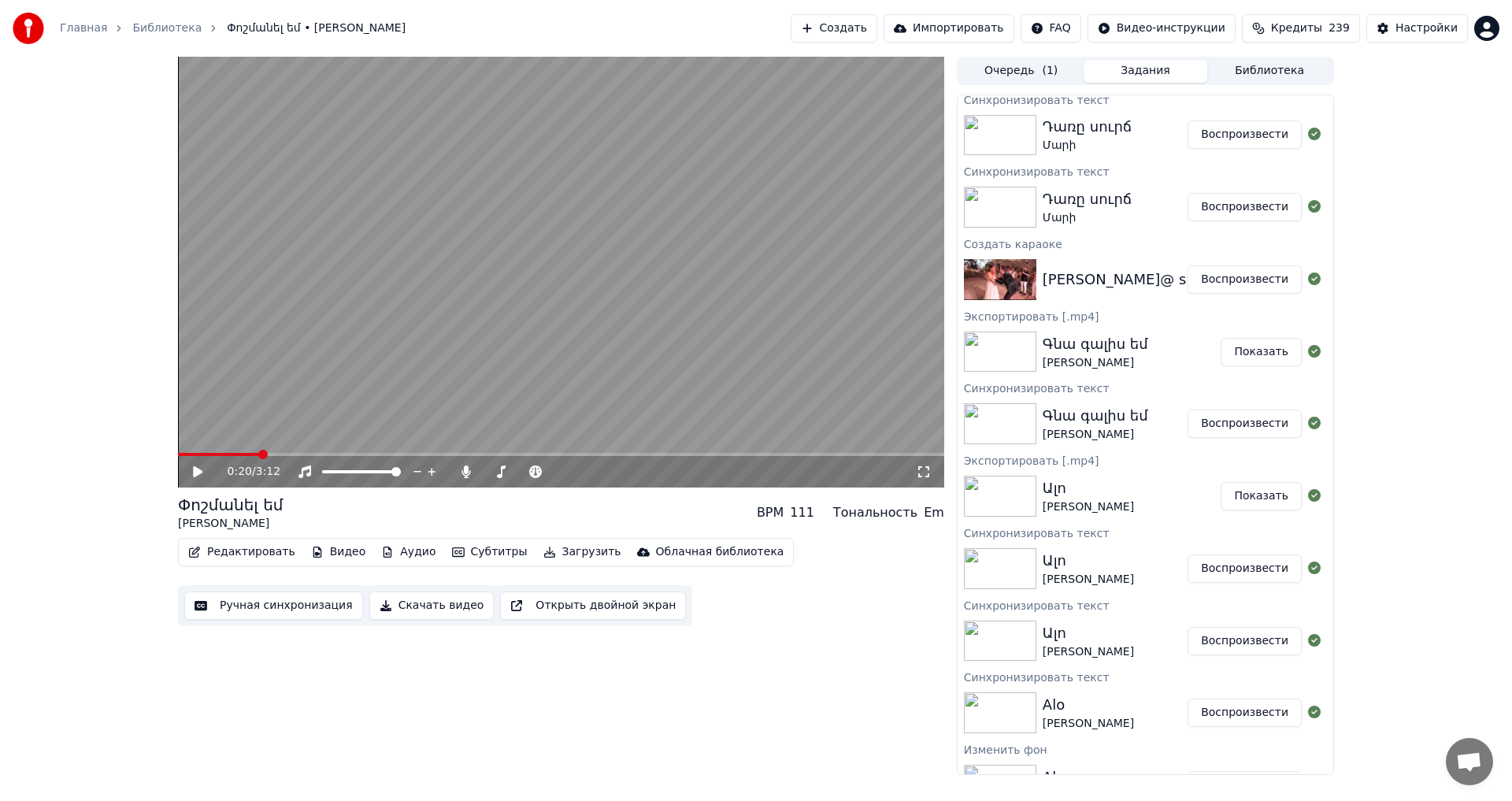
click at [1147, 363] on div "Գնա գալիս եմ [PERSON_NAME]" at bounding box center [1132, 351] width 178 height 38
click at [1270, 354] on button "Показать" at bounding box center [1261, 351] width 81 height 28
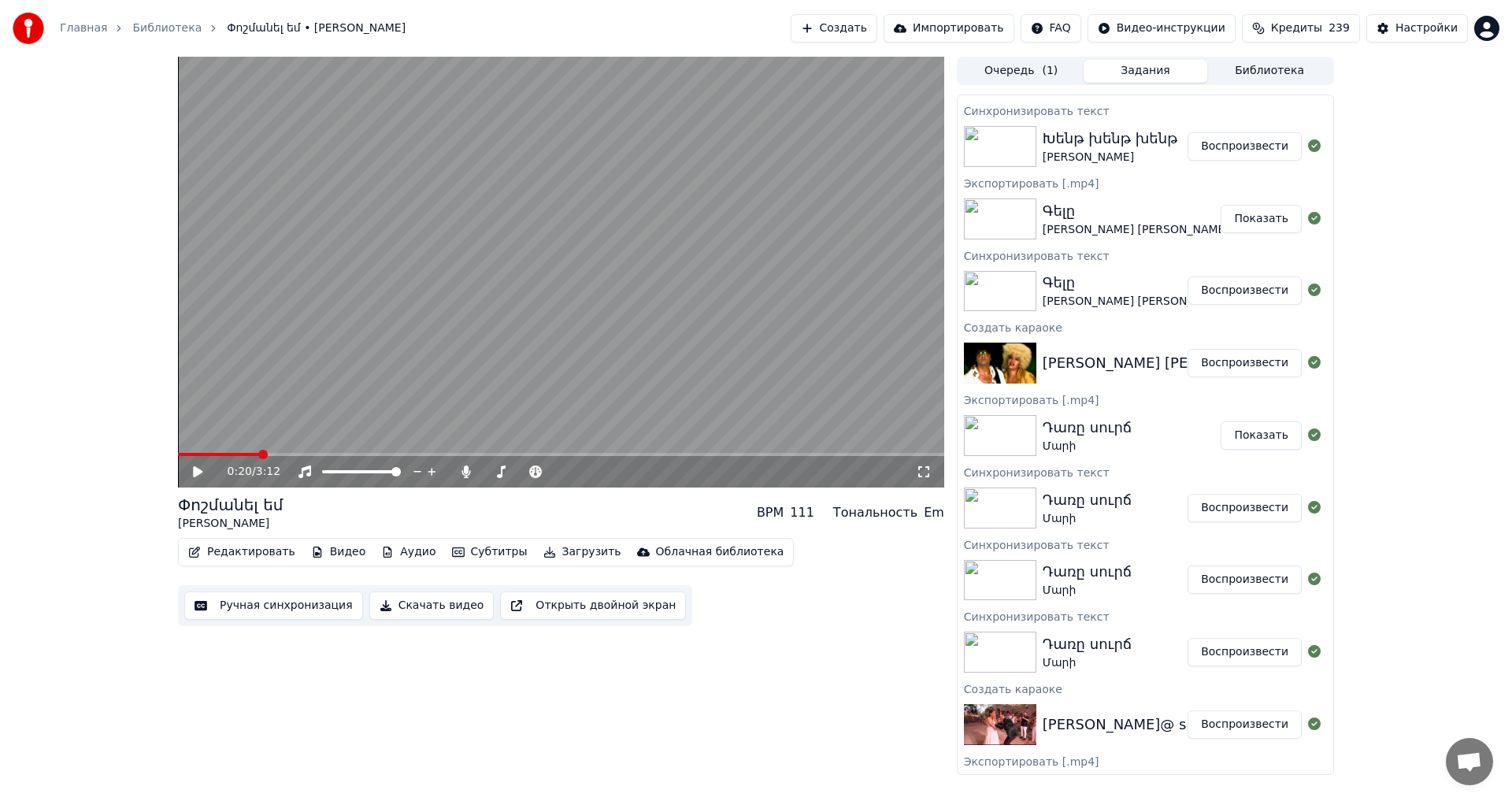
scroll to position [472, 0]
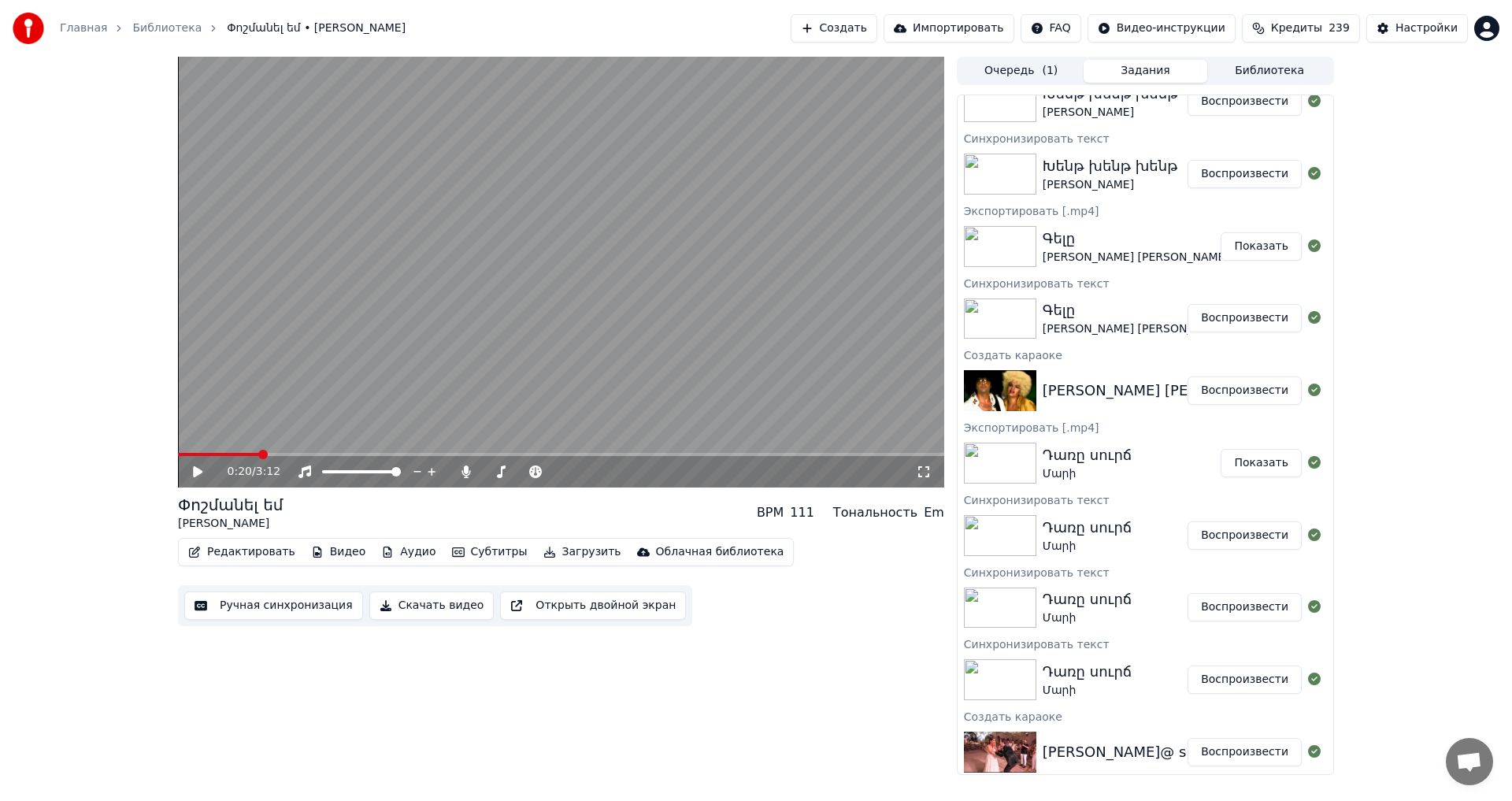
click at [1252, 254] on button "Показать" at bounding box center [1261, 246] width 81 height 28
